Goal: Transaction & Acquisition: Obtain resource

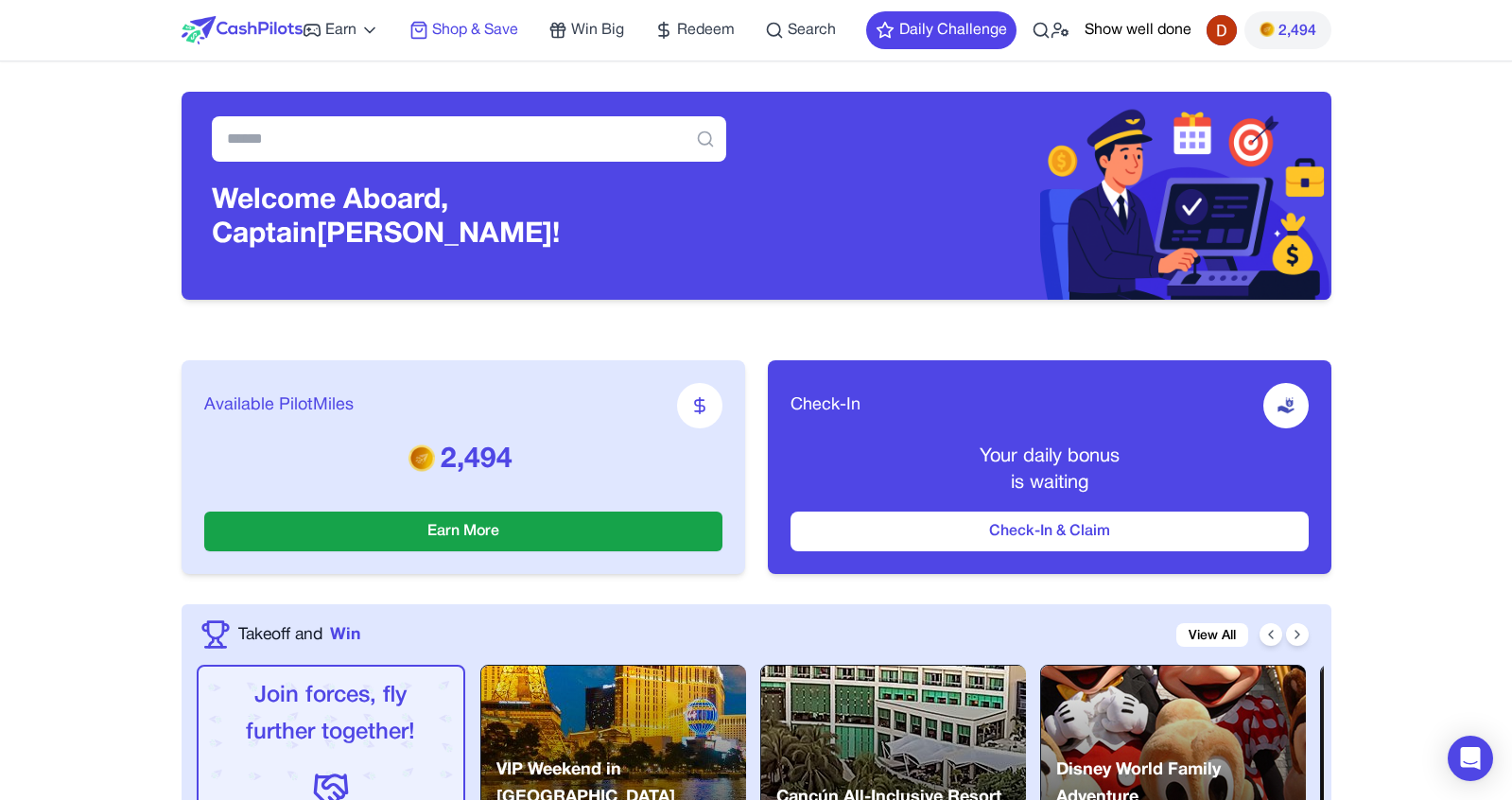
click at [470, 31] on span "Shop & Save" at bounding box center [475, 31] width 86 height 23
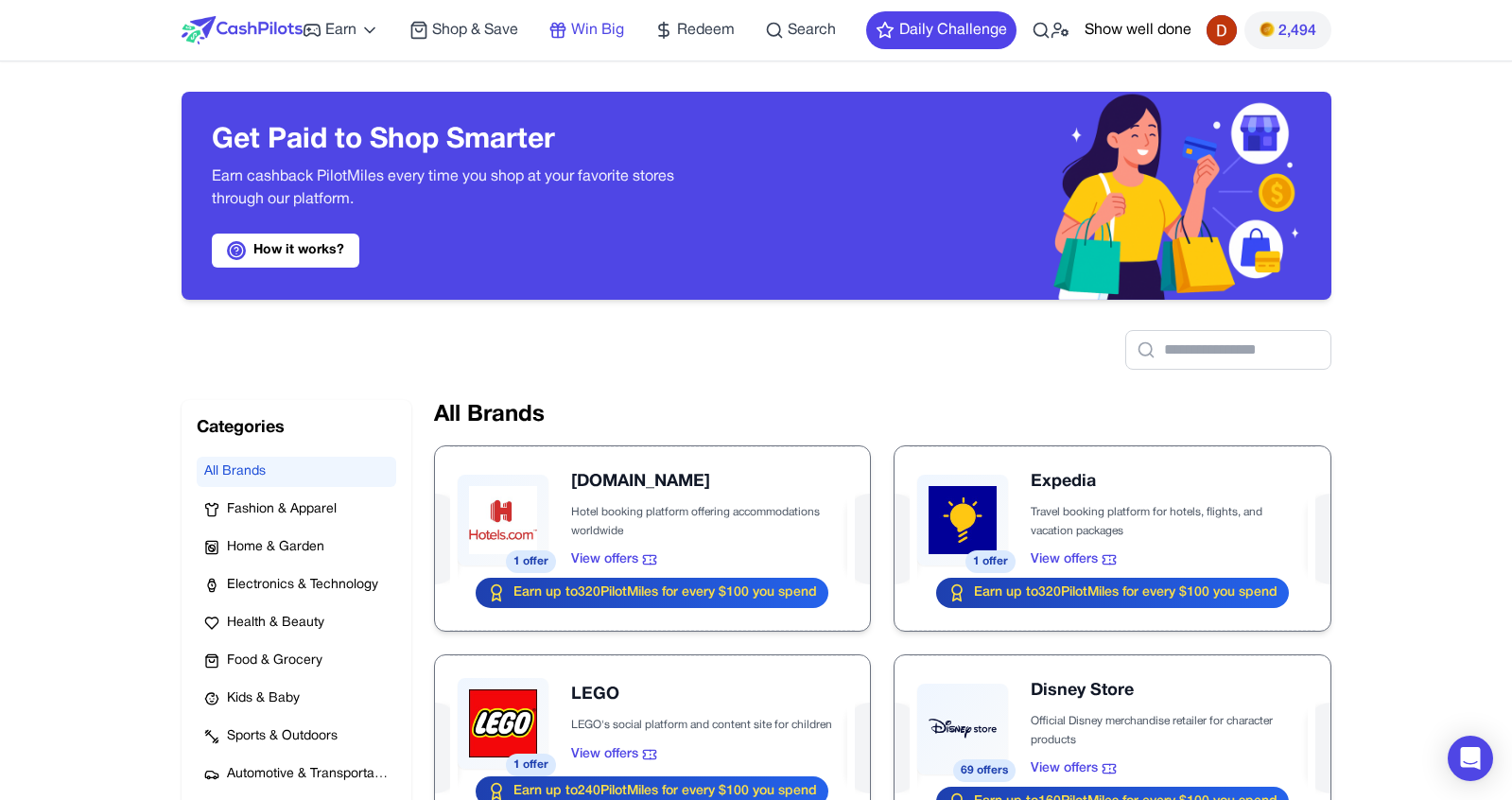
drag, startPoint x: 564, startPoint y: 32, endPoint x: 328, endPoint y: 28, distance: 236.0
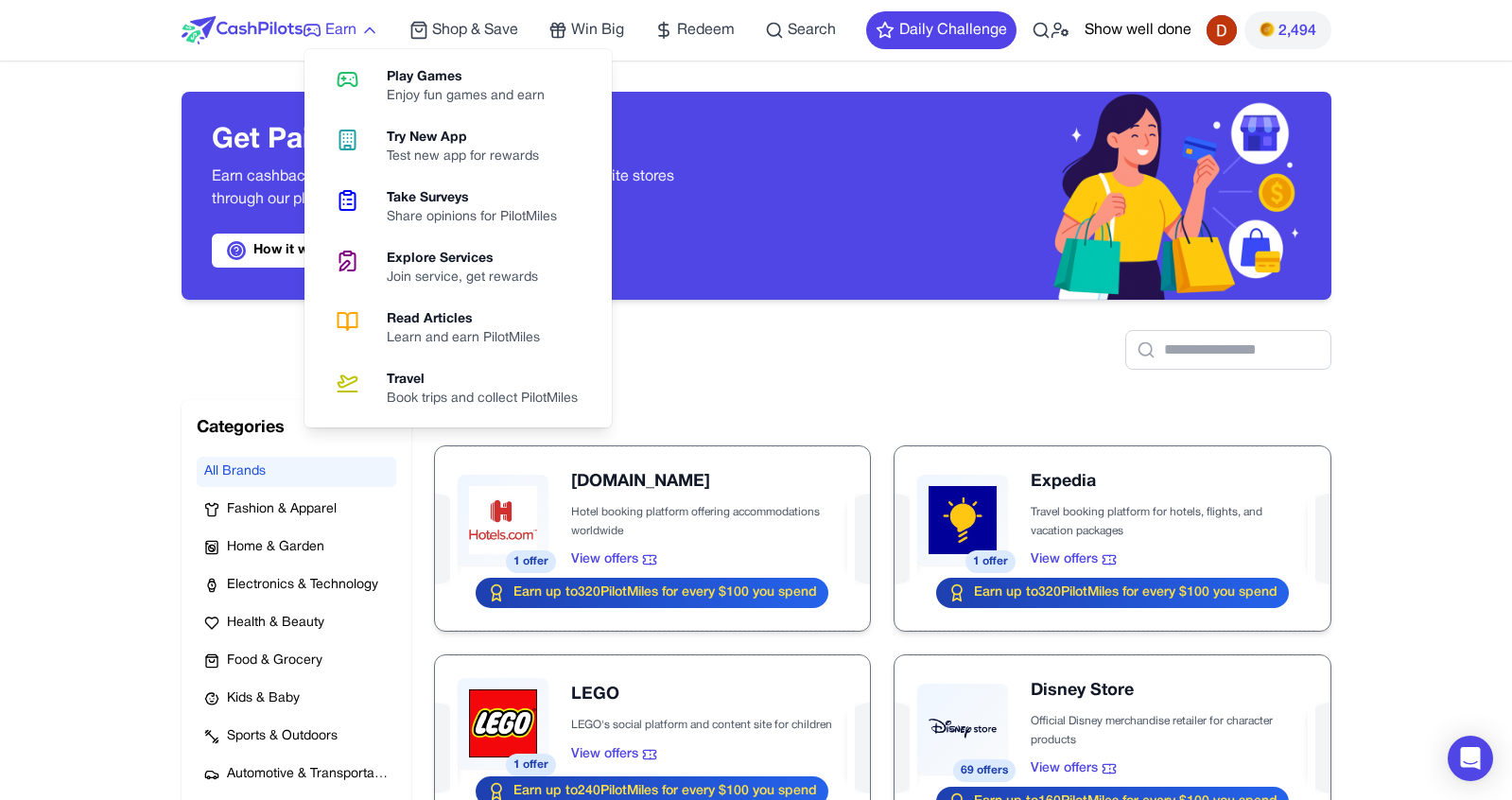
click at [328, 28] on span "Earn" at bounding box center [340, 31] width 32 height 23
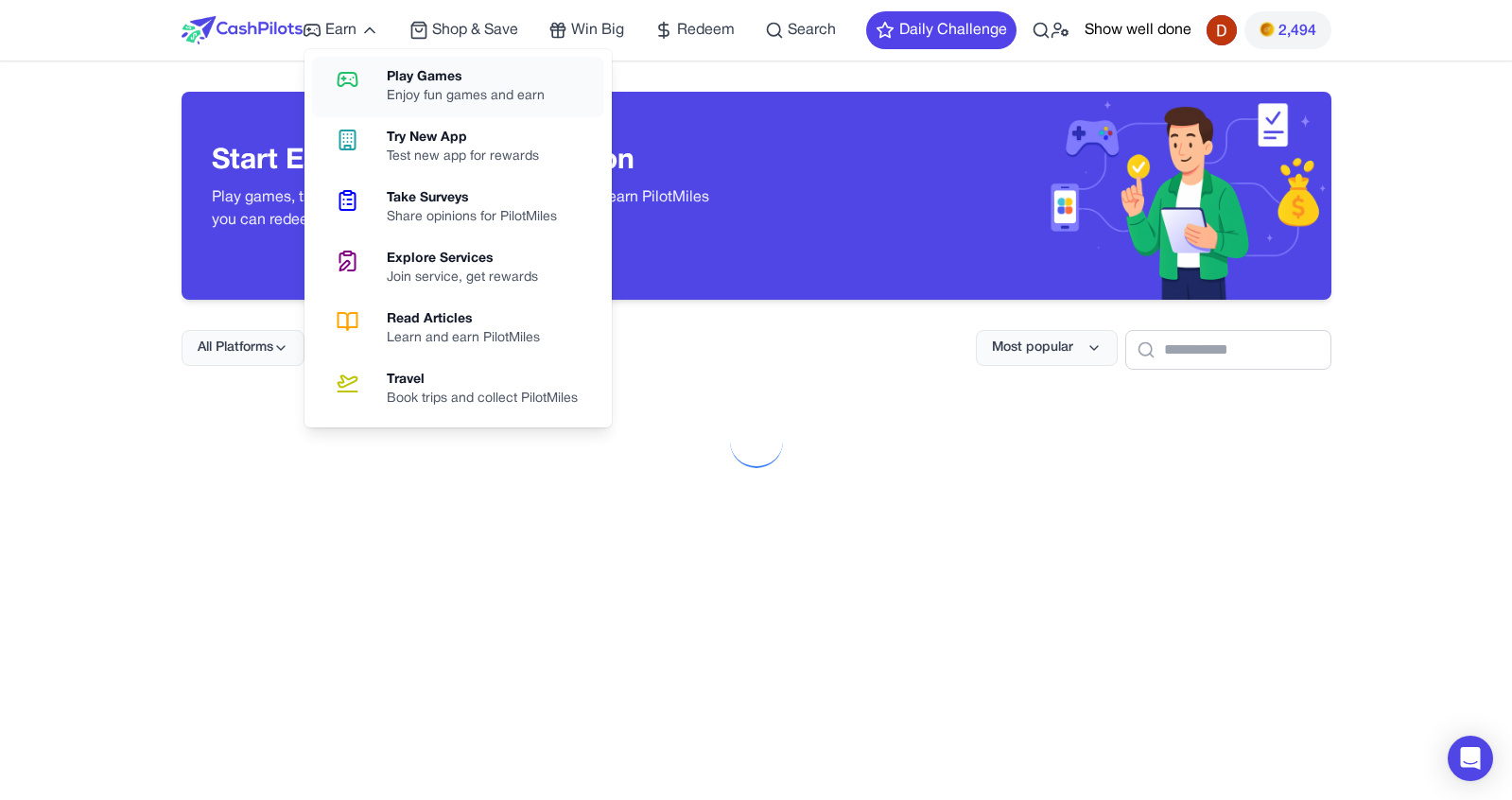
click at [413, 92] on div "Enjoy fun games and earn" at bounding box center [473, 97] width 173 height 19
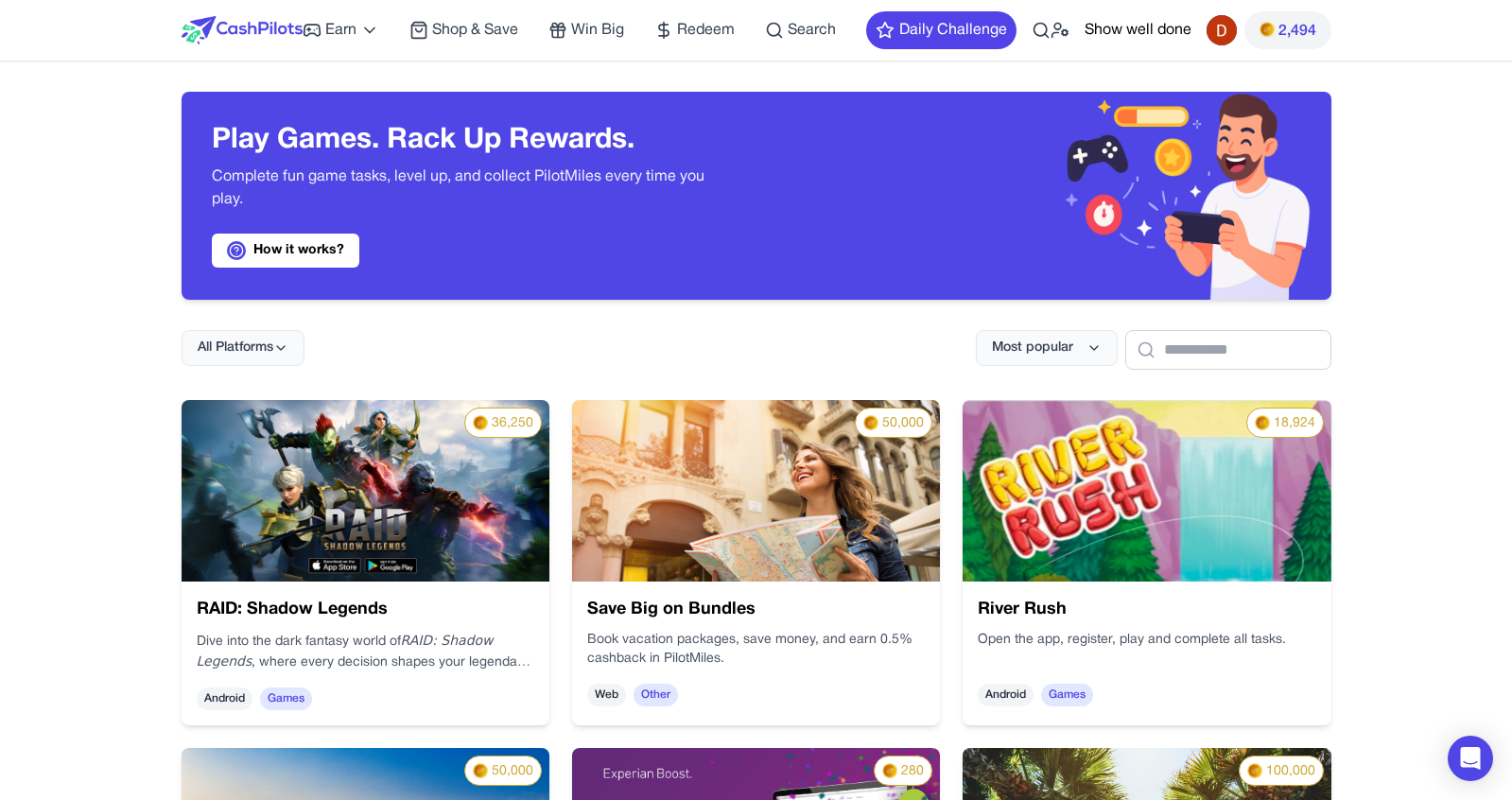
scroll to position [123, 0]
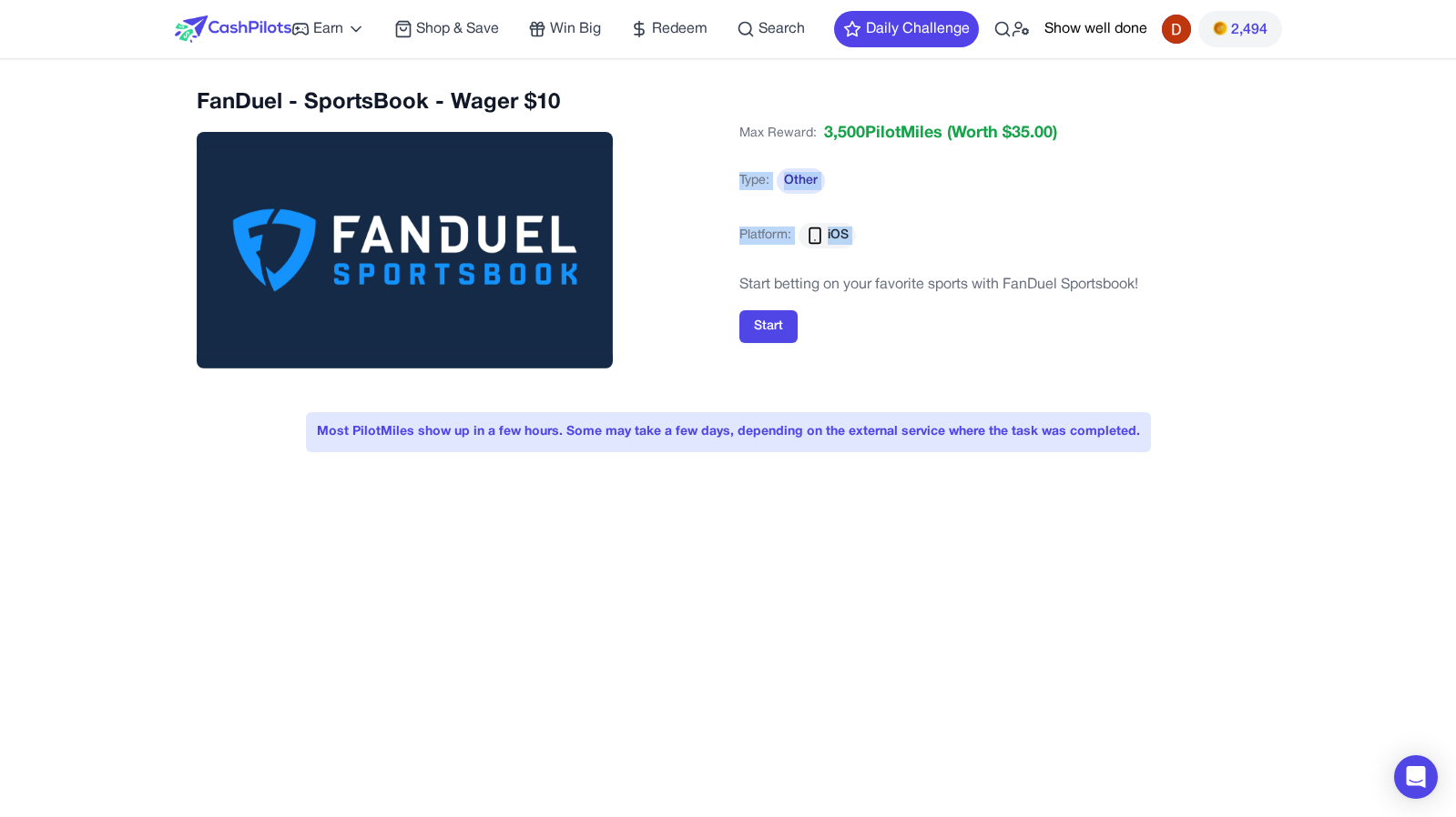
drag, startPoint x: 742, startPoint y: 279, endPoint x: 1221, endPoint y: 280, distance: 479.0
click at [1228, 280] on div "Max Reward: 3,500 PilotMiles (Worth $ 35.00 ) Type: Other Platform: iOS Start b…" at bounding box center [1000, 232] width 521 height 222
drag, startPoint x: 449, startPoint y: 96, endPoint x: 613, endPoint y: 96, distance: 164.0
click at [613, 96] on h2 "FanDuel - SportsBook - Wager $10" at bounding box center [457, 103] width 521 height 29
click at [612, 96] on h2 "FanDuel - SportsBook - Wager $10" at bounding box center [457, 103] width 521 height 29
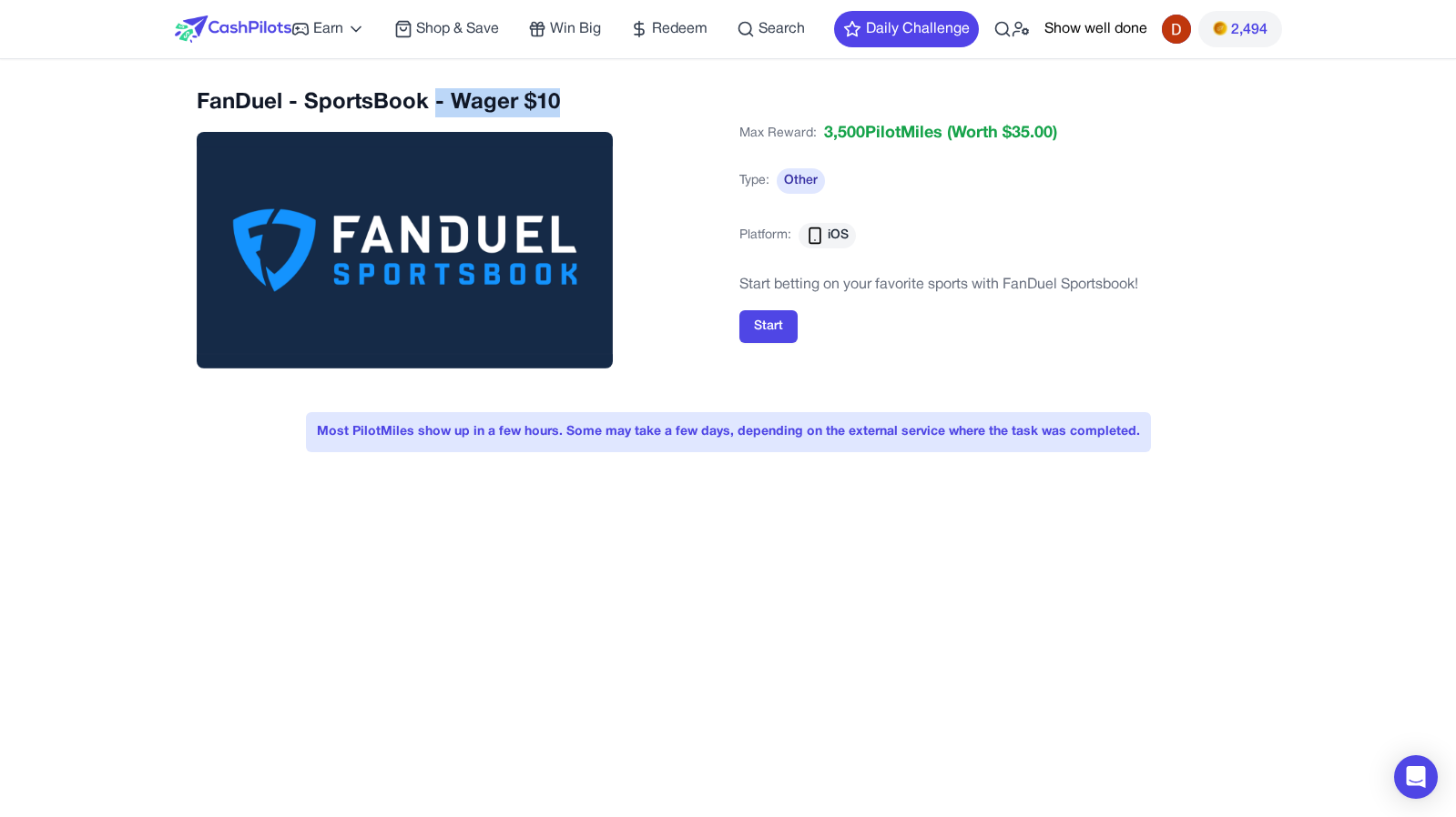
drag, startPoint x: 574, startPoint y: 112, endPoint x: 434, endPoint y: 114, distance: 140.0
click at [434, 114] on h2 "FanDuel - SportsBook - Wager $10" at bounding box center [457, 103] width 521 height 29
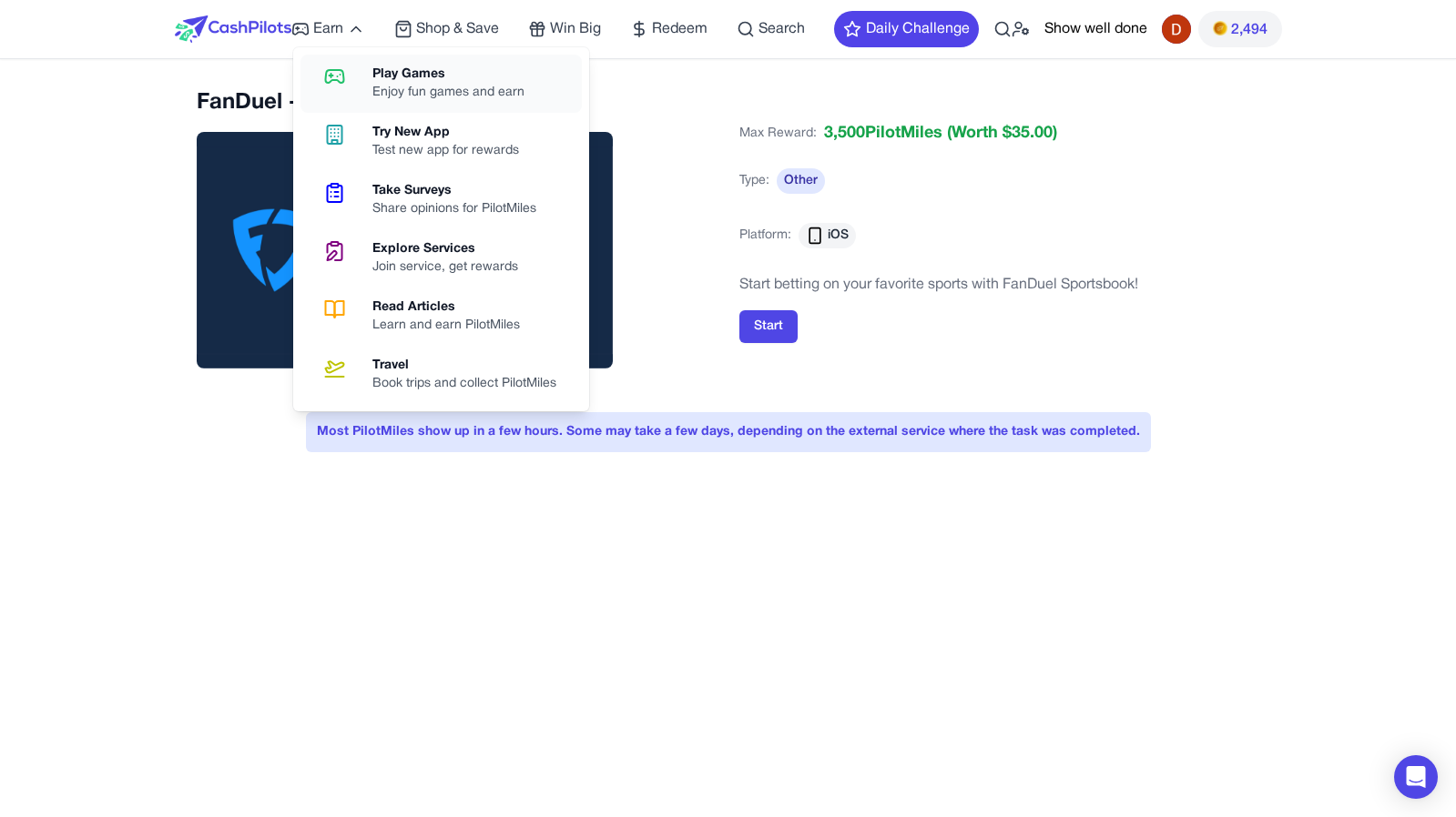
click at [425, 98] on div "Enjoy fun games and earn" at bounding box center [456, 93] width 167 height 18
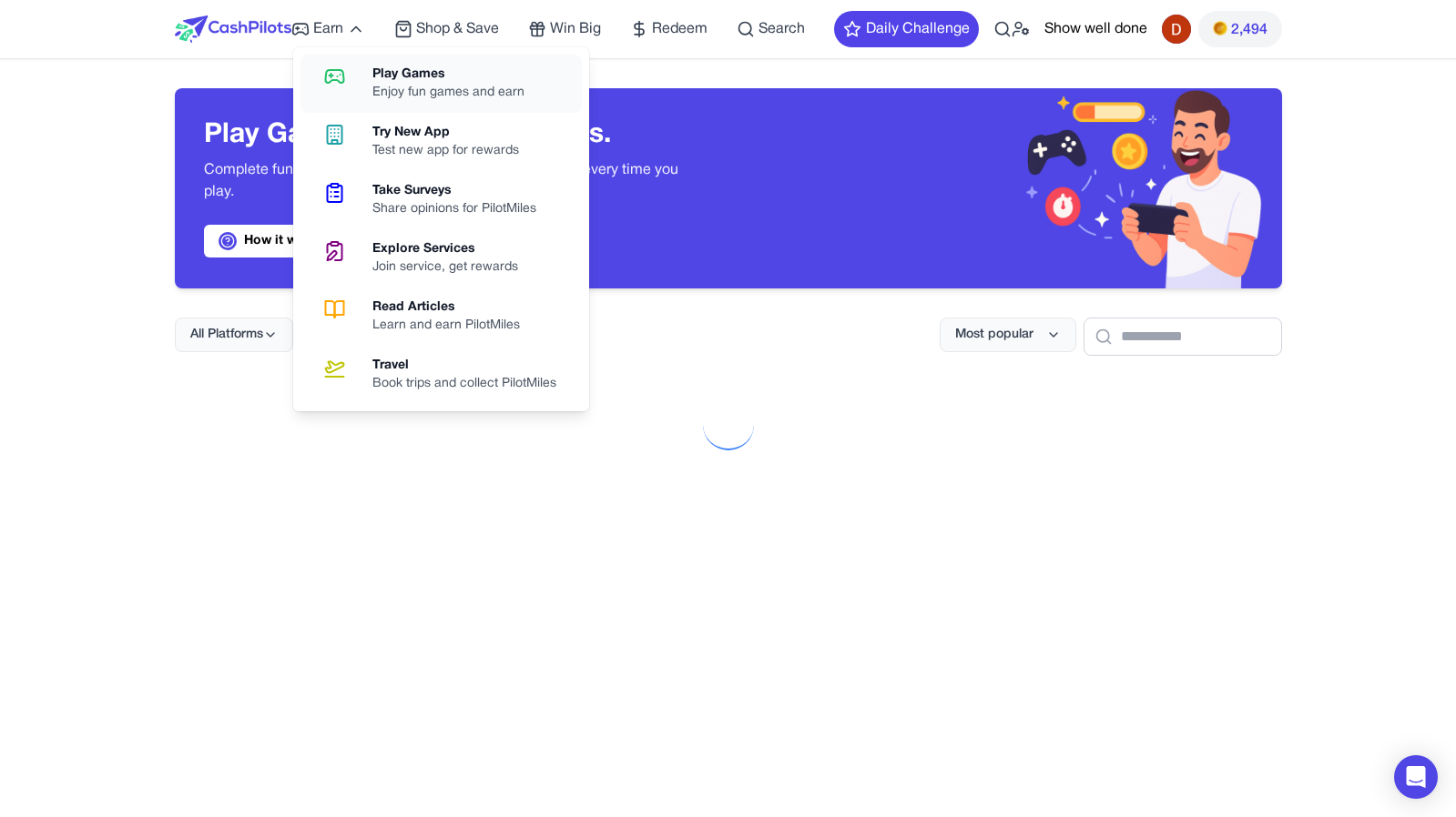
click at [371, 86] on link "Play Games Enjoy fun games and earn" at bounding box center [441, 83] width 282 height 58
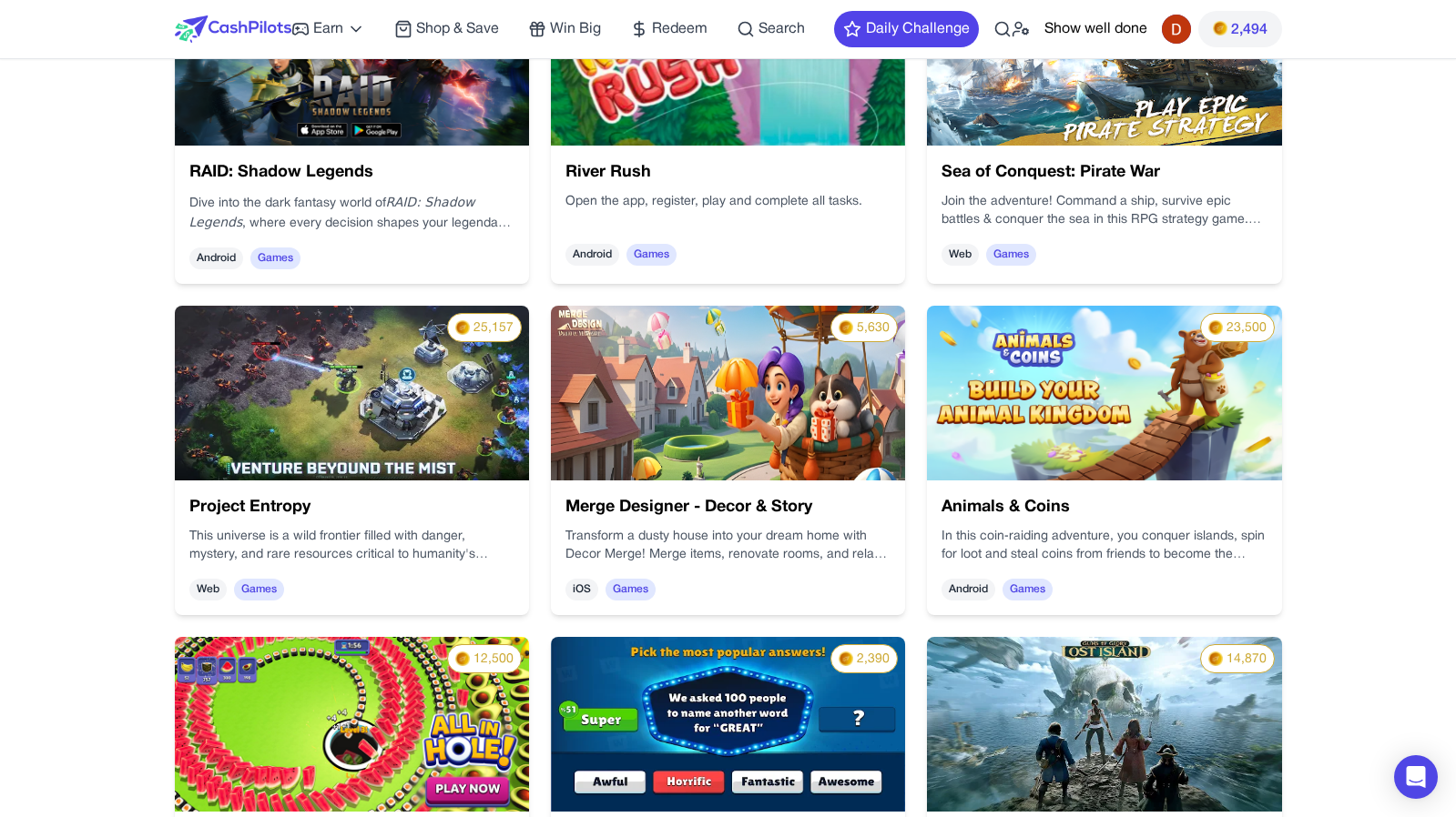
scroll to position [416, 0]
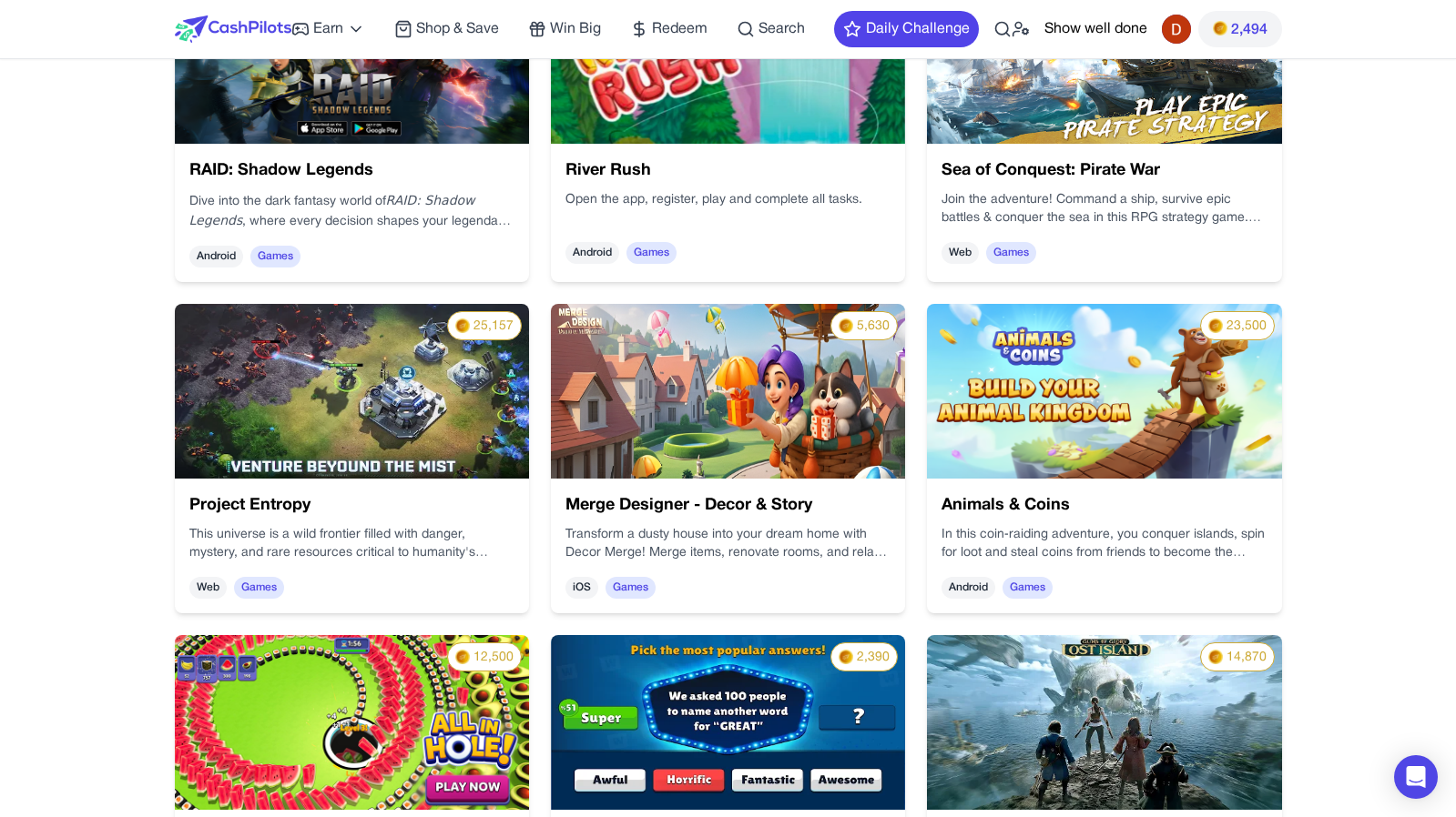
click at [265, 598] on p "This universe is a wild frontier filled with danger, mystery, and rare resource…" at bounding box center [102, 650] width 326 height 103
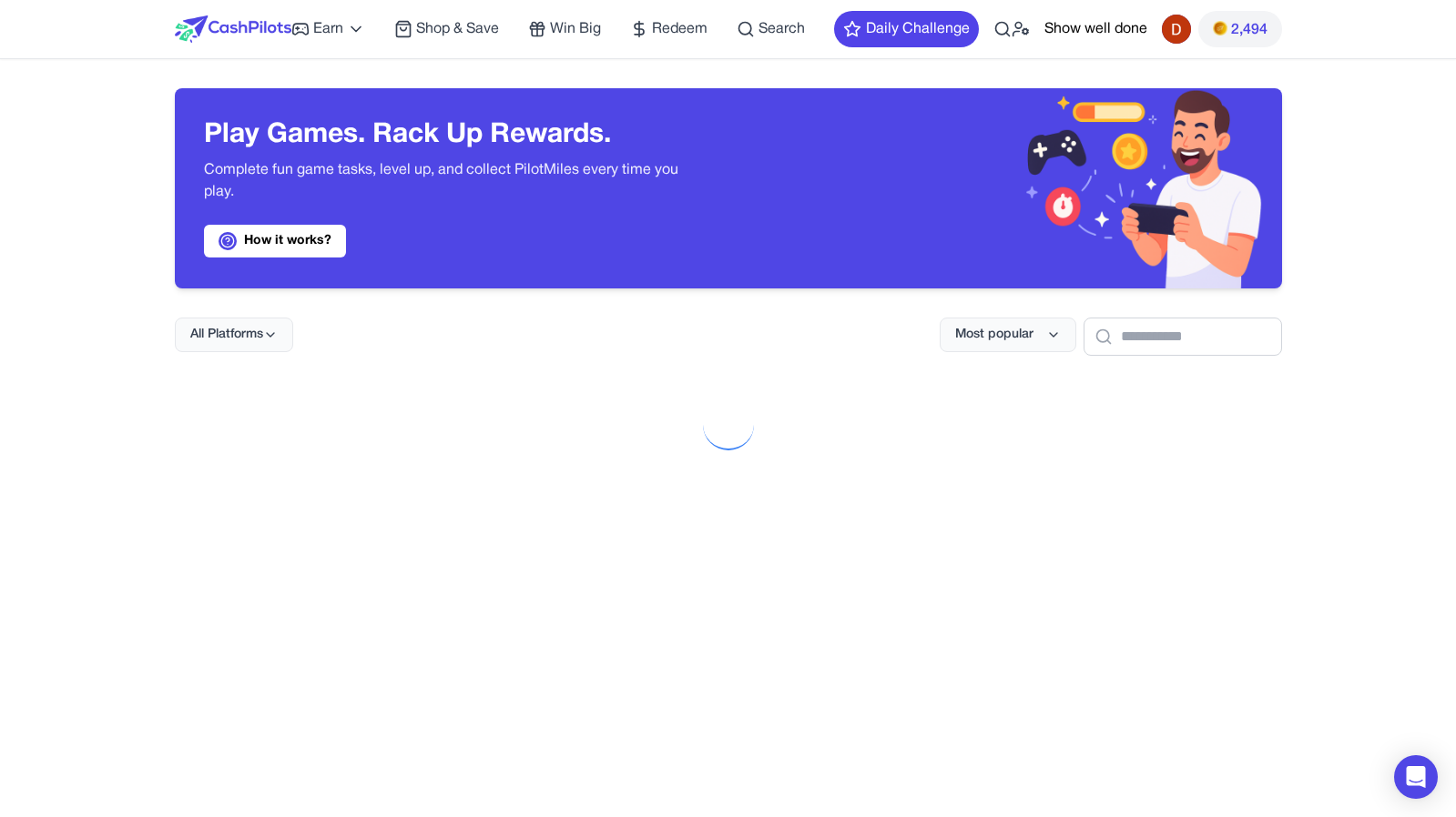
scroll to position [416, 0]
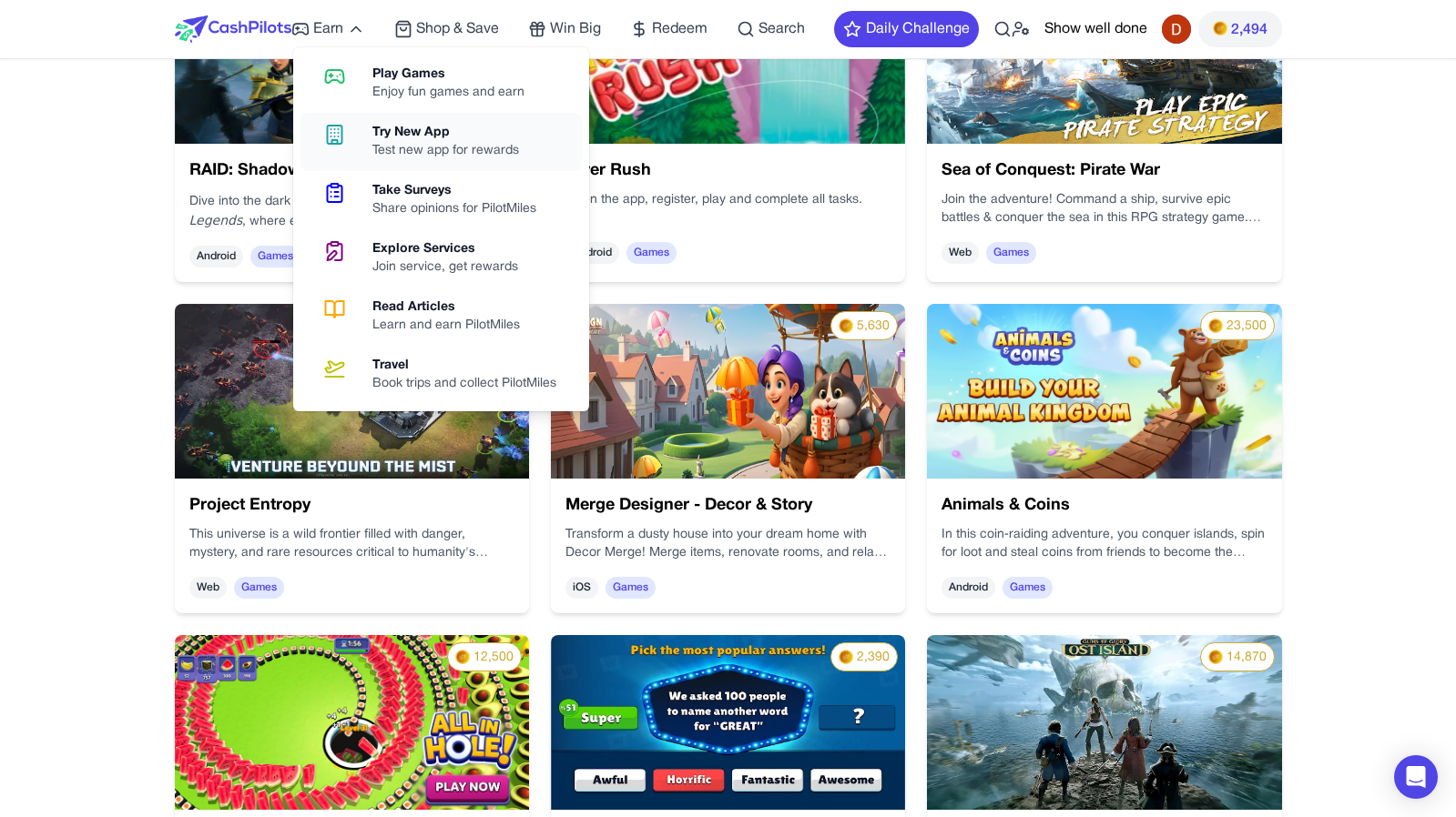
click at [376, 123] on link "Try New App Test new app for rewards" at bounding box center [441, 142] width 282 height 58
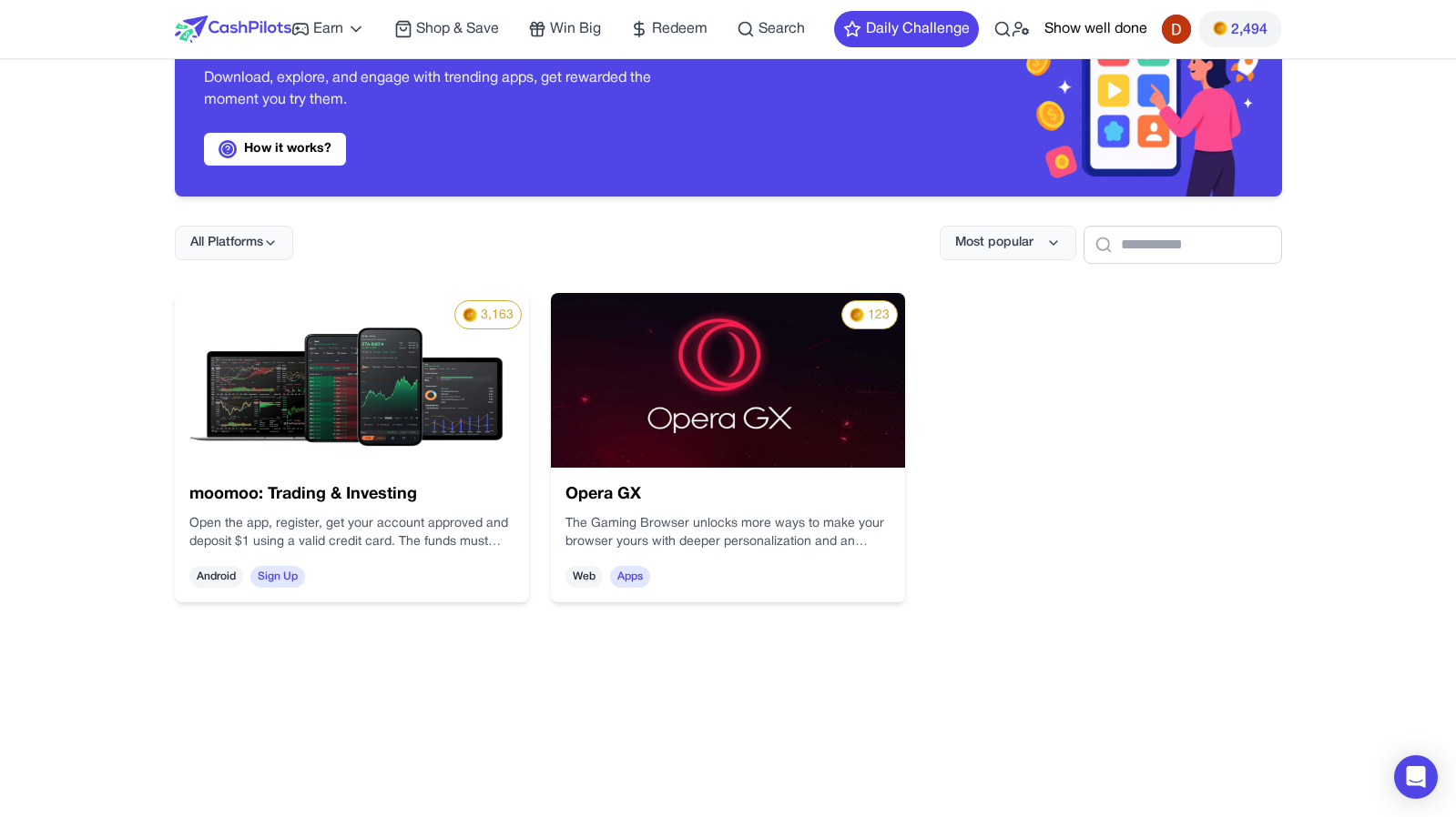
scroll to position [207, 0]
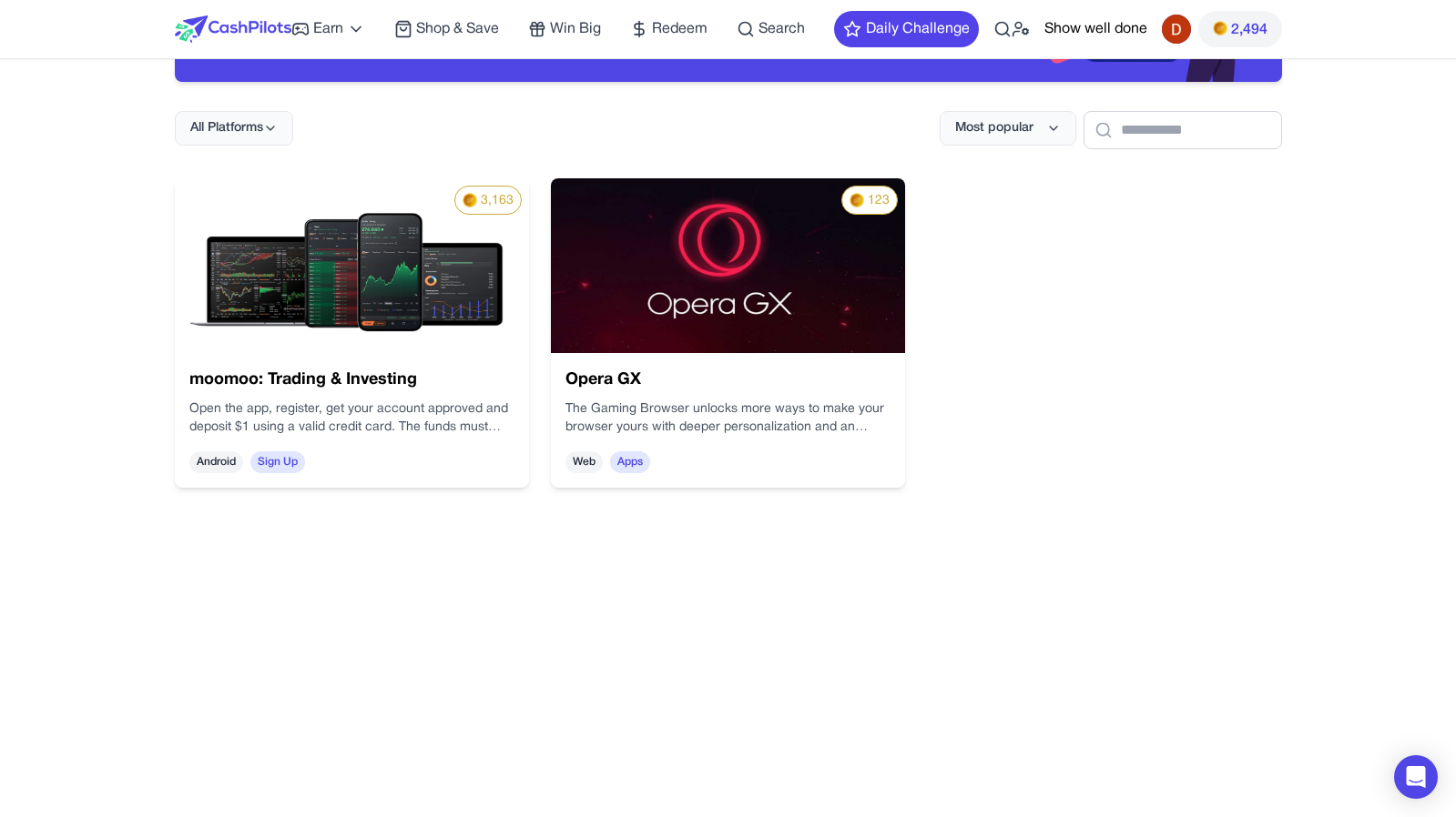
click at [769, 458] on div "Web Apps" at bounding box center [664, 444] width 293 height 181
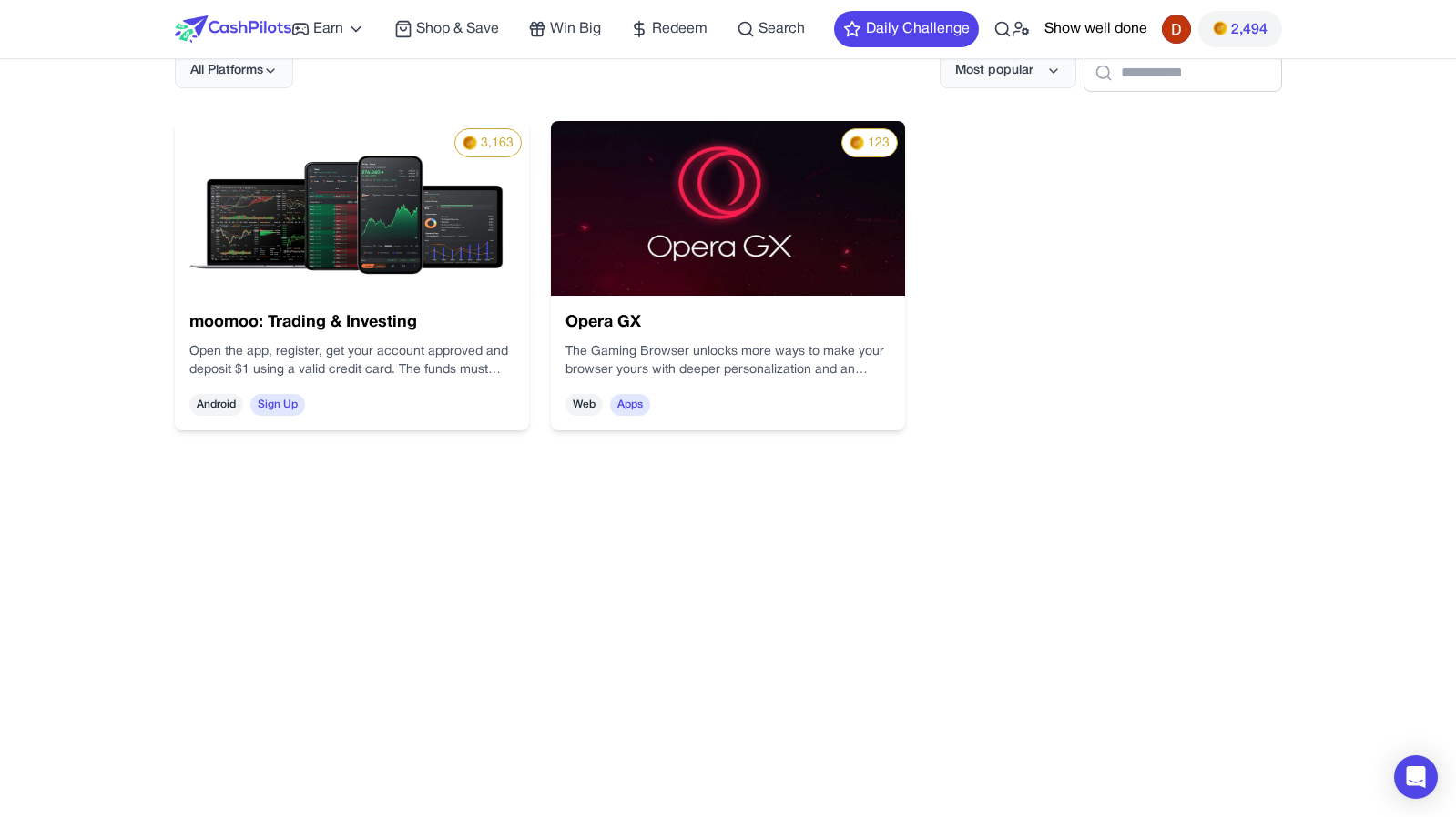
scroll to position [262, 0]
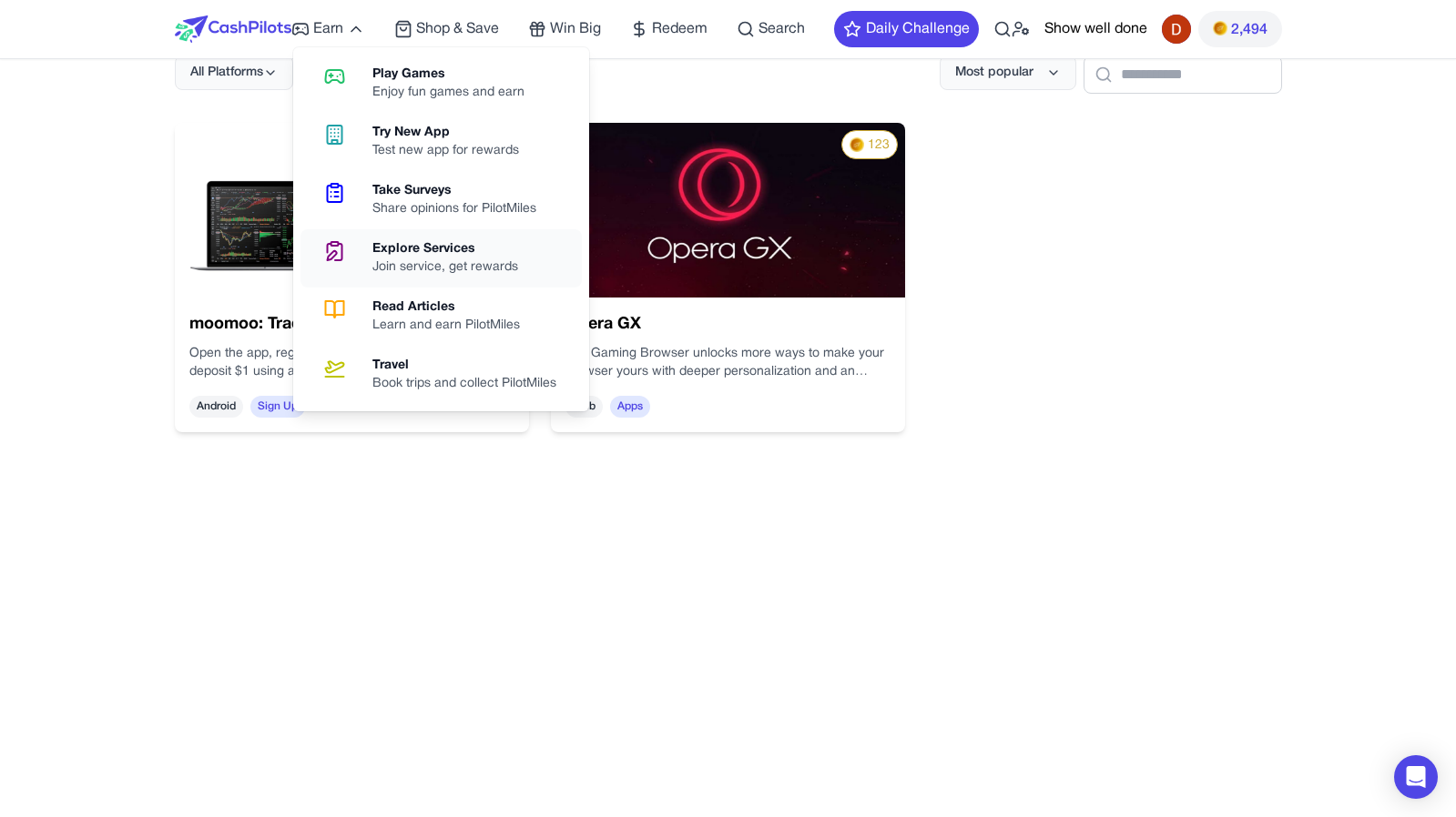
click at [395, 243] on div "Explore Services" at bounding box center [453, 249] width 160 height 18
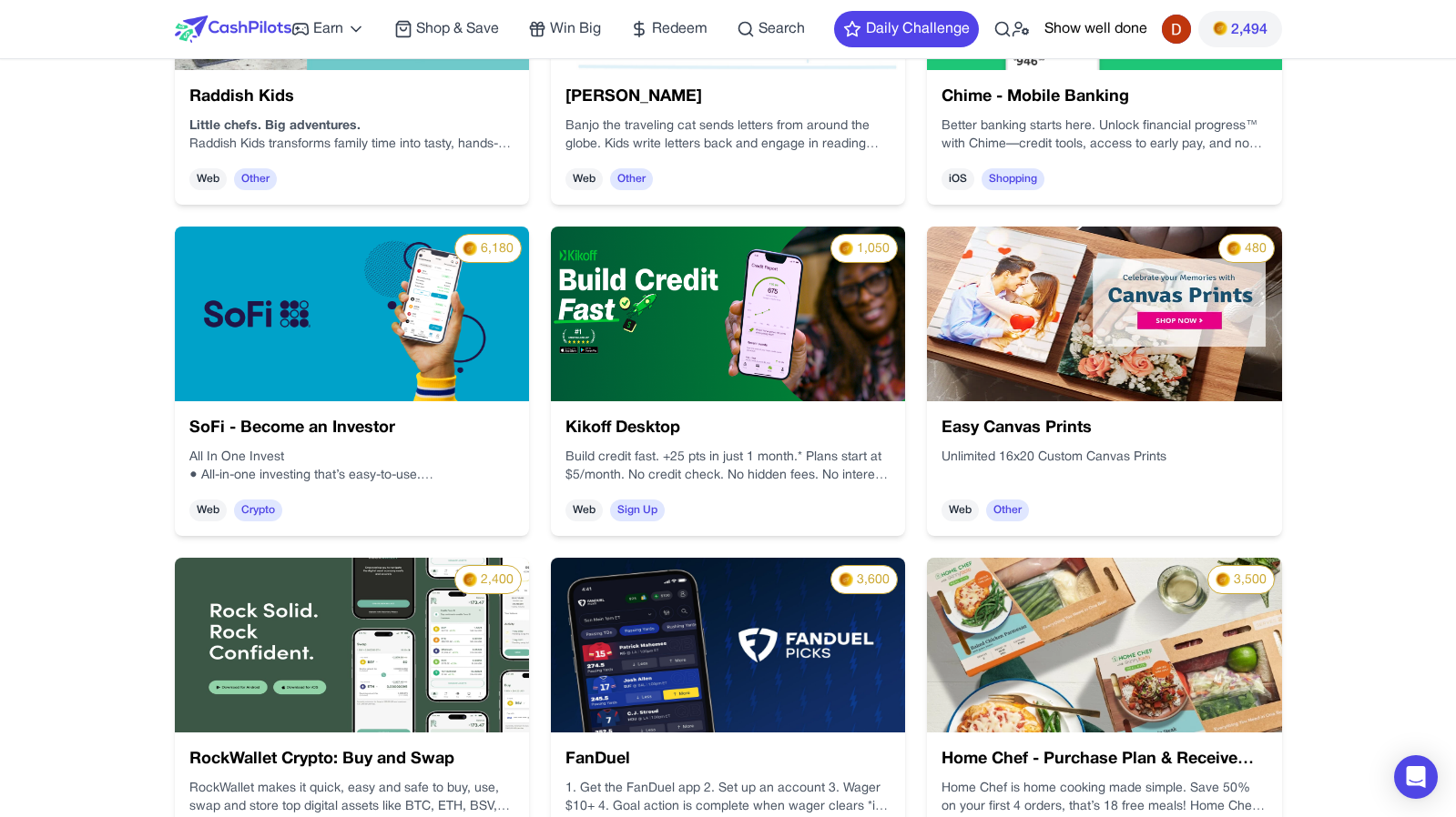
scroll to position [839, 0]
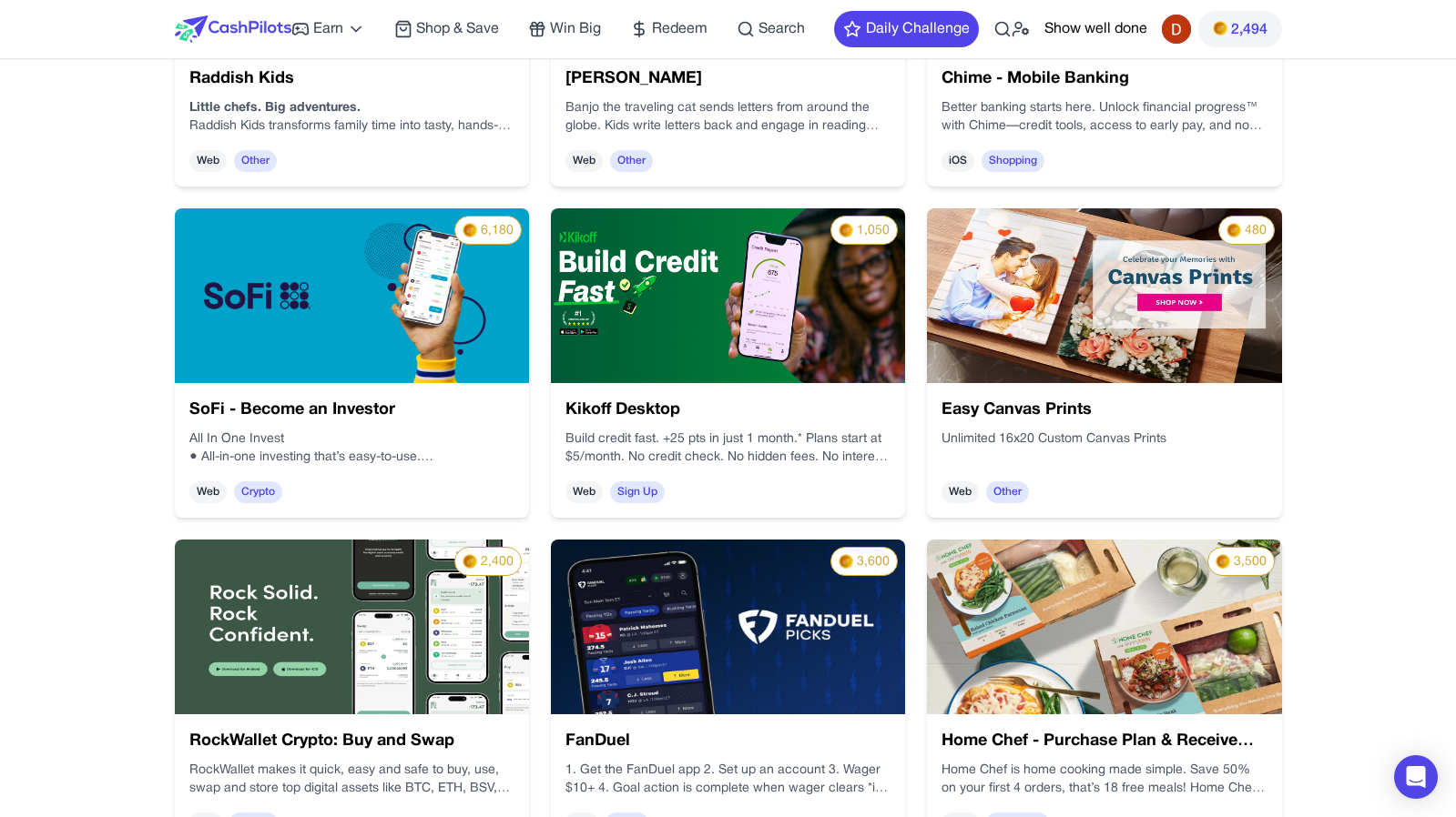
click at [455, 432] on p "All In One Invest" at bounding box center [352, 440] width 325 height 18
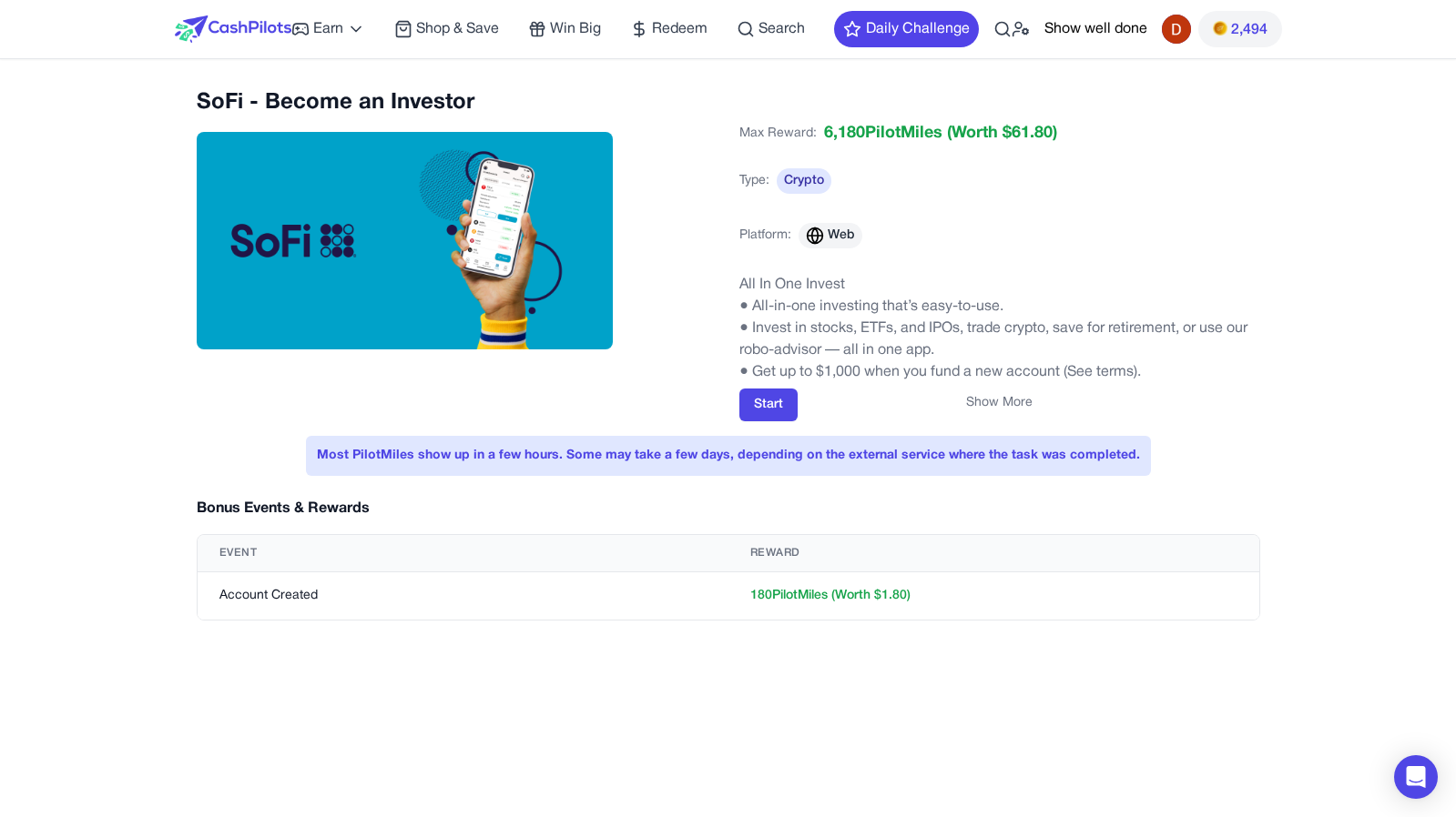
click at [999, 411] on button "Show More" at bounding box center [999, 403] width 66 height 18
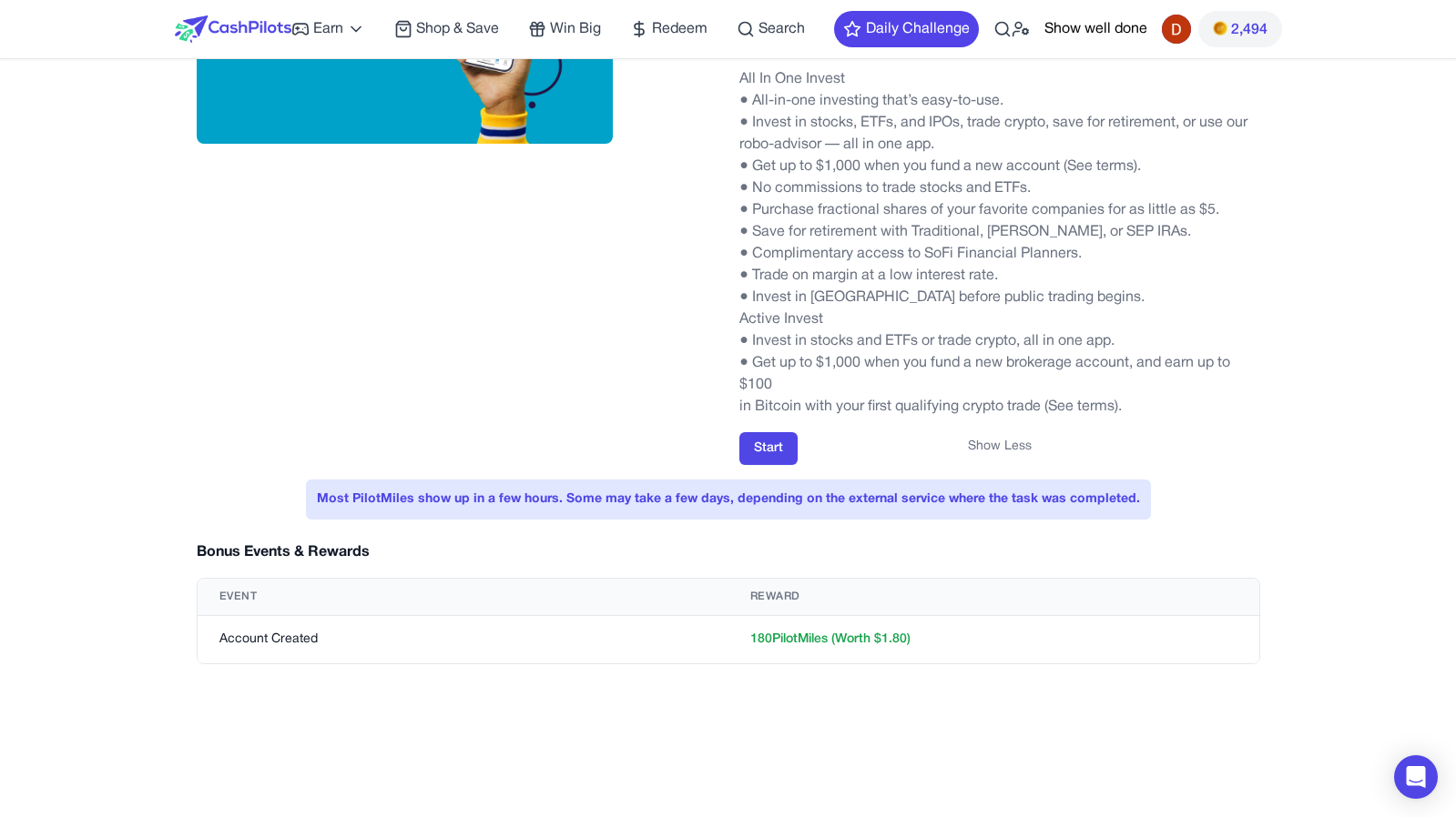
scroll to position [212, 0]
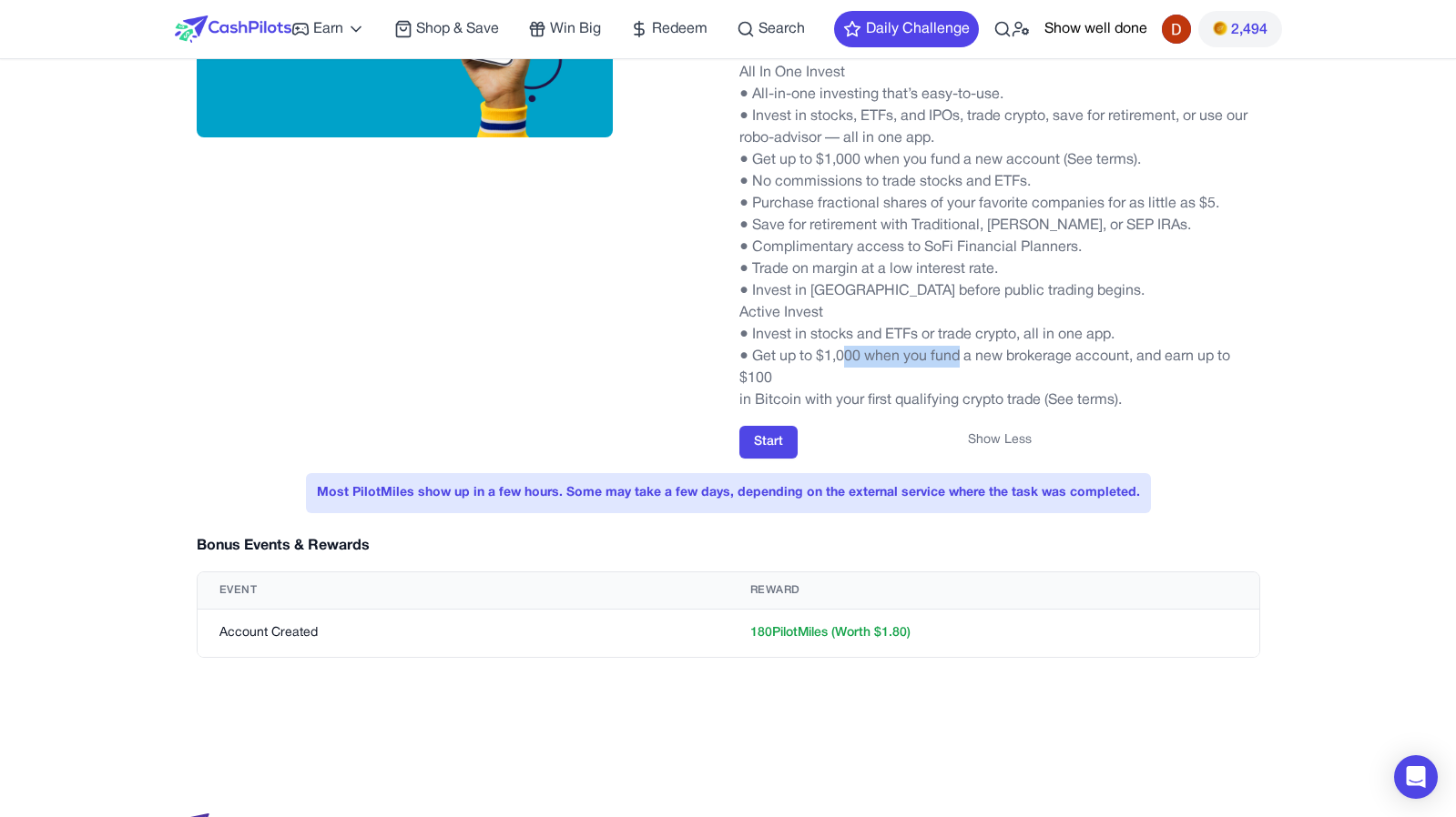
drag, startPoint x: 846, startPoint y: 358, endPoint x: 960, endPoint y: 353, distance: 114.1
click at [960, 353] on p "● Get up to $1,000 when you fund a new brokerage account, and earn up to $100" at bounding box center [1000, 367] width 521 height 43
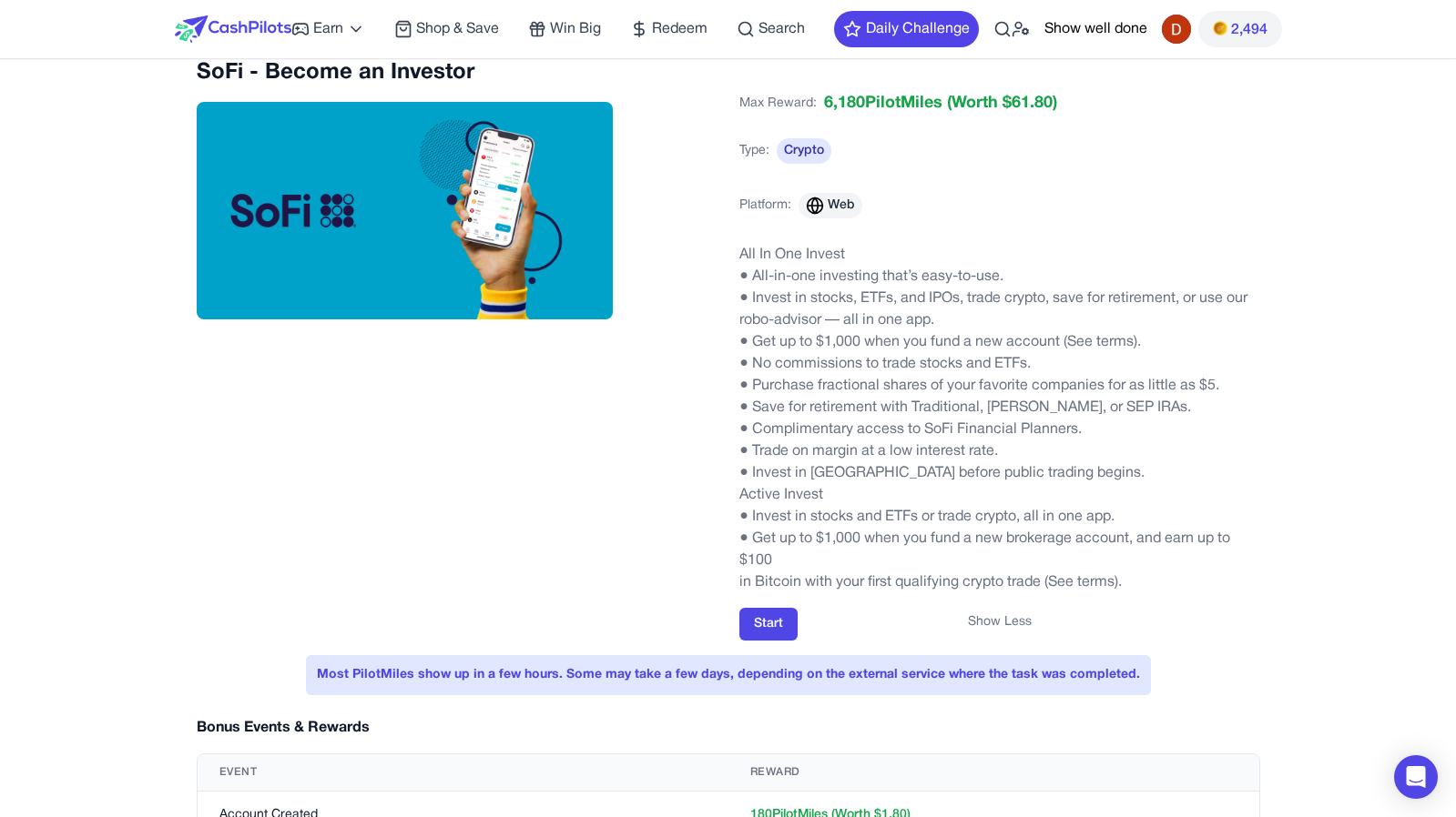
scroll to position [0, 0]
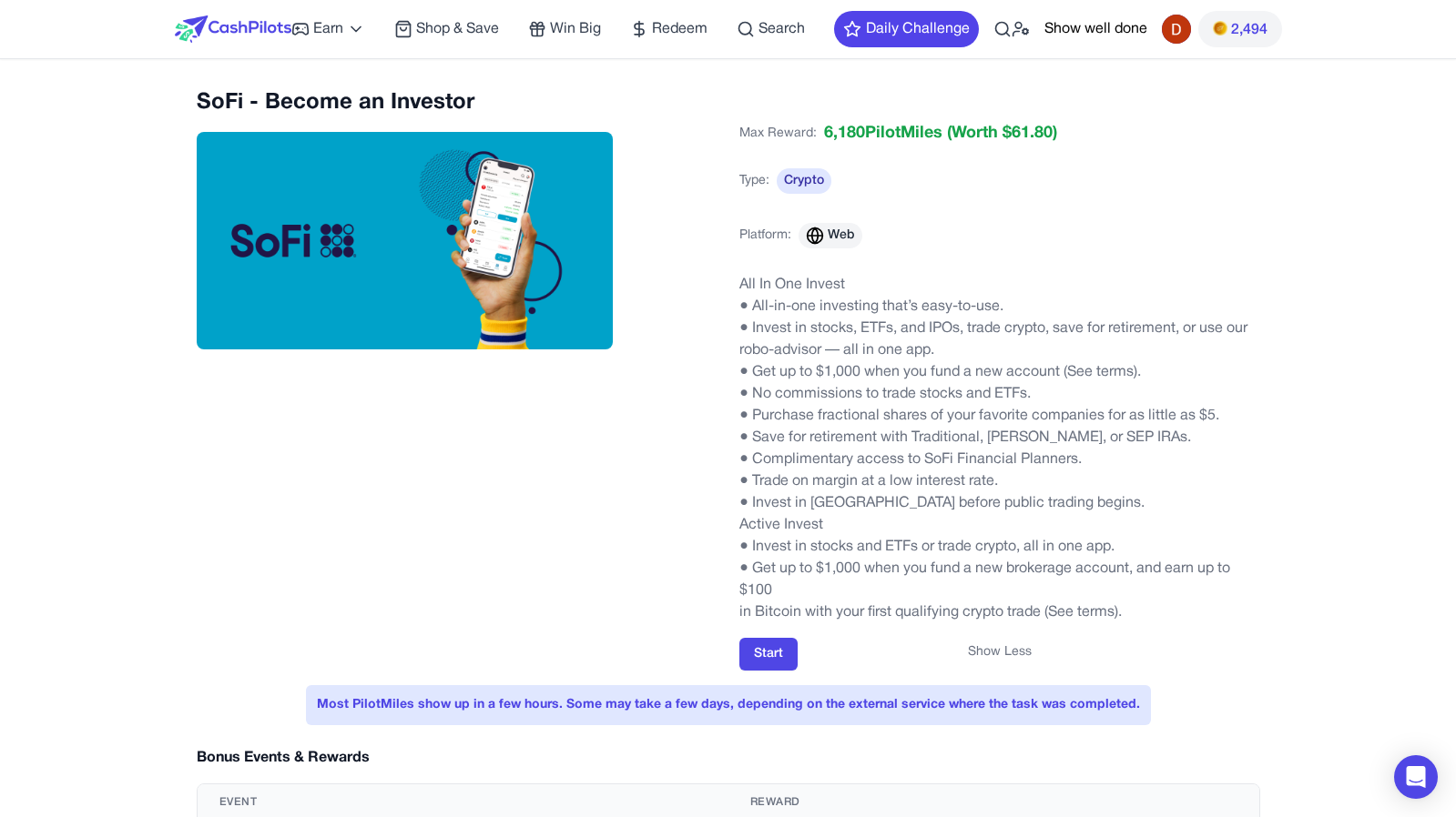
scroll to position [1035, 0]
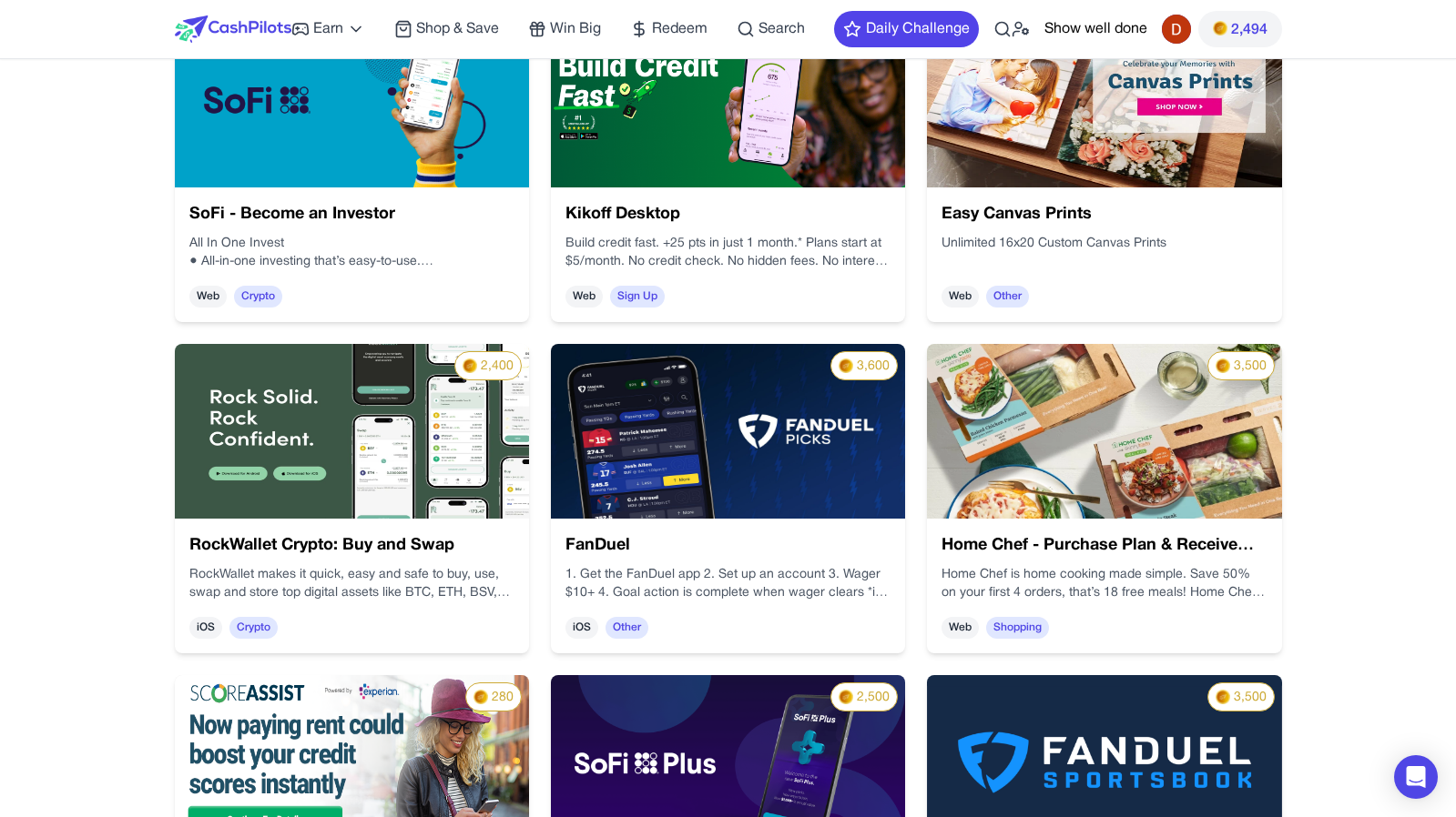
click at [725, 523] on div "FanDuel 1. Get the FanDuel app 2. Set up an account 3. Wager $10+ 4. Goal actio…" at bounding box center [727, 586] width 354 height 134
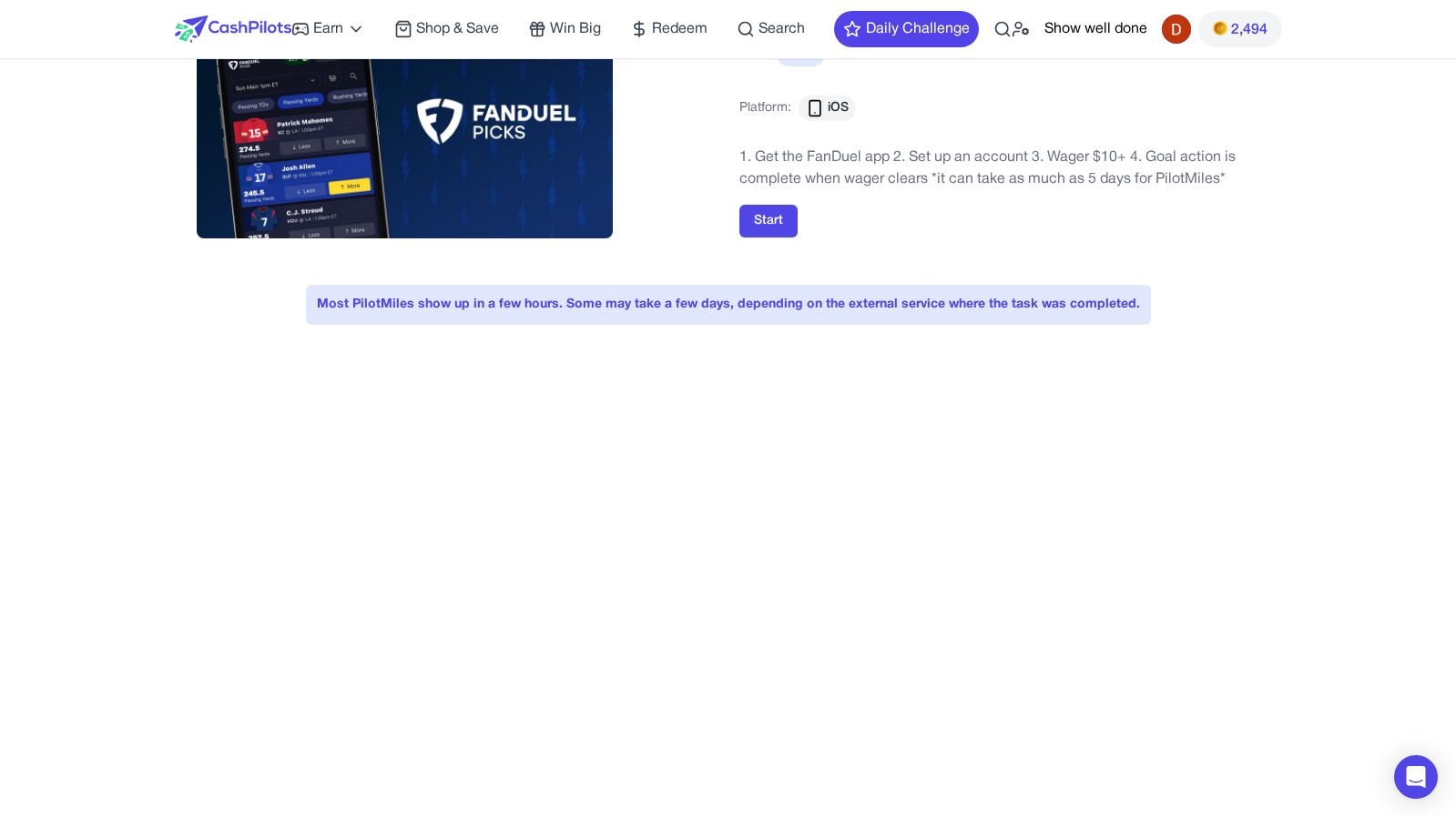
scroll to position [140, 0]
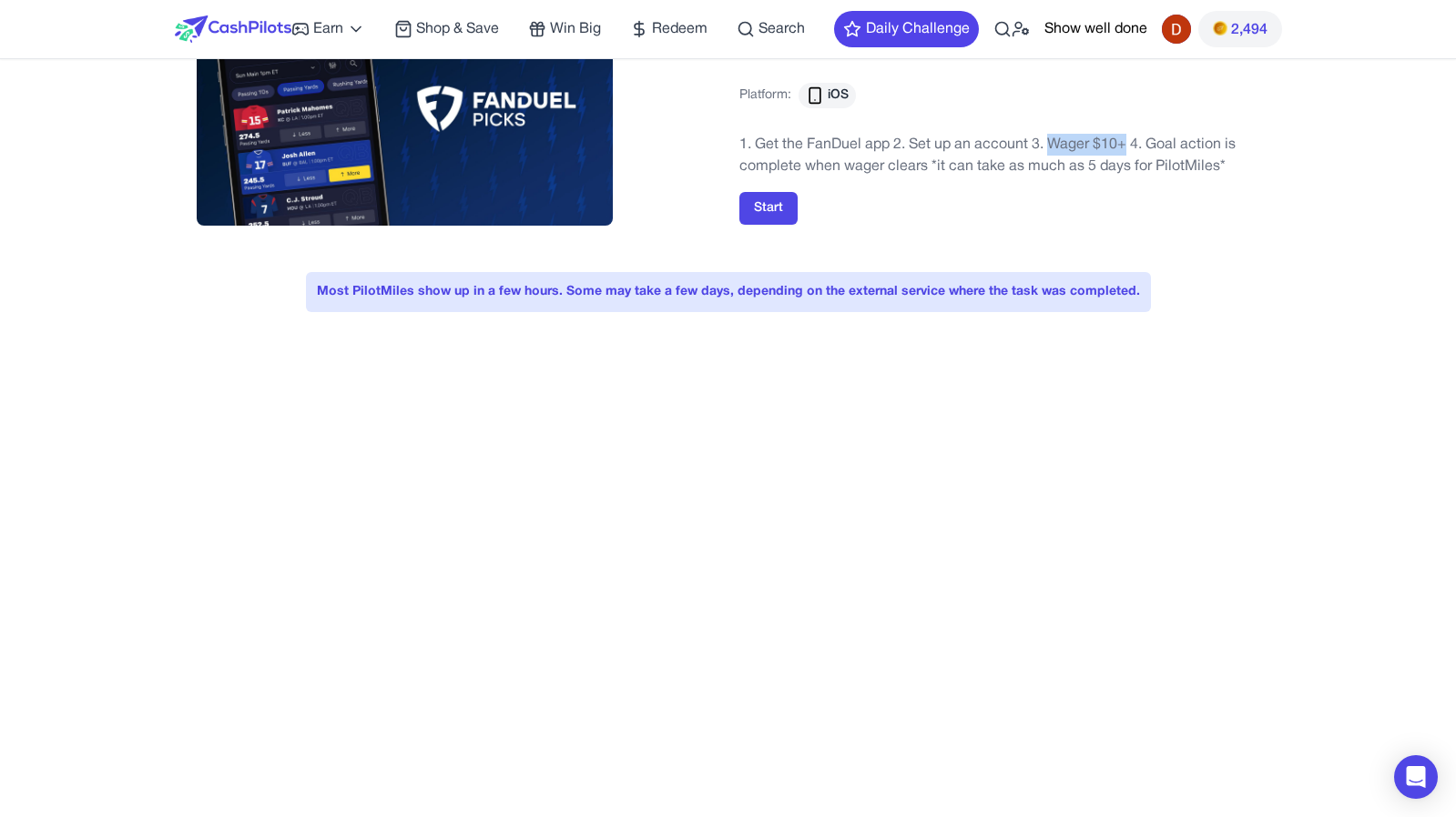
drag, startPoint x: 1051, startPoint y: 147, endPoint x: 1125, endPoint y: 145, distance: 74.0
click at [1125, 145] on p "1. Get the FanDuel app 2. Set up an account 3. Wager $10+ 4. Goal action is com…" at bounding box center [1000, 155] width 521 height 43
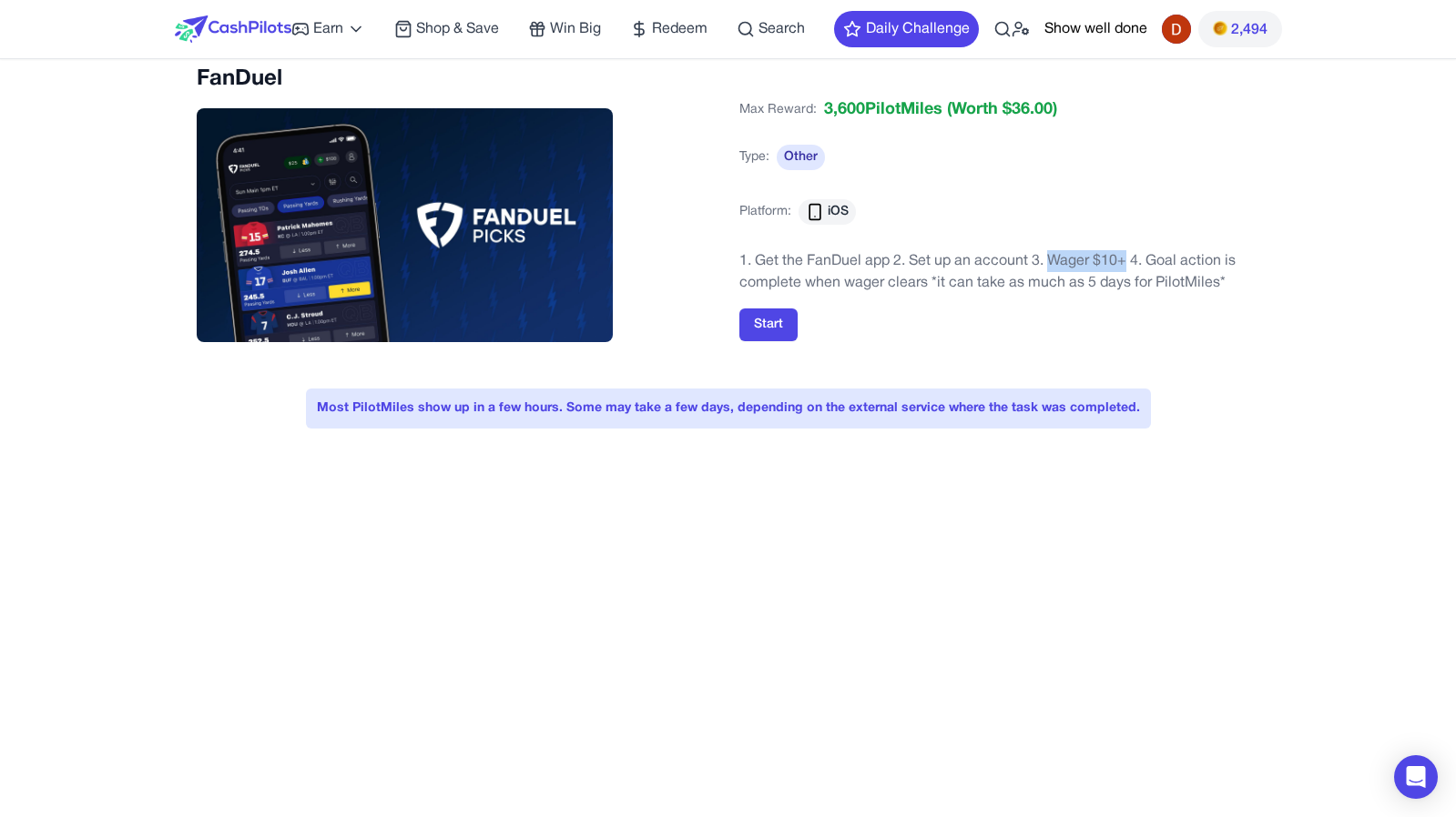
scroll to position [0, 0]
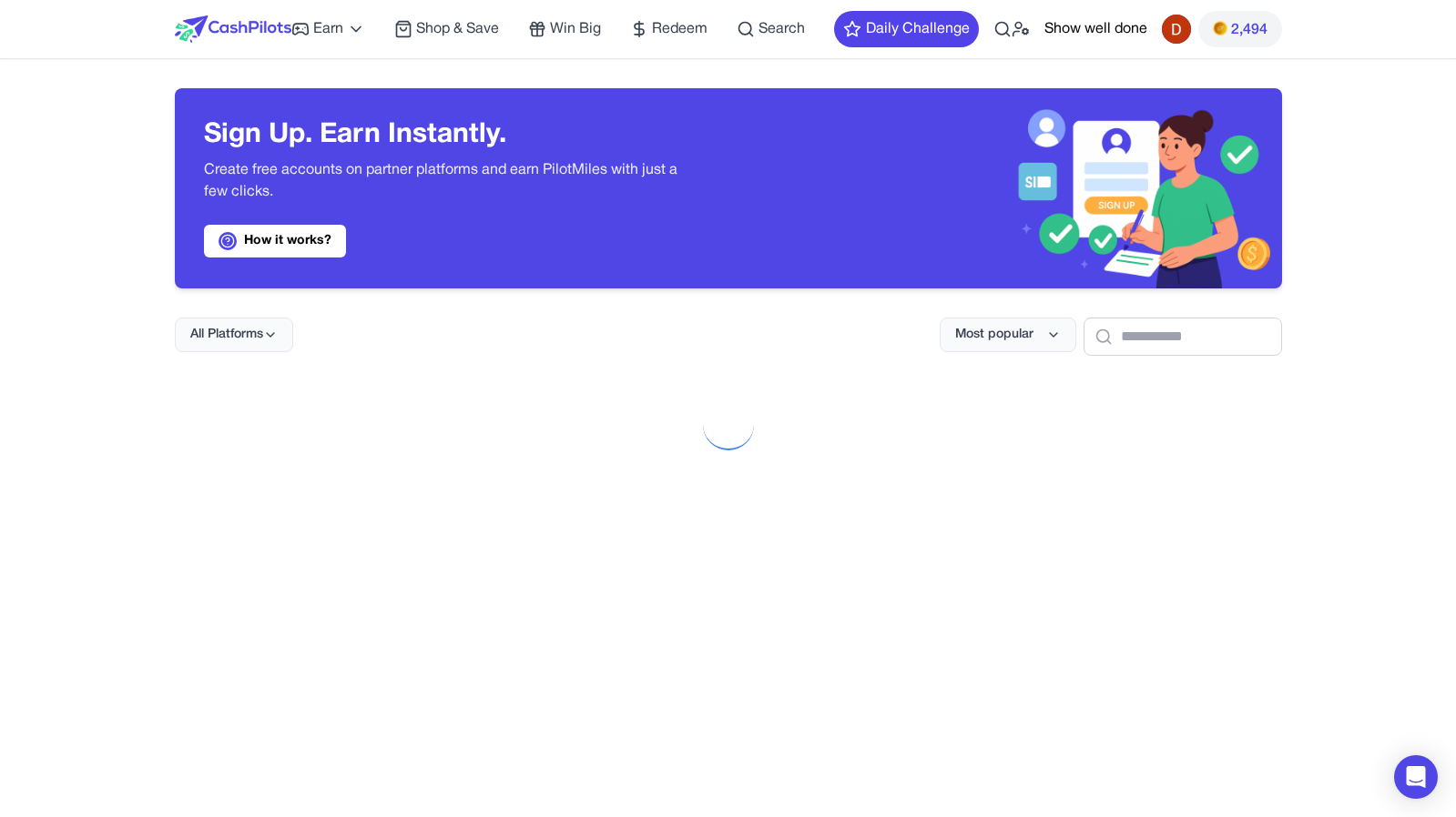
scroll to position [1030, 0]
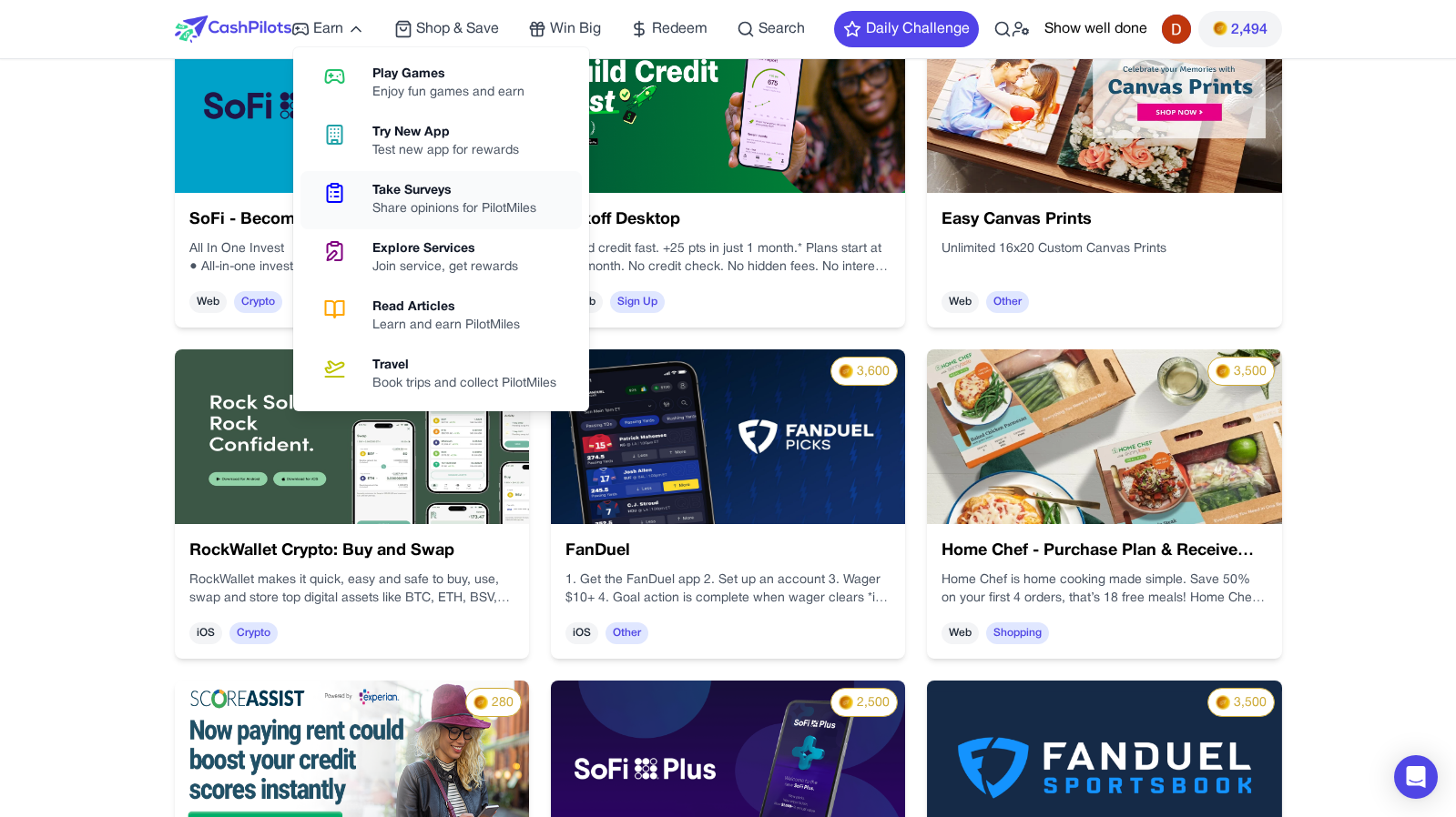
click at [509, 209] on div "Share opinions for PilotMiles" at bounding box center [462, 210] width 179 height 18
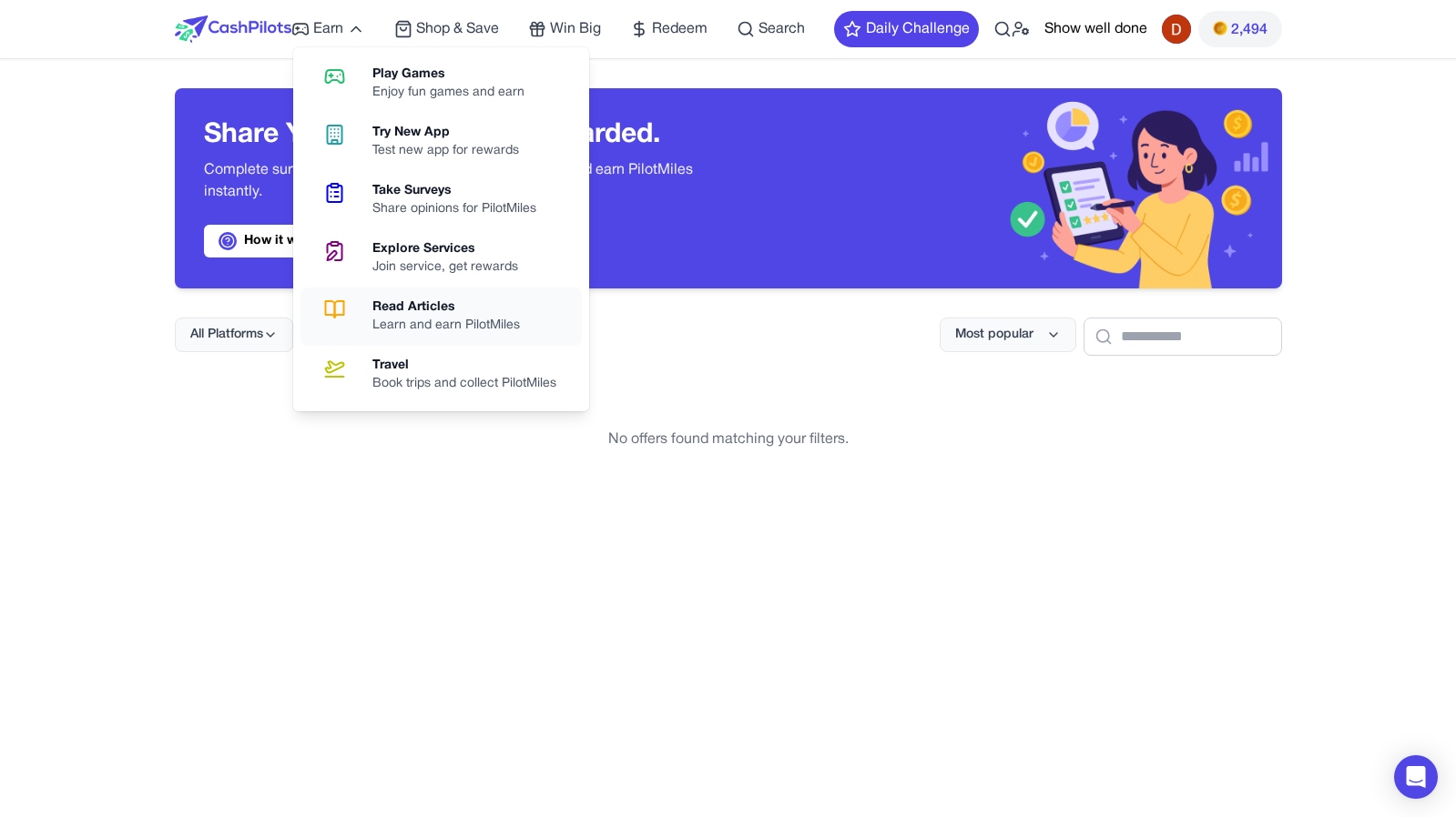
click at [429, 322] on div "Learn and earn PilotMiles" at bounding box center [454, 326] width 162 height 18
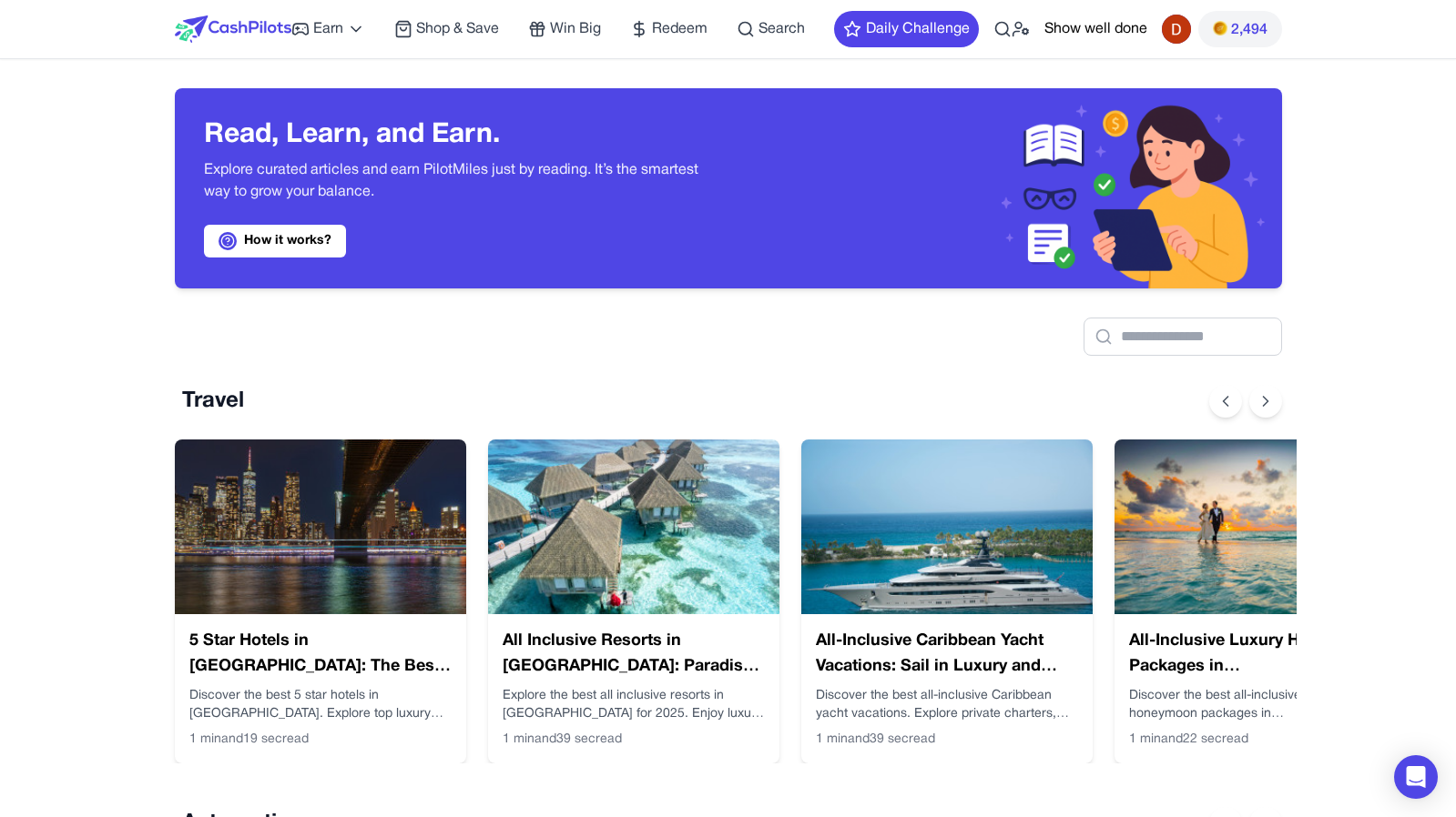
scroll to position [0, 15]
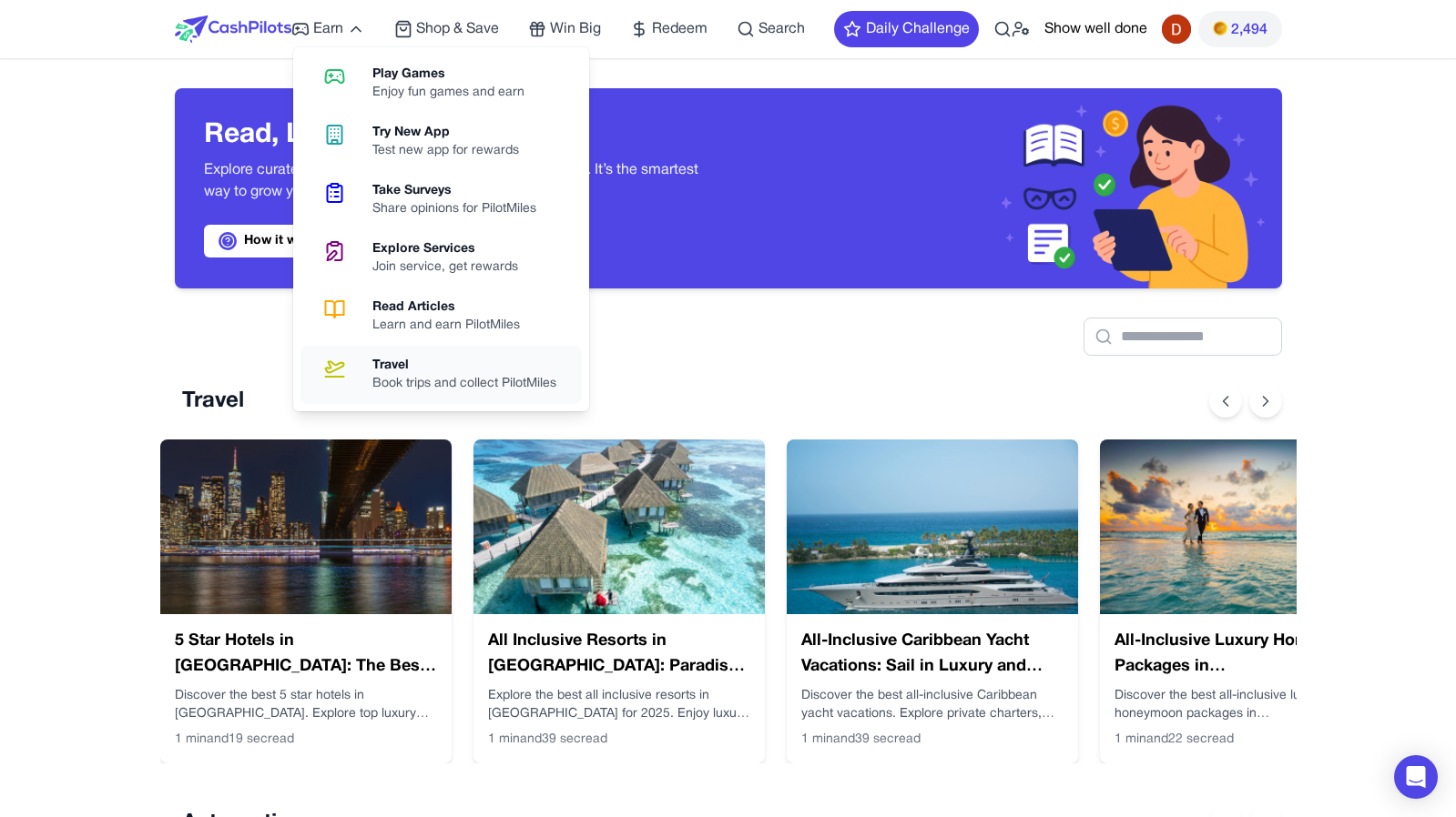
click at [383, 385] on div "Book trips and collect PilotMiles" at bounding box center [472, 384] width 199 height 18
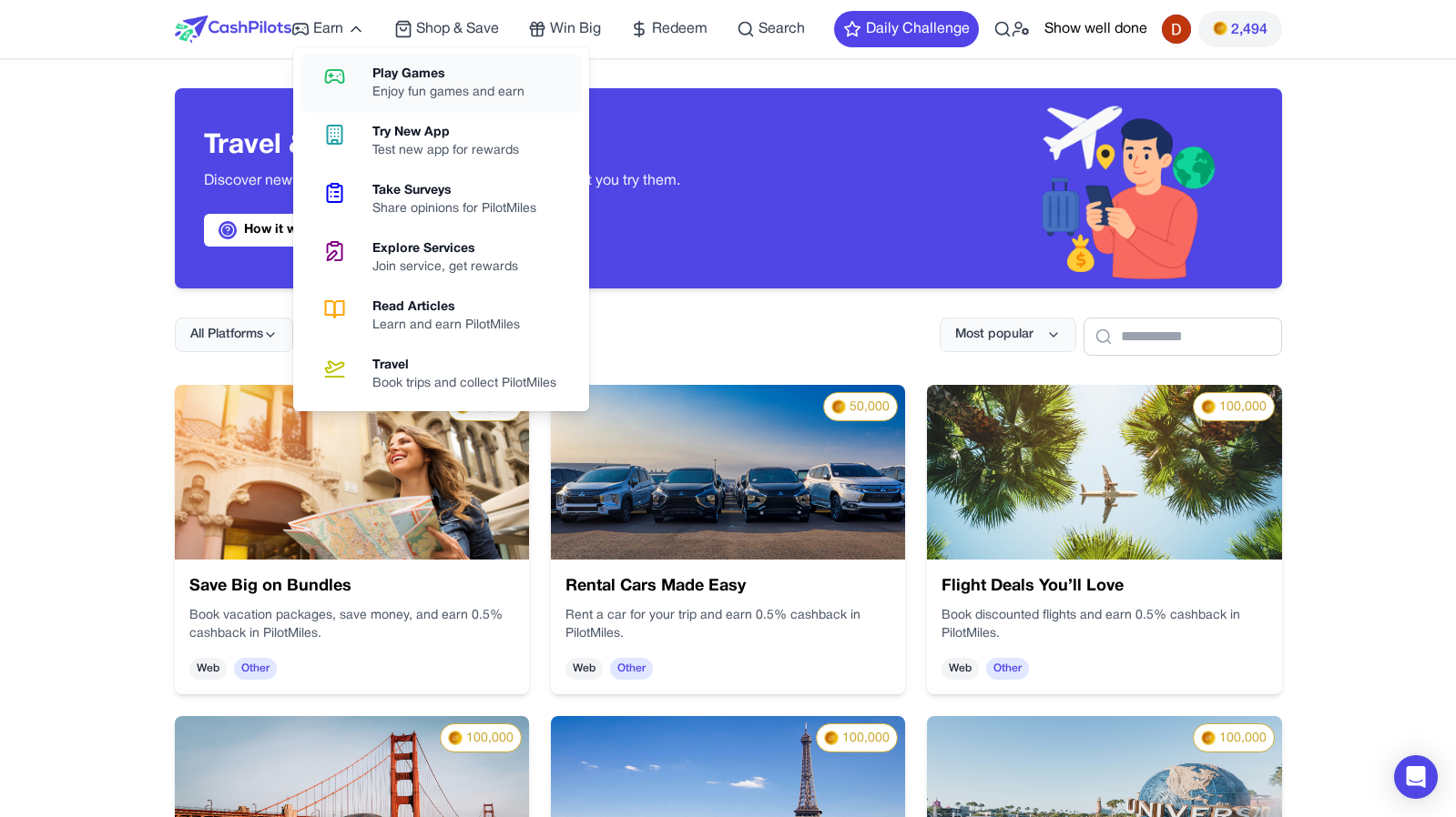
click at [497, 65] on div "Play Games" at bounding box center [456, 75] width 167 height 18
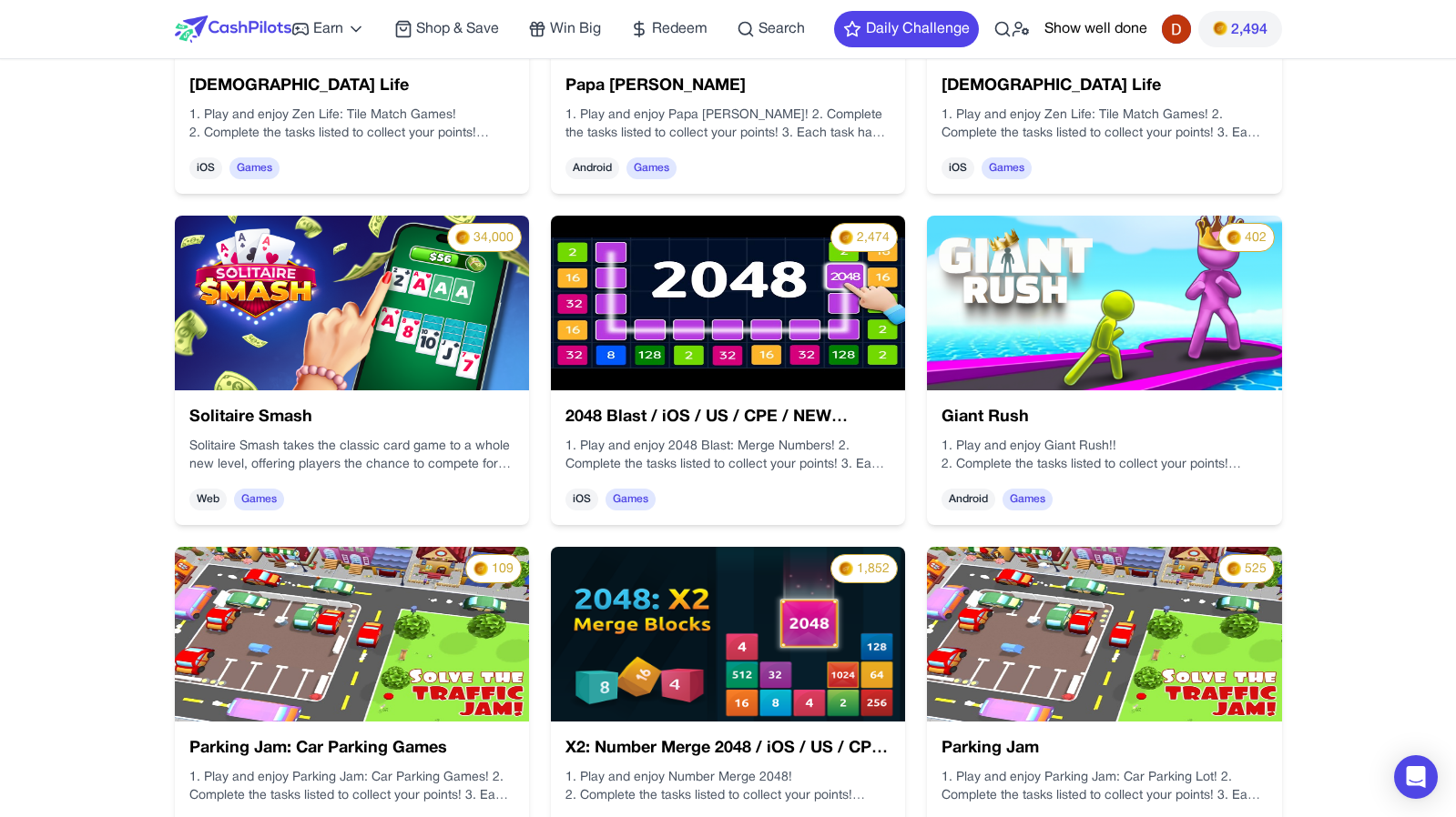
scroll to position [2358, 0]
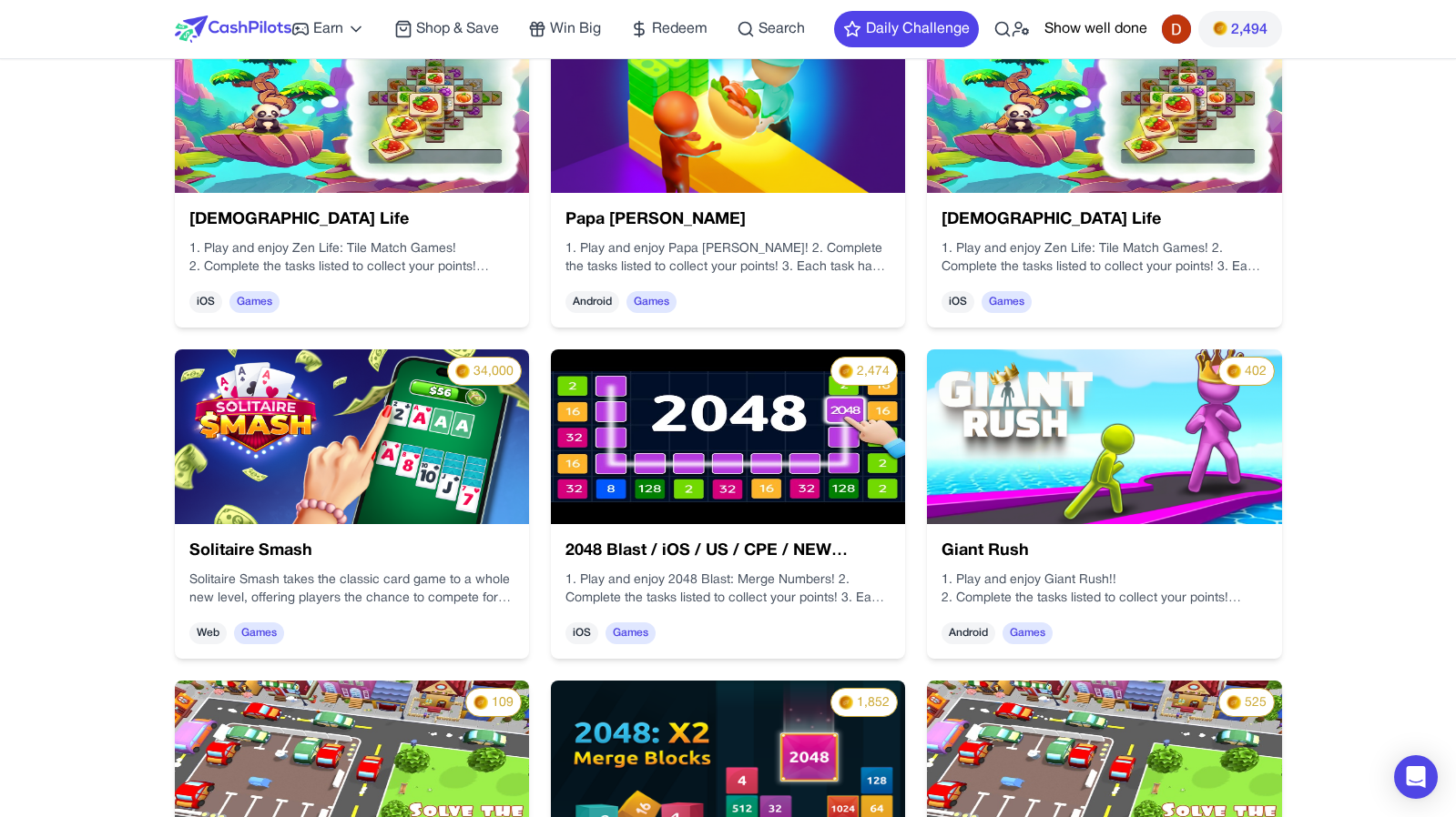
click at [383, 390] on img at bounding box center [352, 437] width 354 height 175
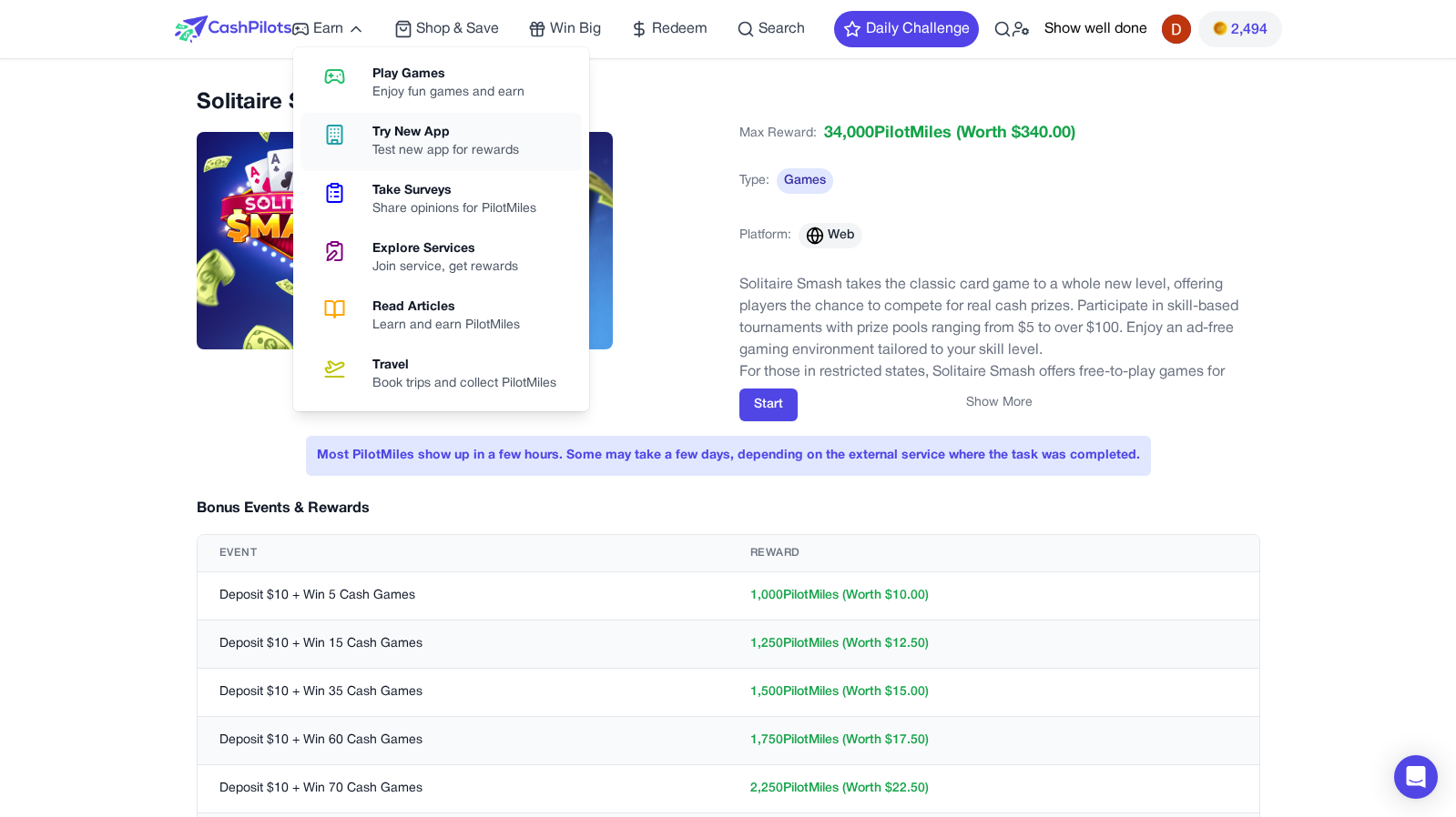
click at [367, 150] on link "Try New App Test new app for rewards" at bounding box center [441, 142] width 282 height 58
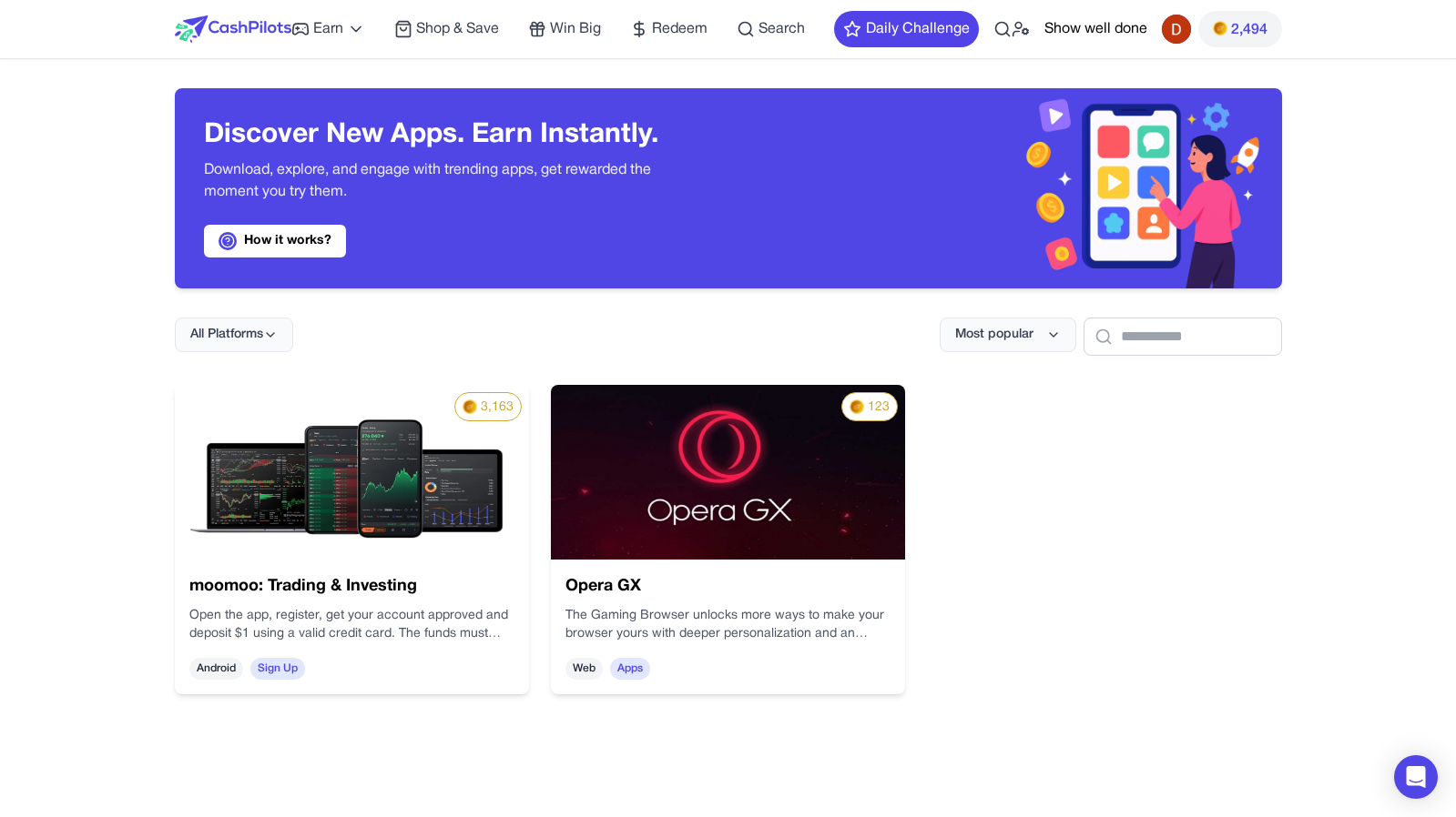
click at [455, 503] on img at bounding box center [352, 472] width 354 height 175
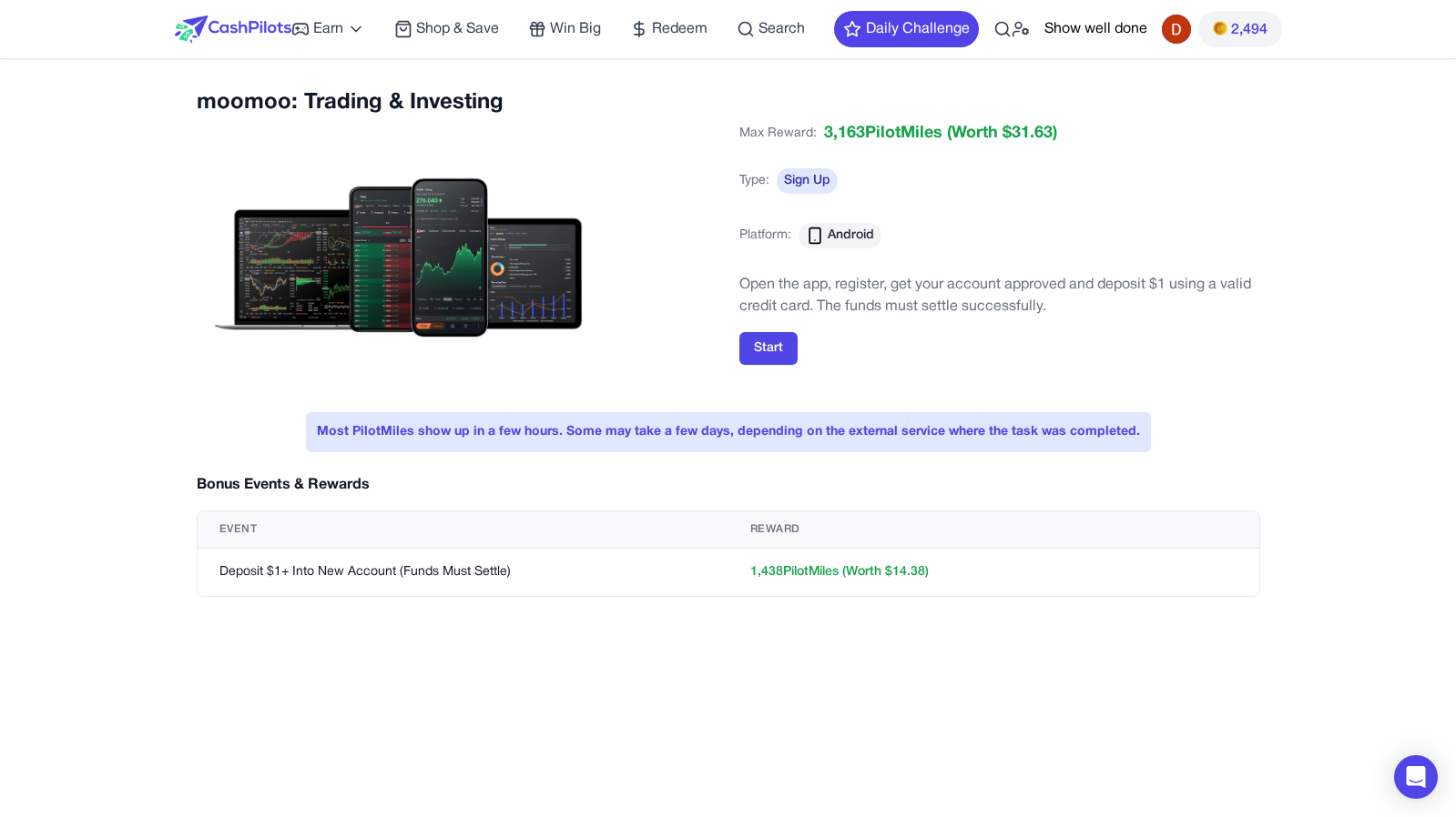
click at [248, 578] on td "Deposit $1+ Into New Account (Funds Must Settle)" at bounding box center [463, 572] width 531 height 48
drag, startPoint x: 222, startPoint y: 573, endPoint x: 365, endPoint y: 568, distance: 143.1
click at [366, 568] on td "Deposit $1+ Into New Account (Funds Must Settle)" at bounding box center [463, 572] width 531 height 48
click at [365, 568] on td "Deposit $1+ Into New Account (Funds Must Settle)" at bounding box center [463, 572] width 531 height 48
click at [349, 560] on td "Deposit $1+ Into New Account (Funds Must Settle)" at bounding box center [463, 572] width 531 height 48
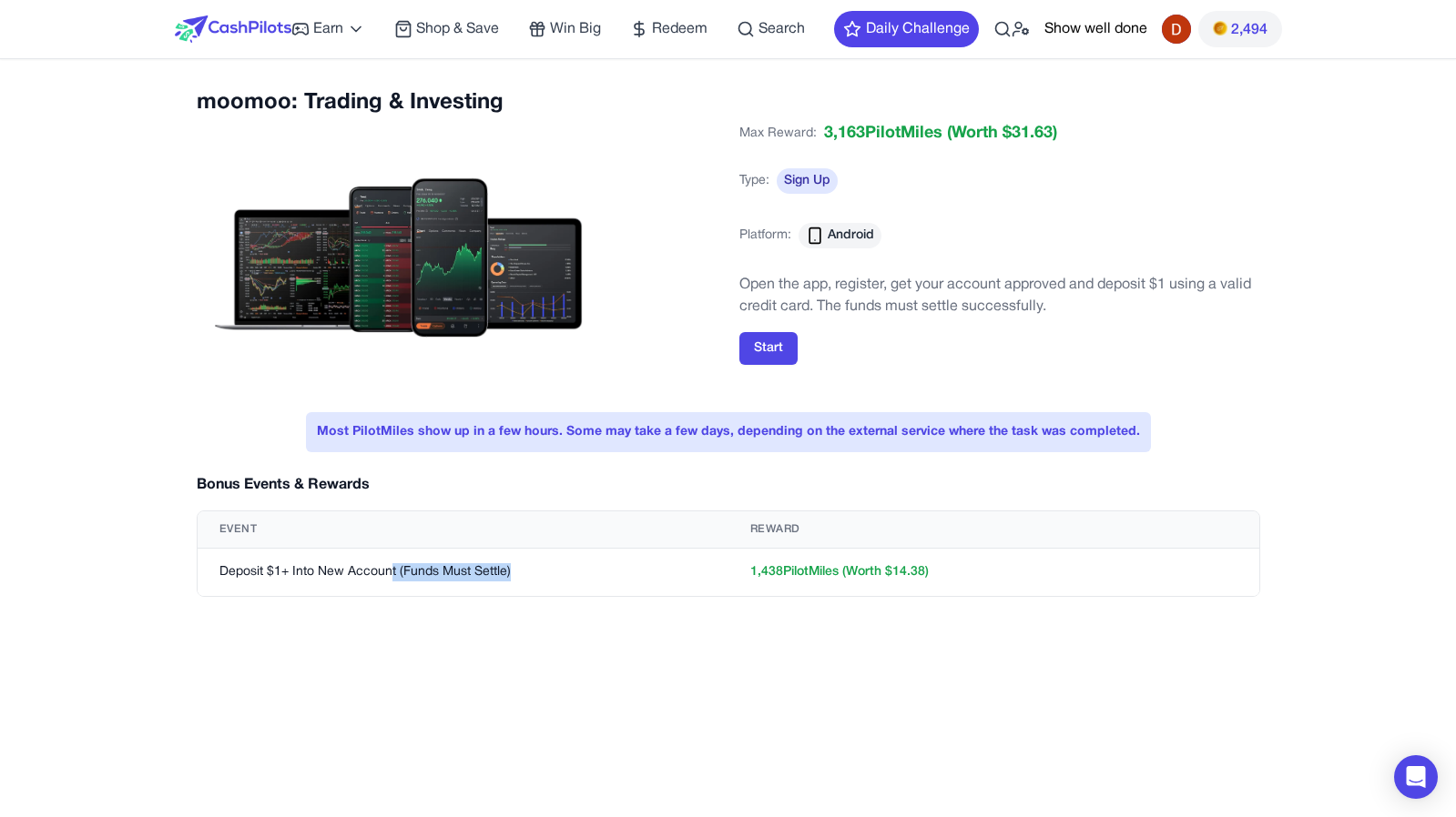
drag, startPoint x: 203, startPoint y: 585, endPoint x: 386, endPoint y: 568, distance: 183.8
click at [388, 568] on td "Deposit $1+ Into New Account (Funds Must Settle)" at bounding box center [463, 572] width 531 height 48
click at [386, 568] on td "Deposit $1+ Into New Account (Funds Must Settle)" at bounding box center [463, 572] width 531 height 48
drag, startPoint x: 785, startPoint y: 180, endPoint x: 865, endPoint y: 180, distance: 80.0
click at [865, 180] on div "Max Reward: 3,163 PilotMiles (Worth $ 31.63 ) Type: Sign Up Platform: Android" at bounding box center [1000, 196] width 521 height 149
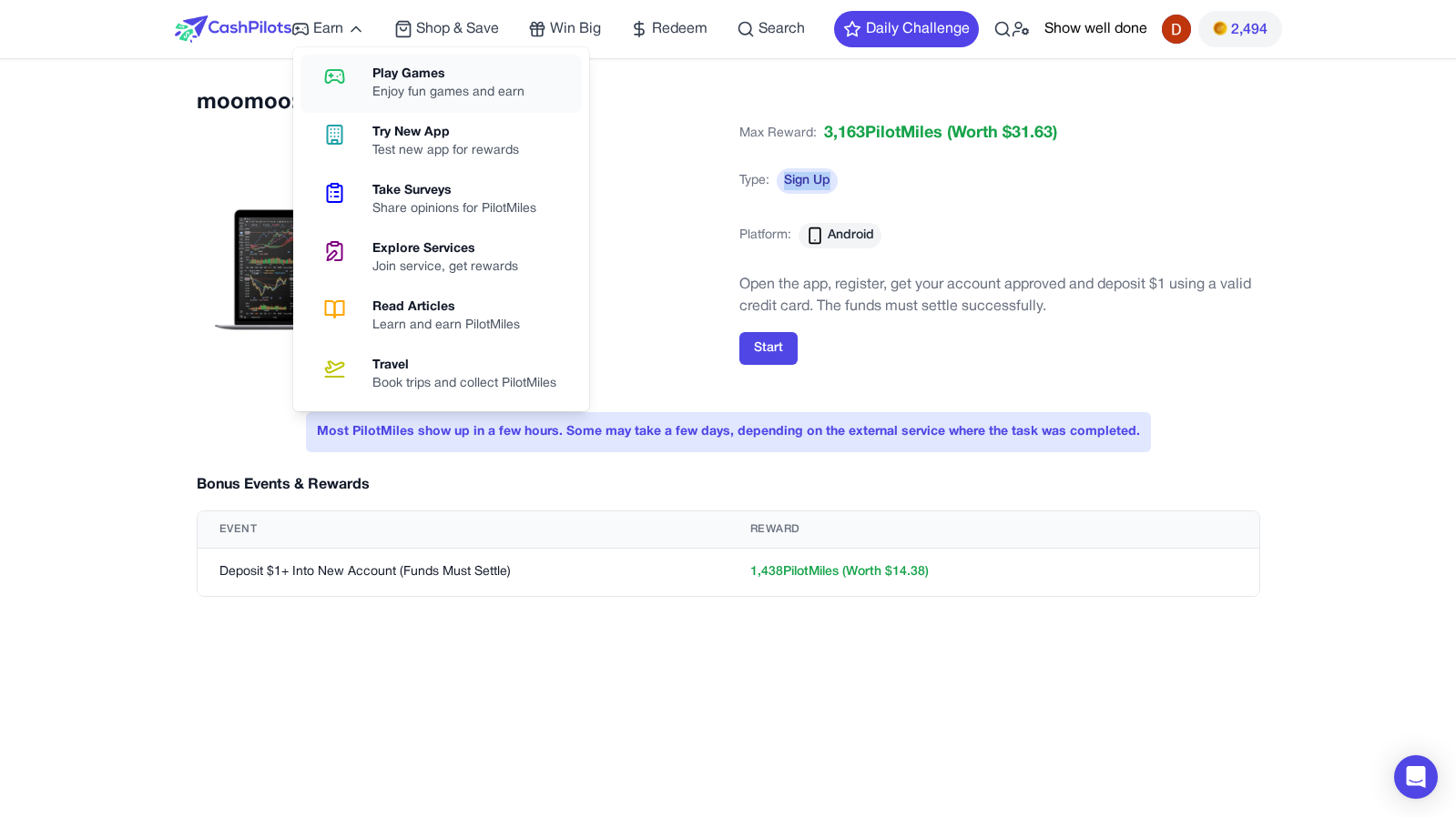
click at [375, 97] on div "Enjoy fun games and earn" at bounding box center [456, 93] width 167 height 18
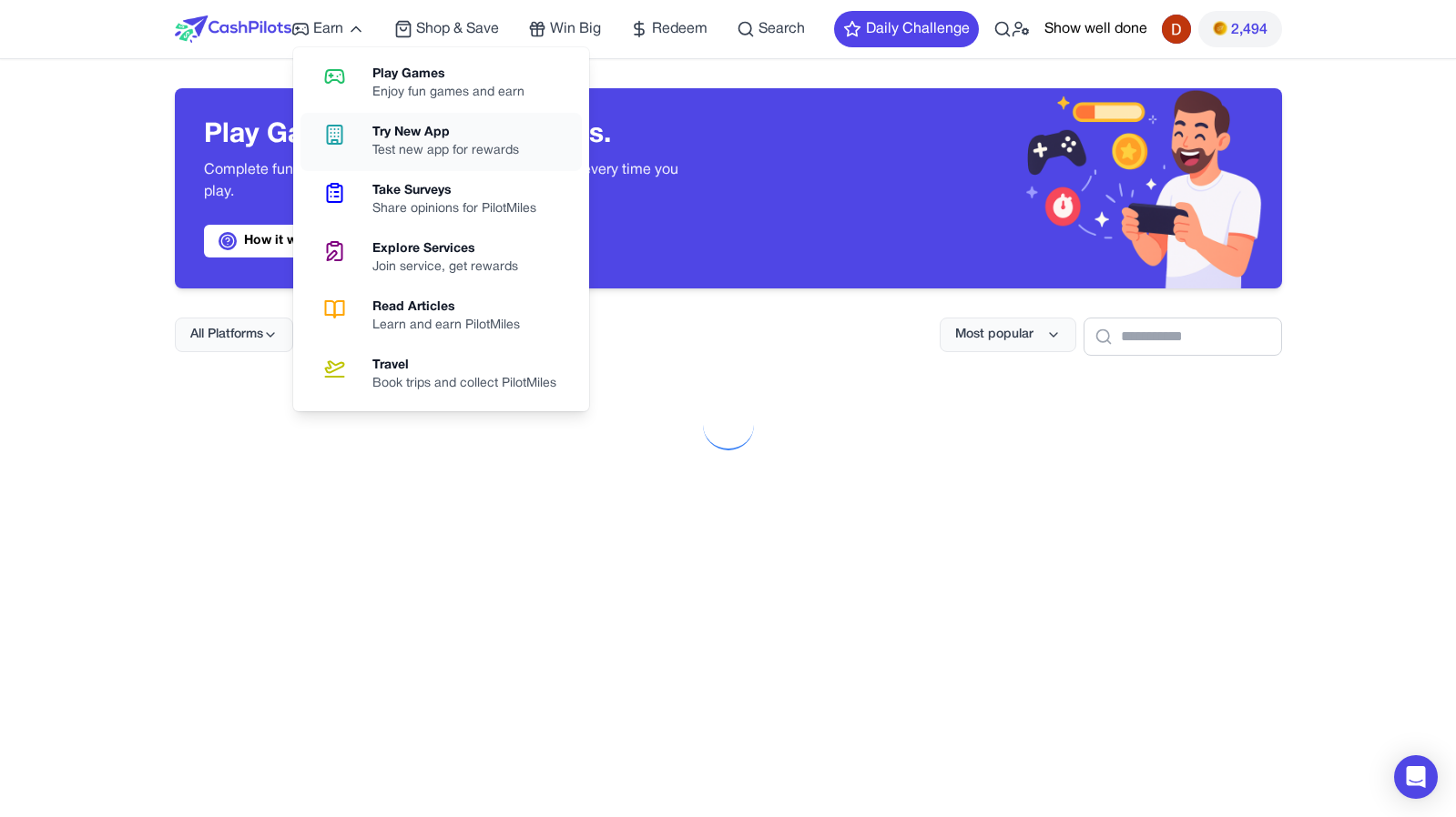
click at [367, 121] on link "Try New App Test new app for rewards" at bounding box center [441, 142] width 282 height 58
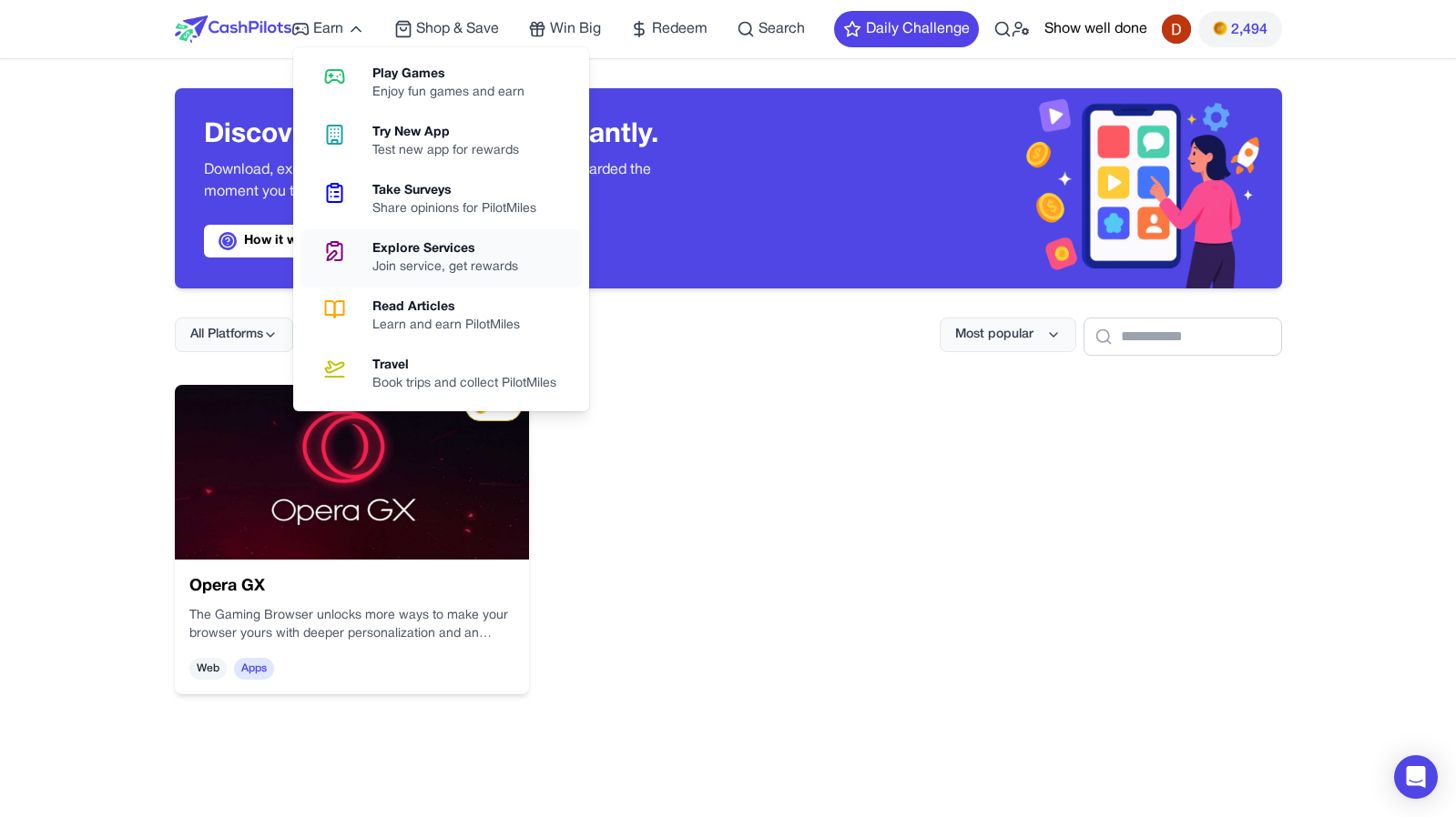
click at [399, 254] on div "Explore Services" at bounding box center [453, 249] width 160 height 18
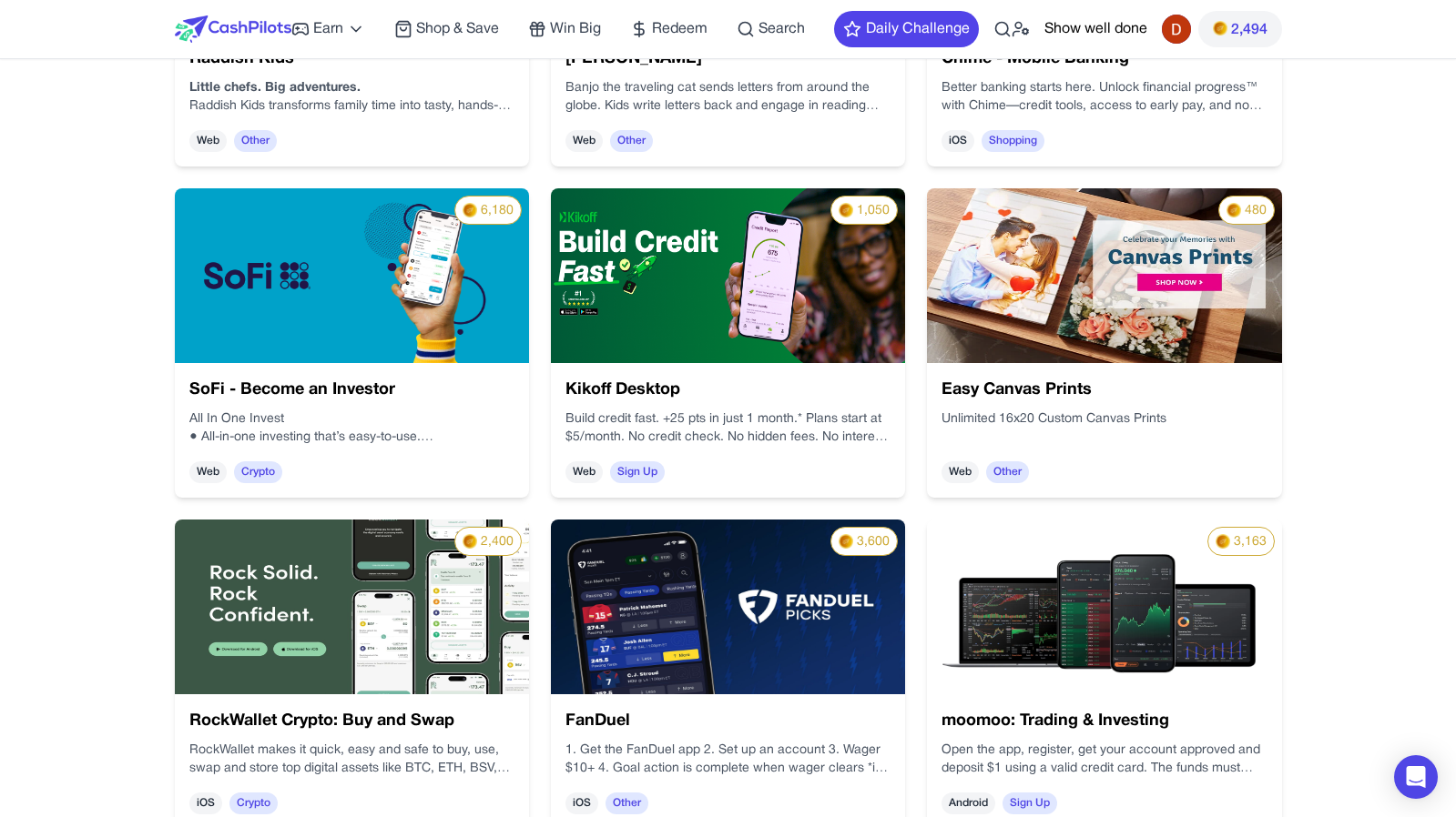
scroll to position [847, 0]
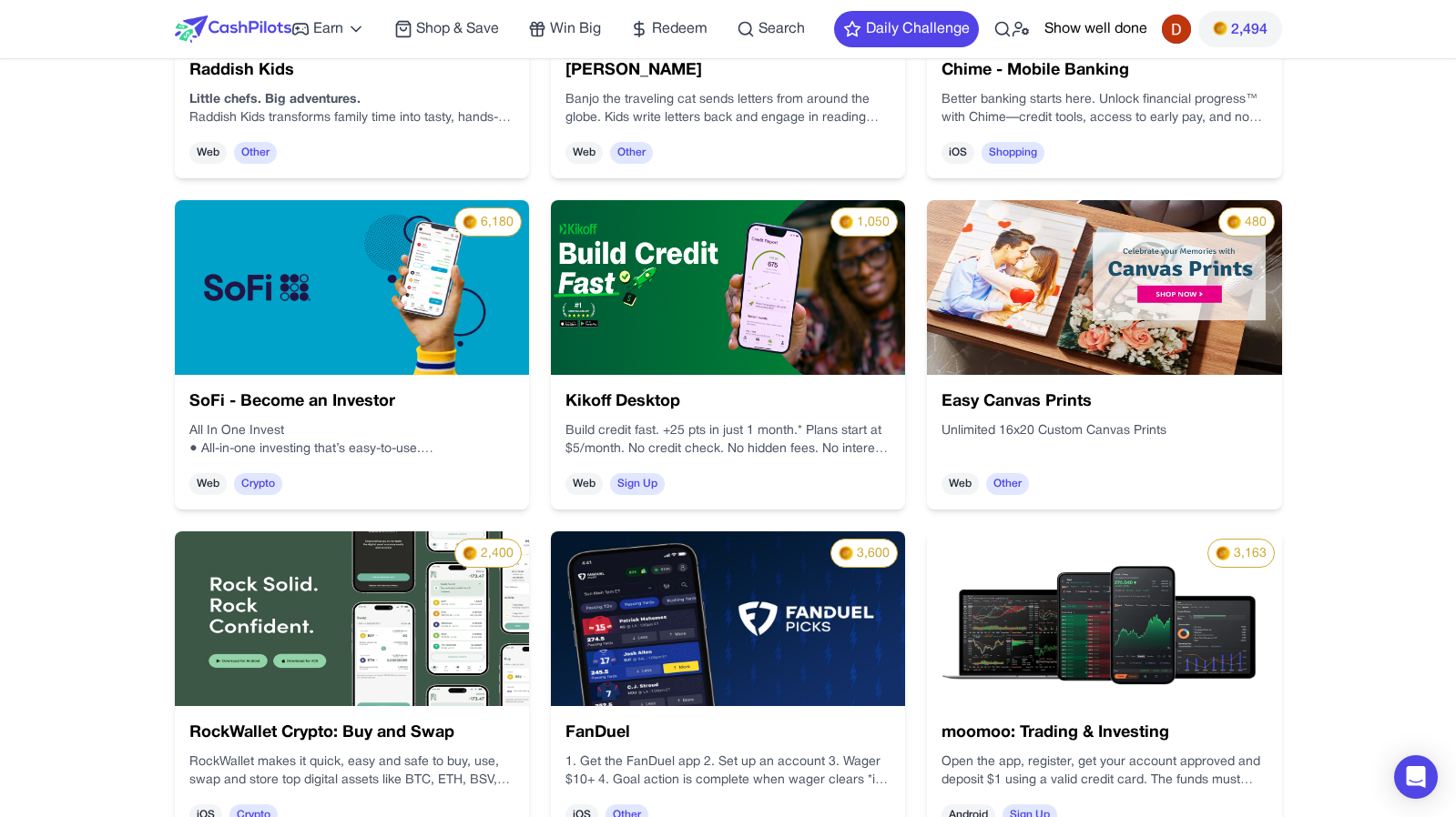
click at [435, 274] on img at bounding box center [518, 130] width 394 height 328
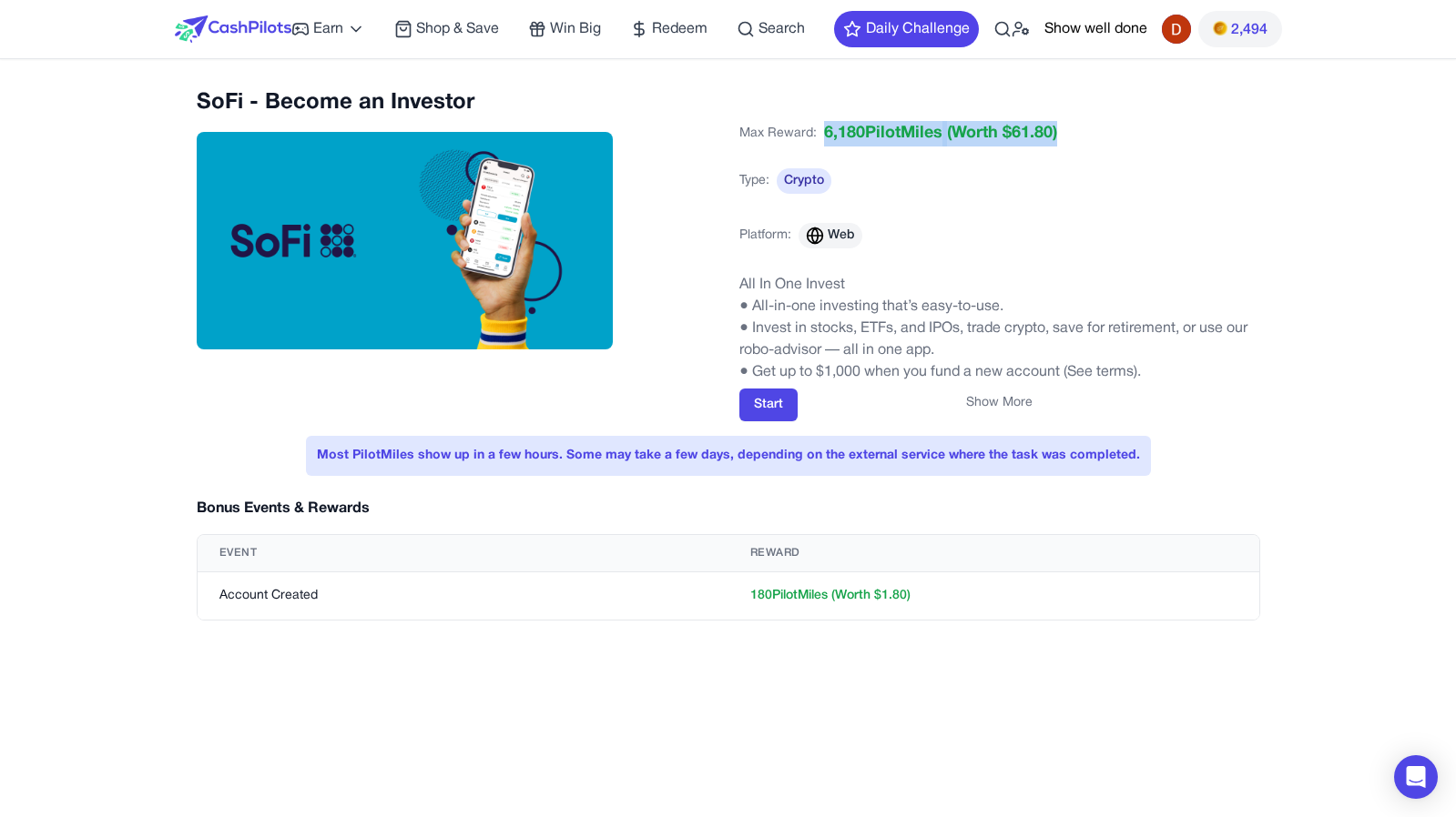
drag, startPoint x: 817, startPoint y: 135, endPoint x: 1092, endPoint y: 124, distance: 275.2
click at [1092, 124] on div "Max Reward: 6,180 PilotMiles (Worth $ 61.80 ) Type: Crypto Platform: Web" at bounding box center [1000, 196] width 521 height 149
drag, startPoint x: 1092, startPoint y: 129, endPoint x: 922, endPoint y: 125, distance: 170.0
click at [922, 125] on div "Max Reward: 6,180 PilotMiles (Worth $ 61.80 ) Type: Crypto Platform: Web" at bounding box center [1000, 196] width 521 height 149
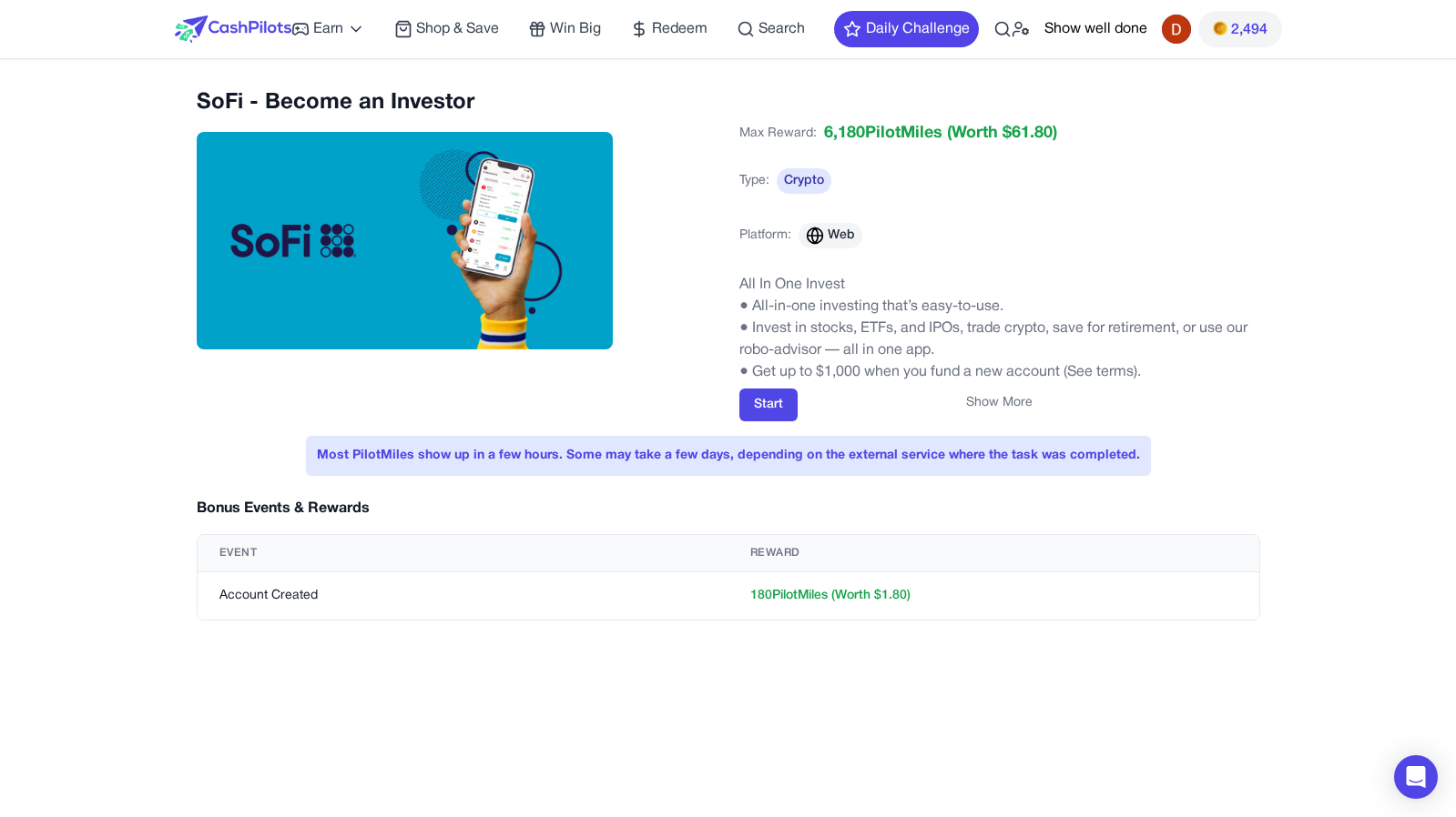
drag, startPoint x: 213, startPoint y: 591, endPoint x: 1286, endPoint y: 738, distance: 1083.0
click at [214, 591] on td "Account Created" at bounding box center [463, 596] width 531 height 48
click at [997, 394] on button "Show More" at bounding box center [999, 403] width 66 height 18
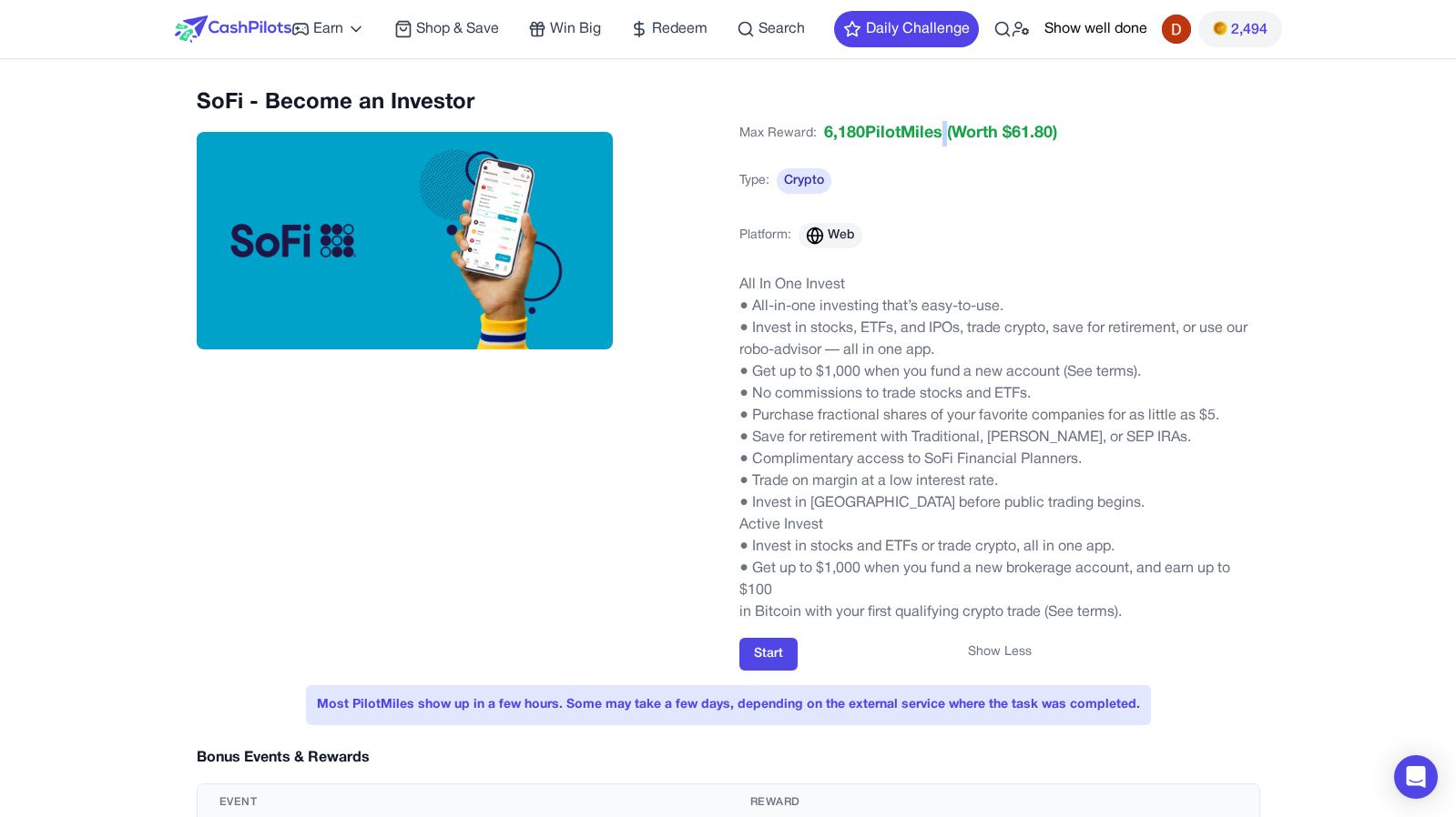
drag, startPoint x: 946, startPoint y: 130, endPoint x: 1112, endPoint y: 121, distance: 166.2
click at [1112, 121] on div "SoFi - Become an Investor Max Reward: 6,180 PilotMiles (Worth $ 61.80 ) Type: C…" at bounding box center [728, 379] width 1063 height 582
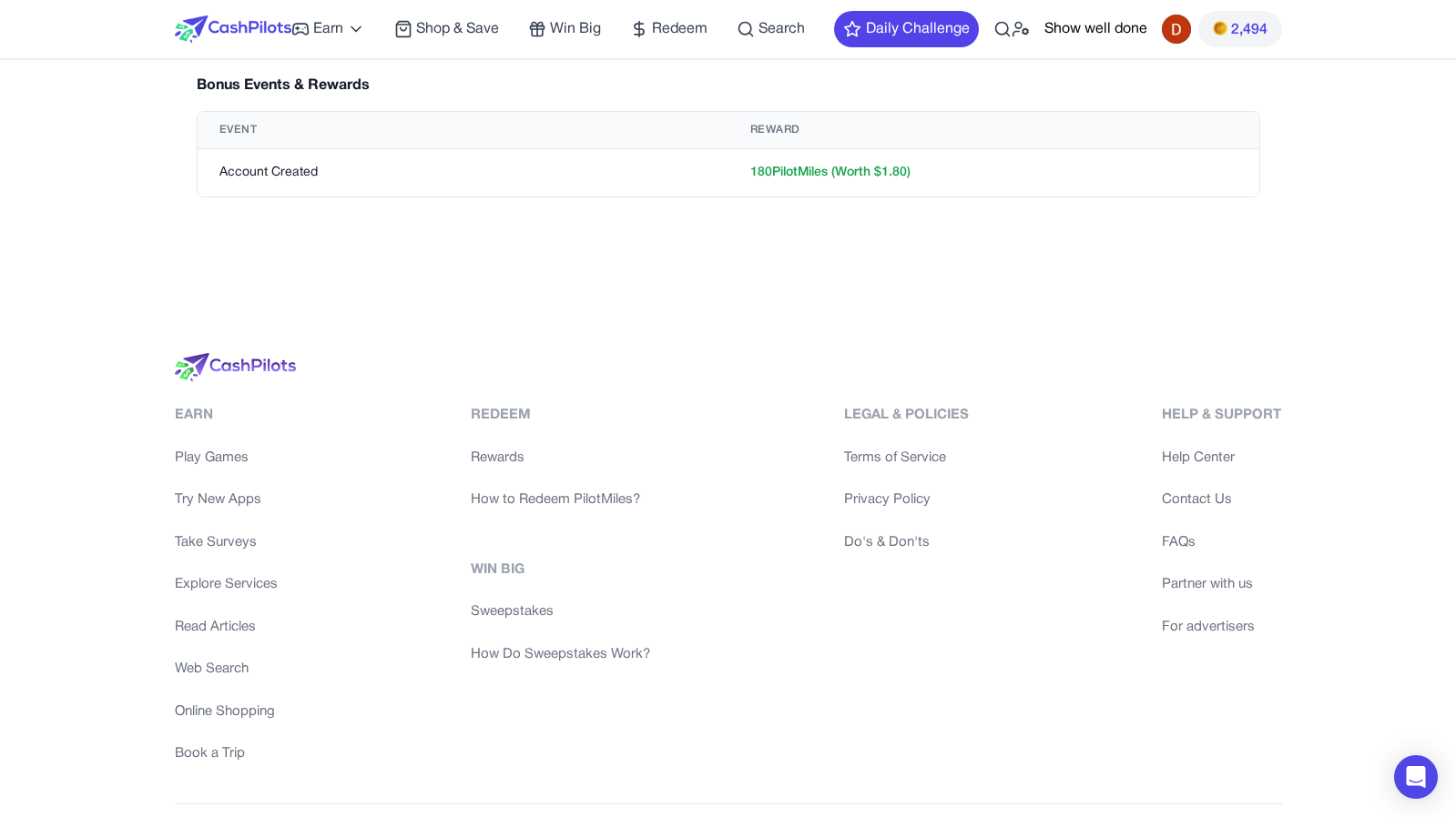
scroll to position [726, 0]
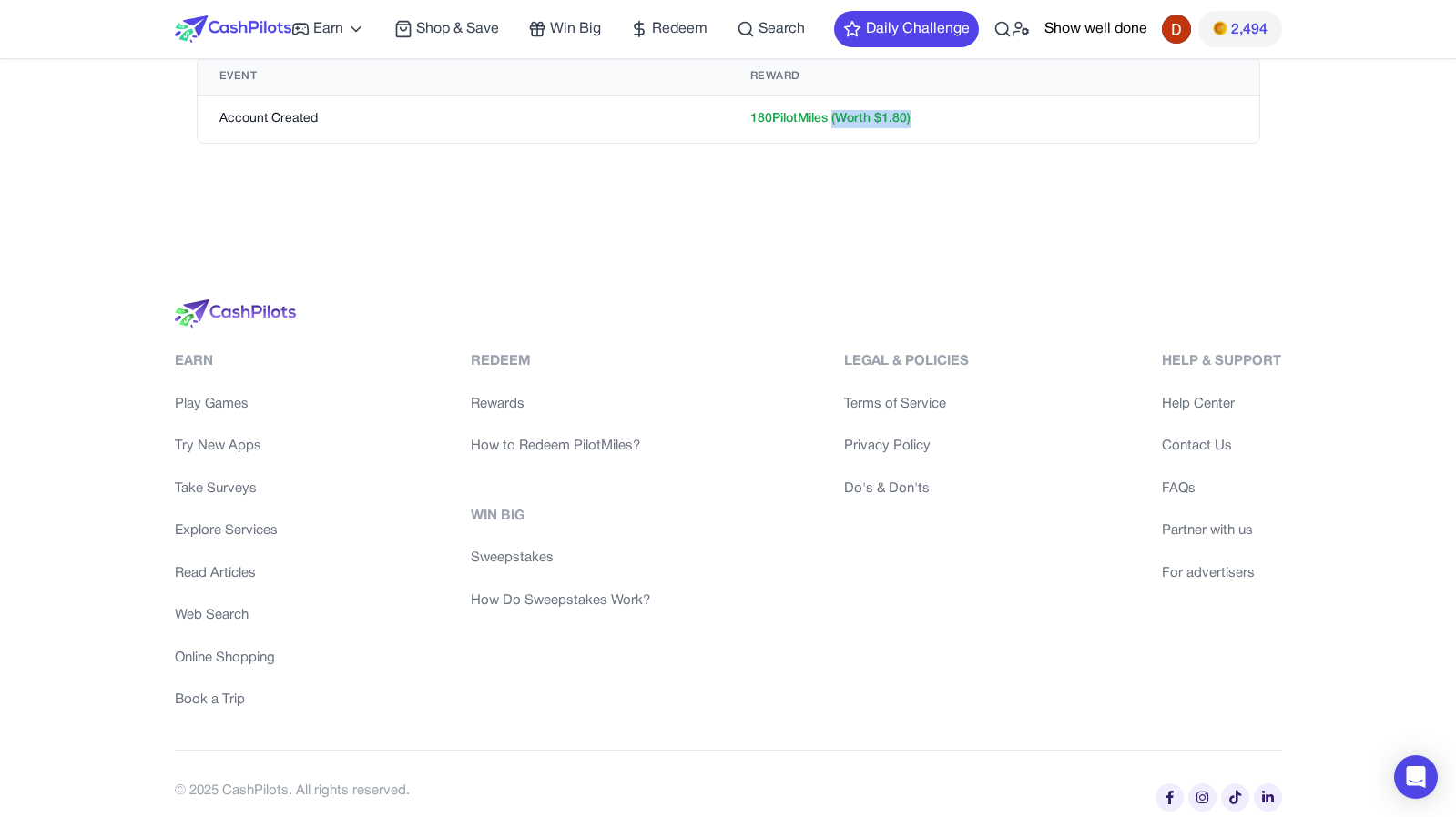
drag, startPoint x: 833, startPoint y: 114, endPoint x: 1003, endPoint y: 114, distance: 170.0
click at [1003, 114] on td "180 PilotMiles (Worth $ 1.80 )" at bounding box center [993, 120] width 531 height 48
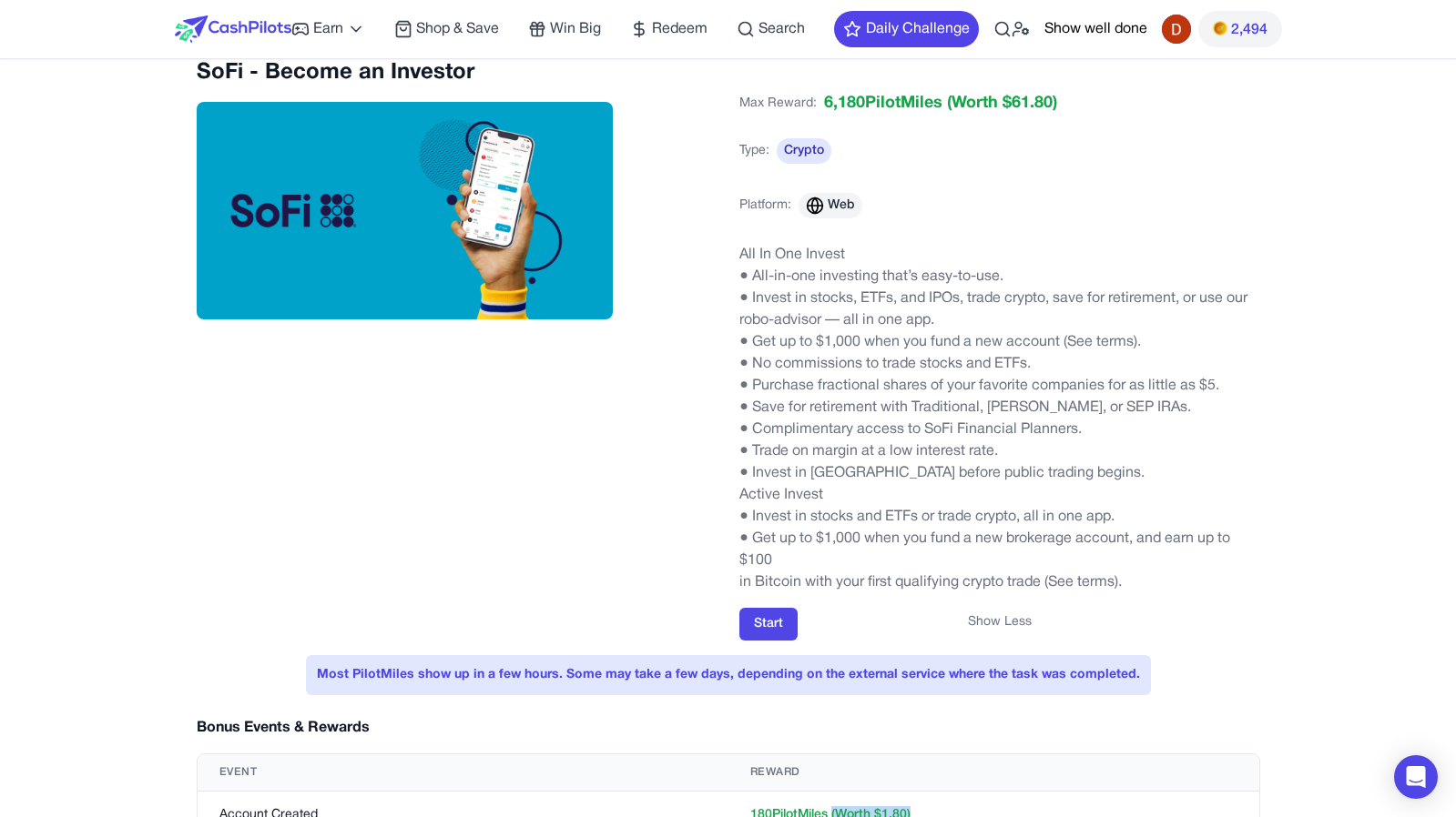
scroll to position [0, 0]
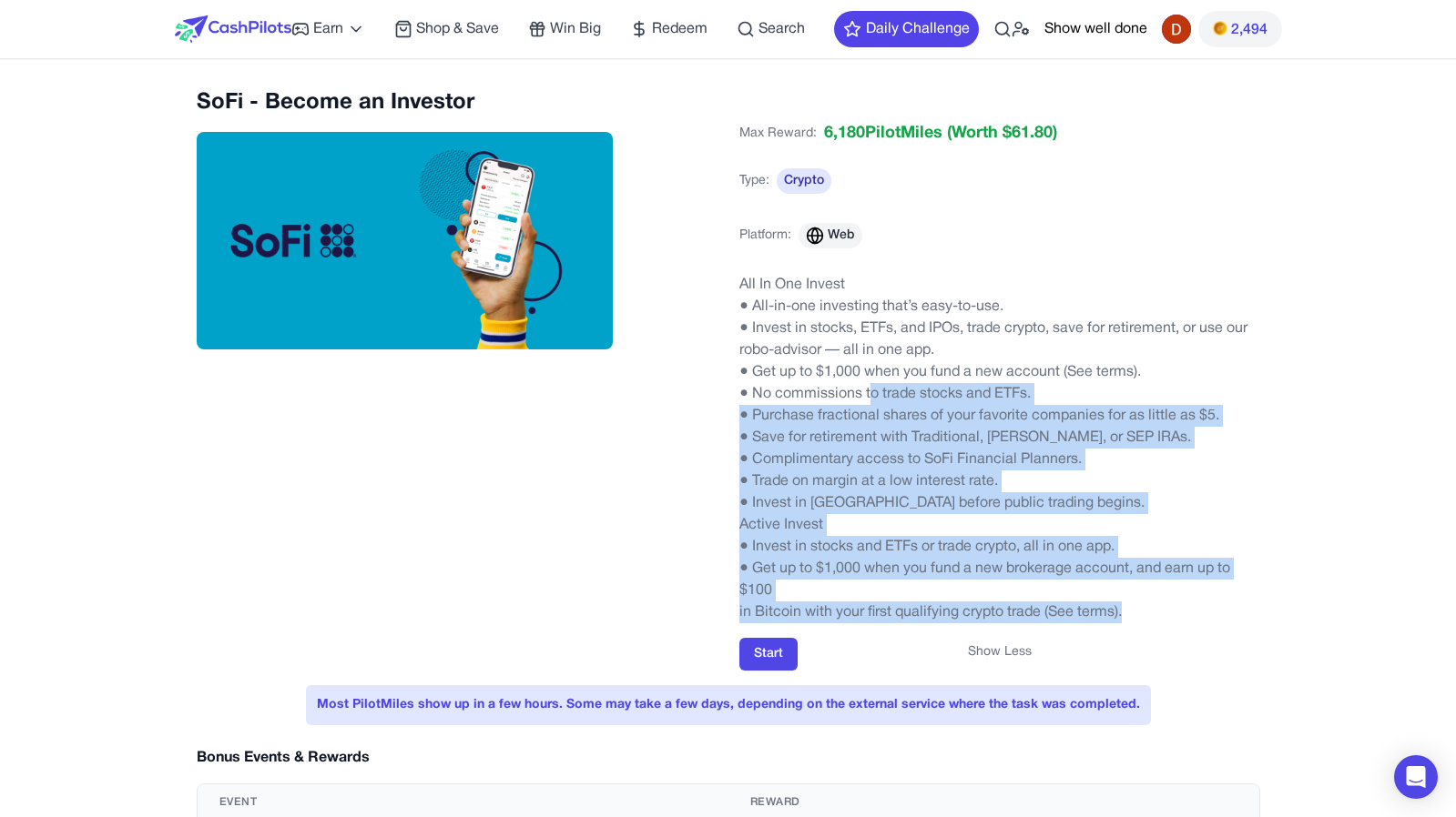
drag, startPoint x: 1141, startPoint y: 615, endPoint x: 872, endPoint y: 384, distance: 354.6
click at [872, 384] on div "All In One Invest ● All-in-one investing that’s easy-to-use. ● Invest in stocks…" at bounding box center [1000, 449] width 521 height 350
click at [872, 384] on p "● No commissions to trade stocks and ETFs." at bounding box center [1000, 394] width 521 height 22
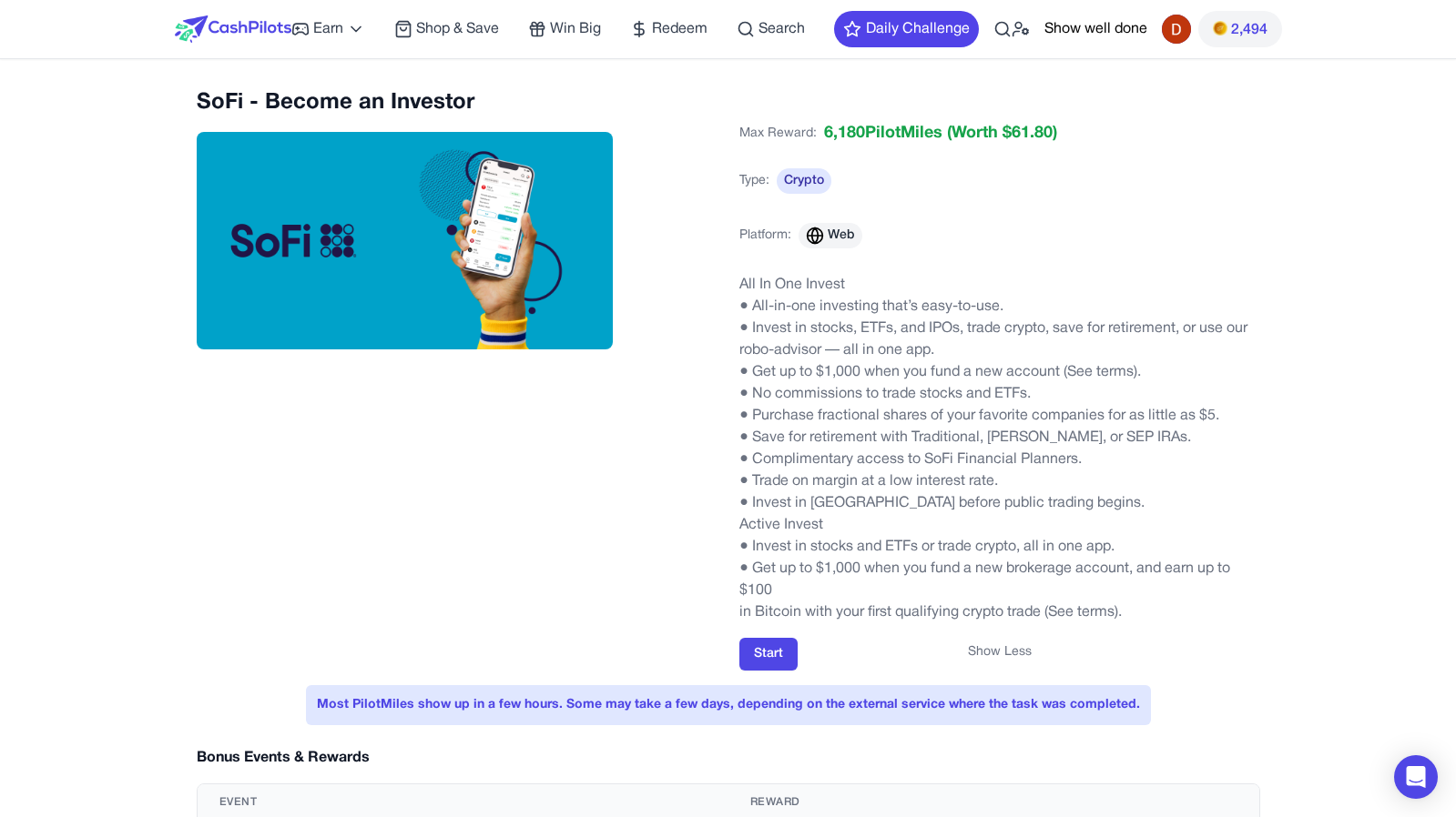
click at [749, 374] on p "● Get up to $1,000 when you fund a new account (See terms)." at bounding box center [1000, 373] width 521 height 22
drag, startPoint x: 1000, startPoint y: 134, endPoint x: 1063, endPoint y: 136, distance: 63.0
click at [1063, 136] on div "Max Reward: 6,180 PilotMiles (Worth $ 61.80 ) Type: Crypto Platform: Web" at bounding box center [1000, 196] width 521 height 149
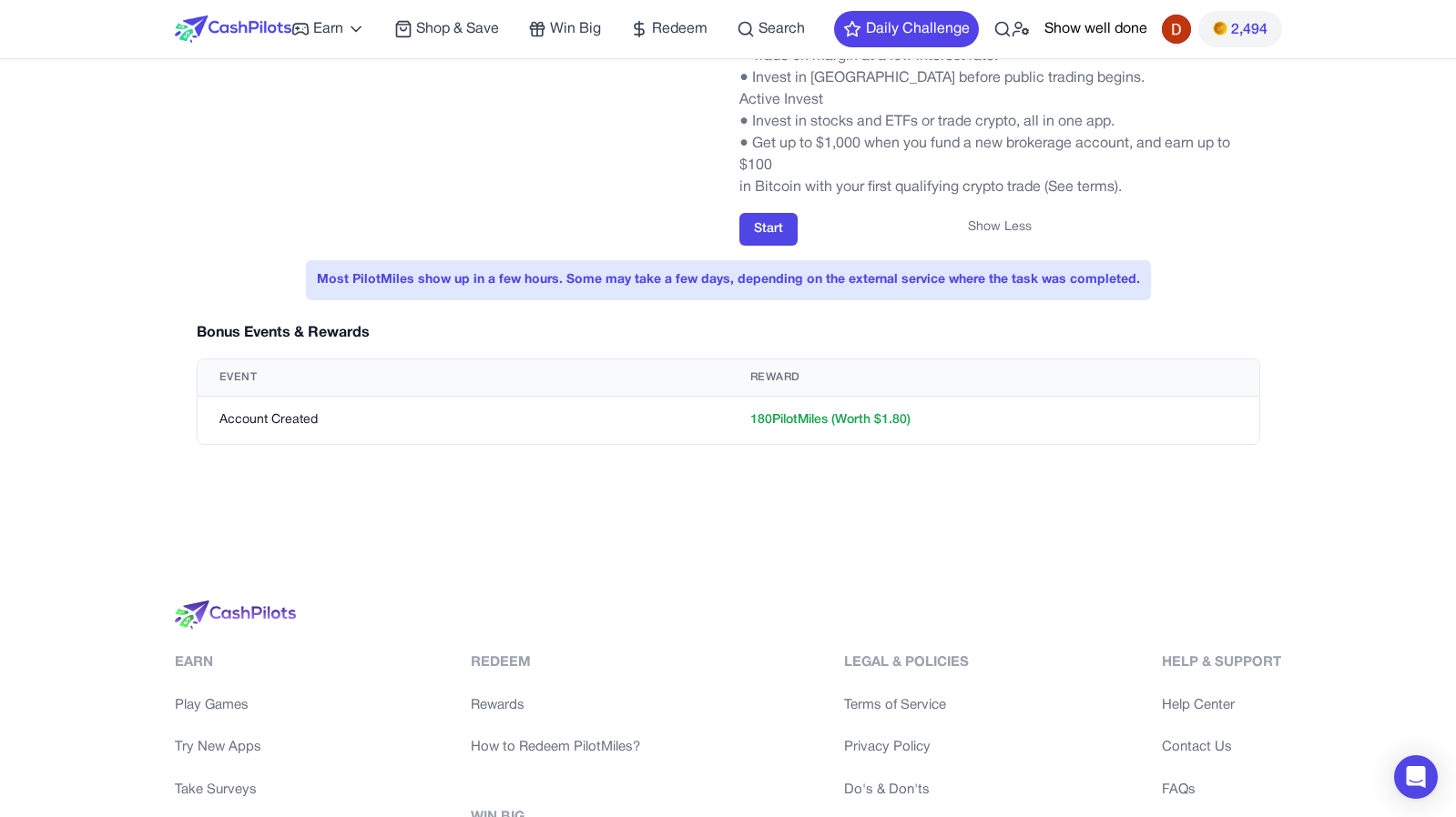
scroll to position [456, 0]
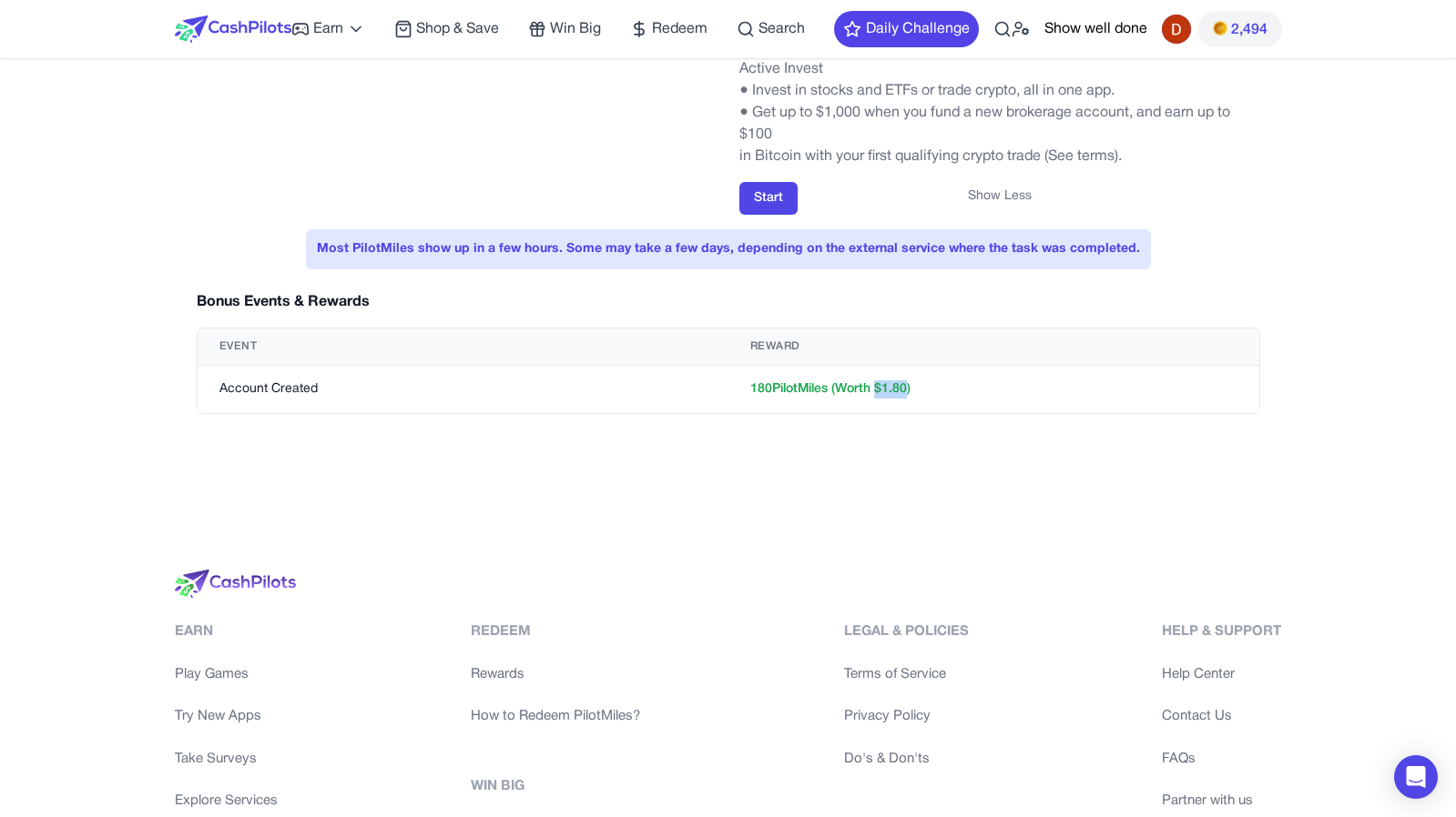
drag, startPoint x: 874, startPoint y: 390, endPoint x: 910, endPoint y: 390, distance: 36.0
click at [910, 390] on td "180 PilotMiles (Worth $ 1.80 )" at bounding box center [993, 390] width 531 height 48
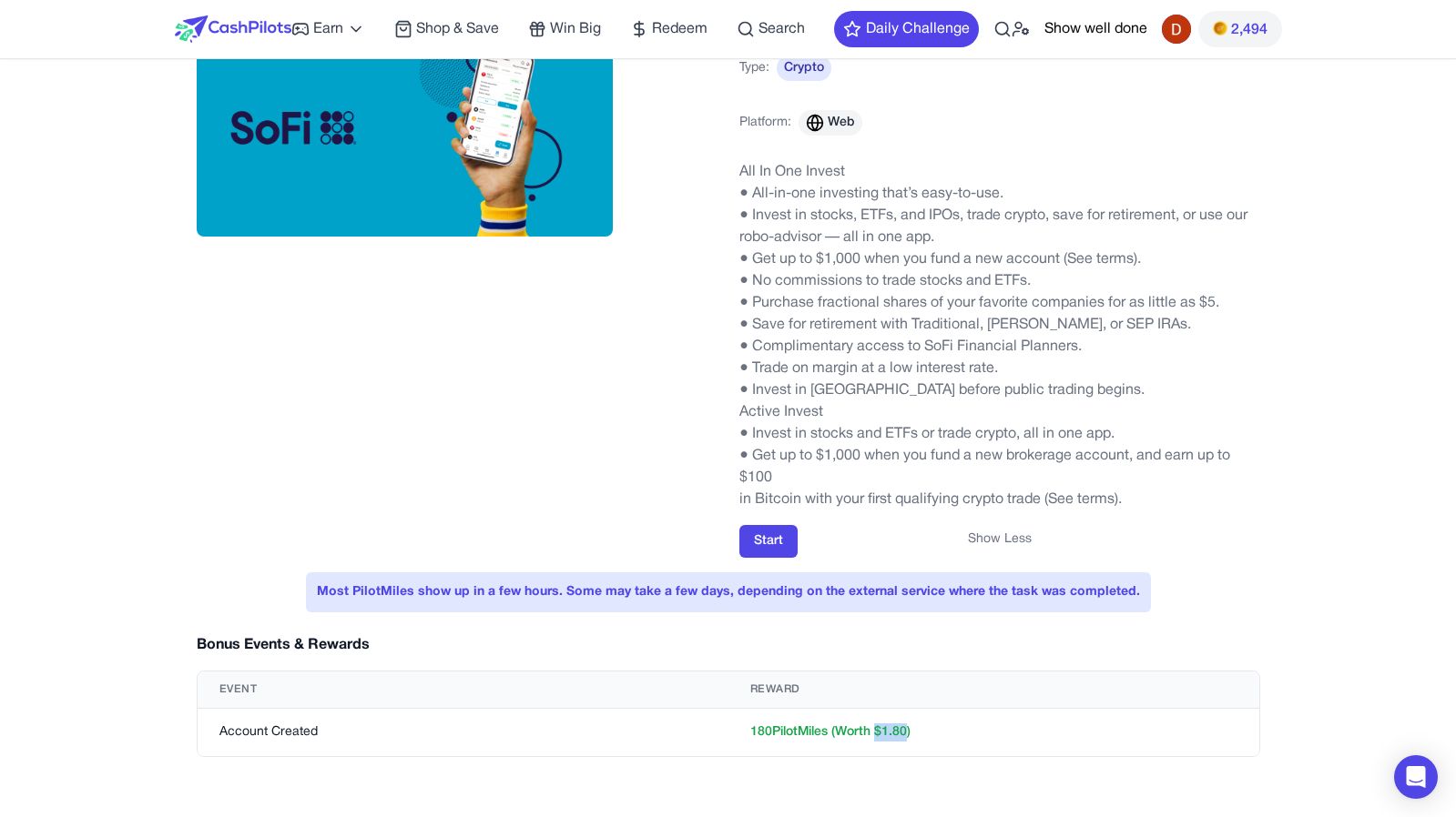
scroll to position [0, 0]
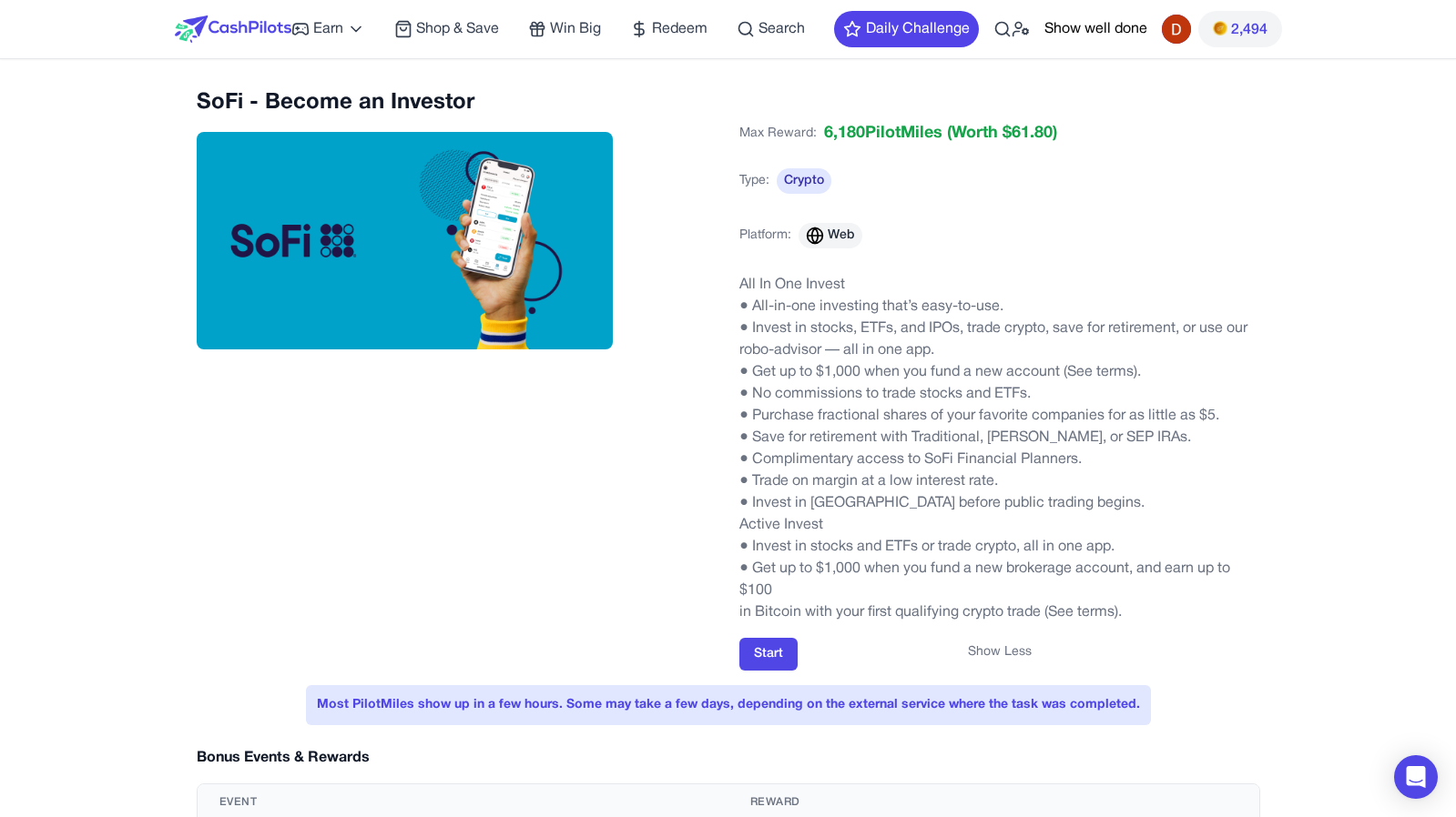
click at [260, 24] on img at bounding box center [233, 29] width 117 height 28
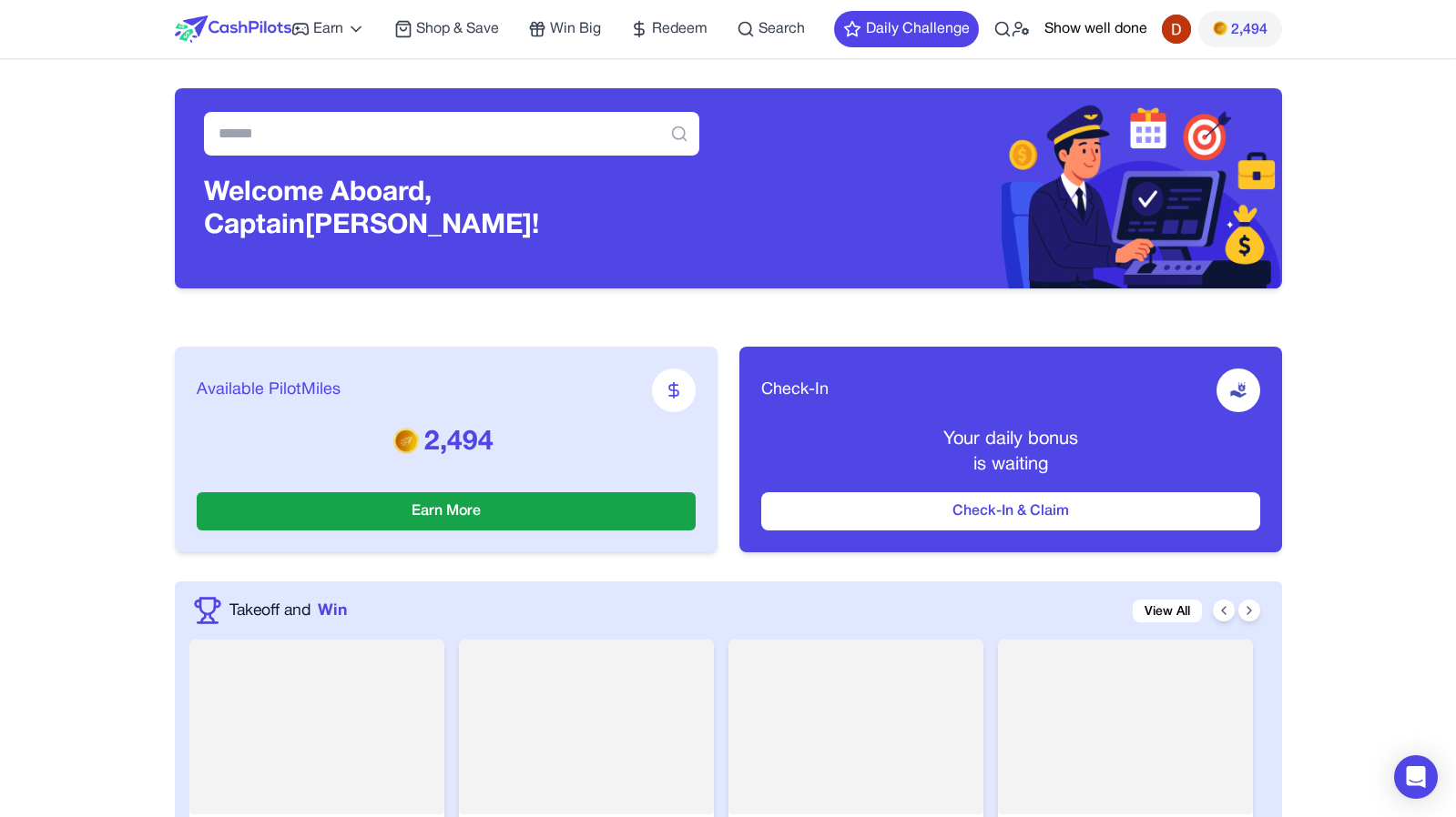
click at [339, 42] on div "Earn Play Games Enjoy fun games and earn Try New App Test new app for rewards T…" at bounding box center [635, 29] width 688 height 58
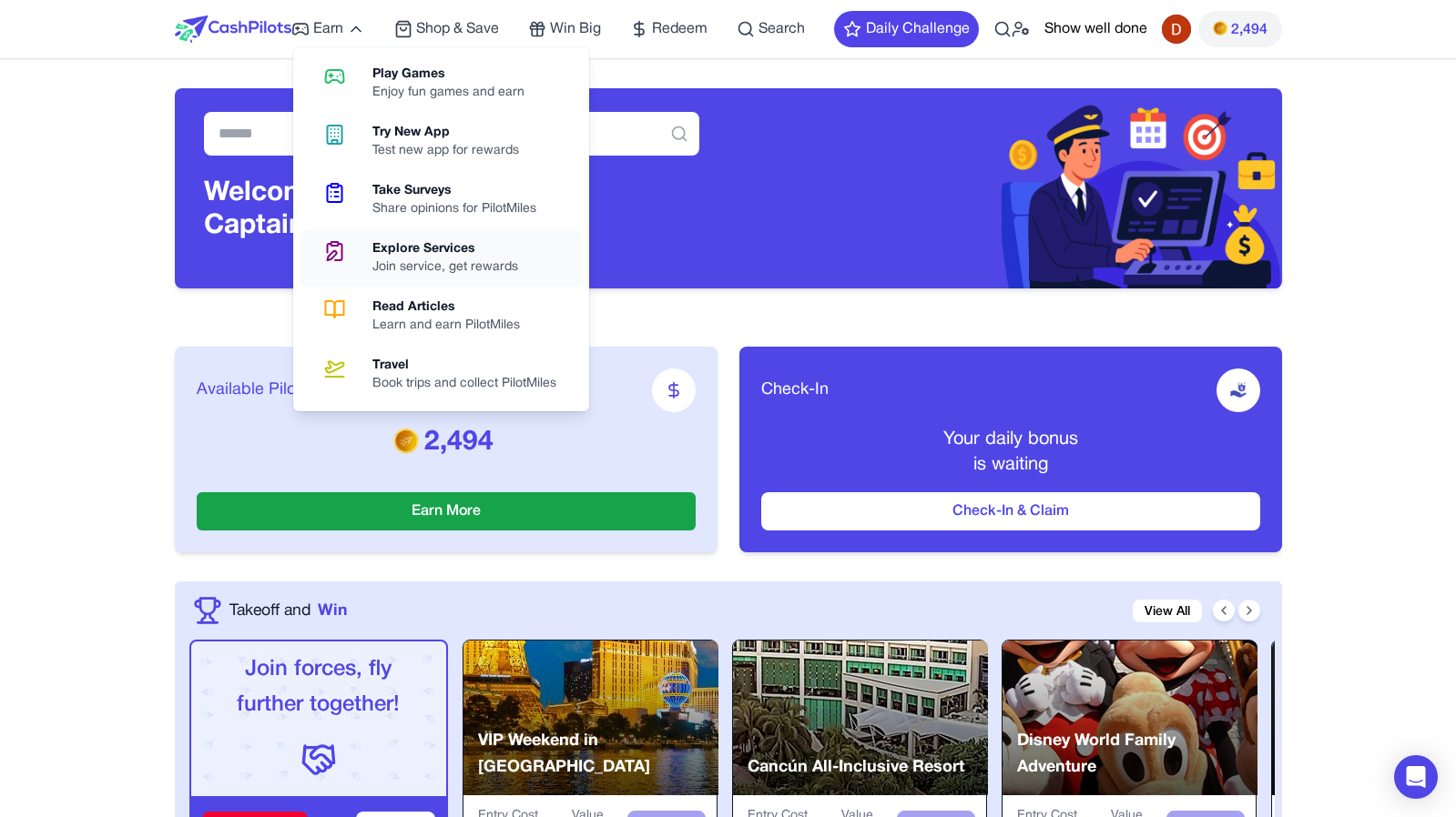
click at [439, 241] on div "Explore Services" at bounding box center [453, 249] width 160 height 18
